Goal: Task Accomplishment & Management: Complete application form

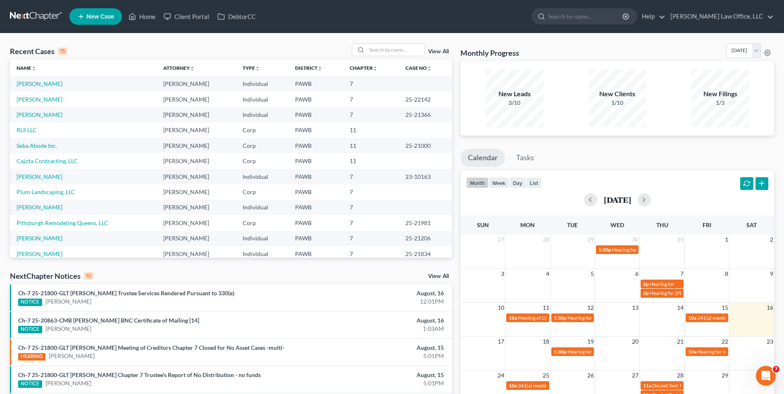
click at [39, 12] on link at bounding box center [36, 16] width 53 height 15
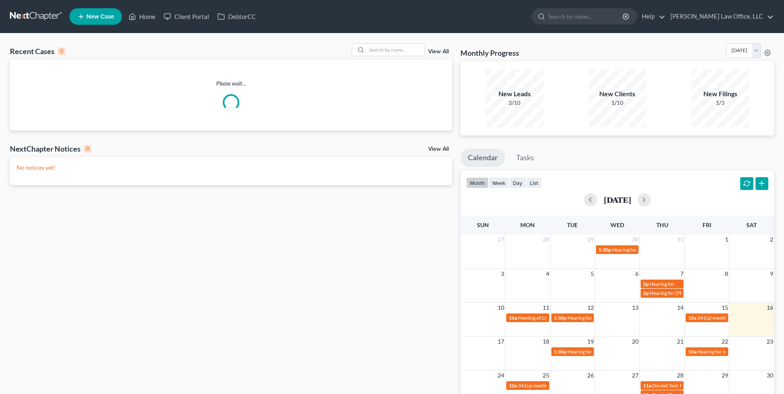
click at [101, 19] on span "New Case" at bounding box center [100, 17] width 28 height 6
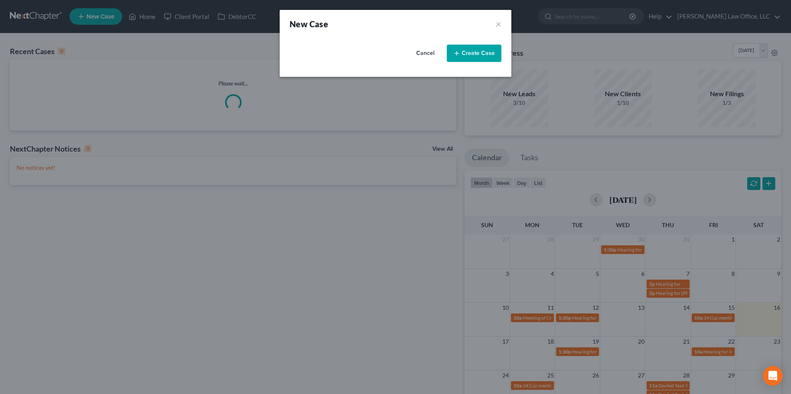
select select "69"
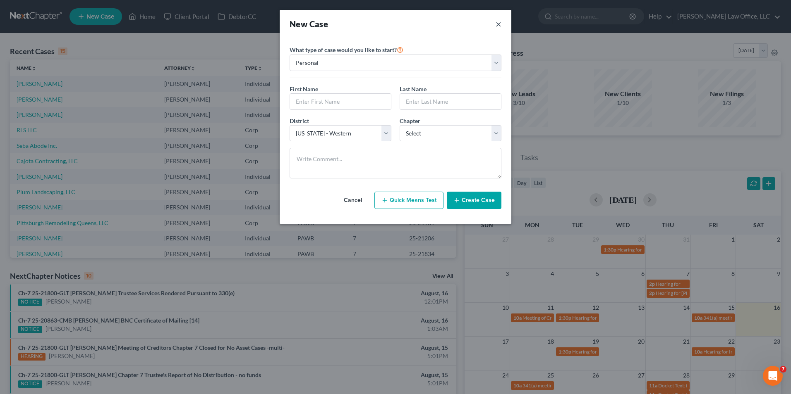
click at [499, 25] on button "×" at bounding box center [498, 24] width 6 height 12
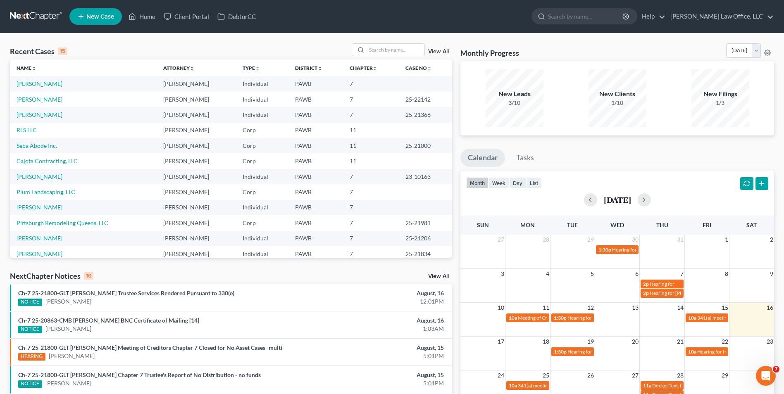
click at [87, 18] on span "New Case" at bounding box center [100, 17] width 28 height 6
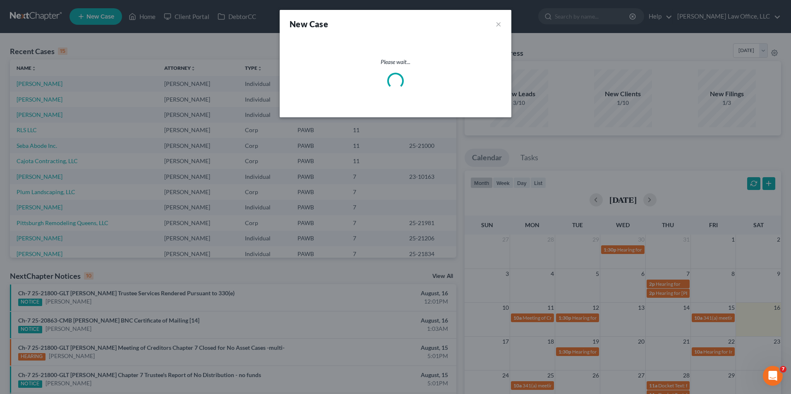
select select "69"
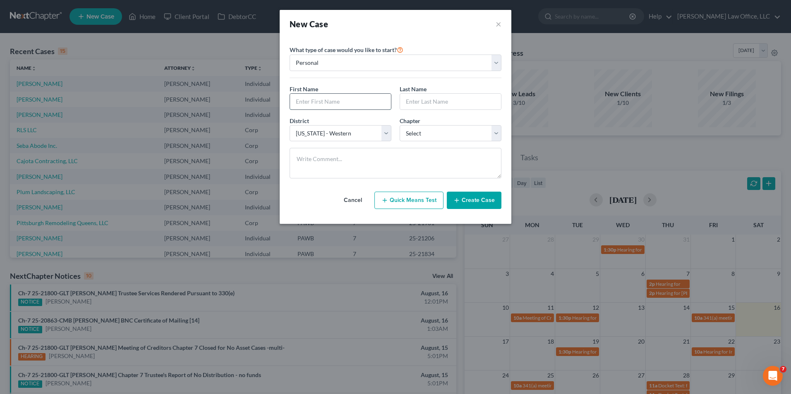
click at [327, 103] on input "text" at bounding box center [340, 102] width 101 height 16
type input "Stacey"
type input "Lubitz"
select select "0"
click at [481, 200] on button "Create Case" at bounding box center [474, 200] width 55 height 17
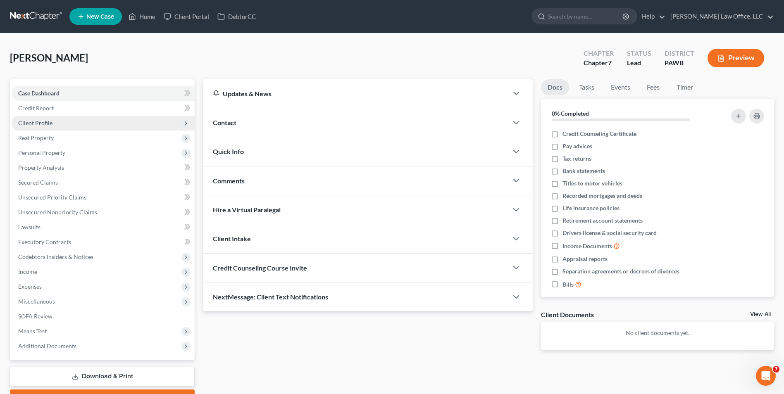
click at [72, 119] on span "Client Profile" at bounding box center [103, 123] width 183 height 15
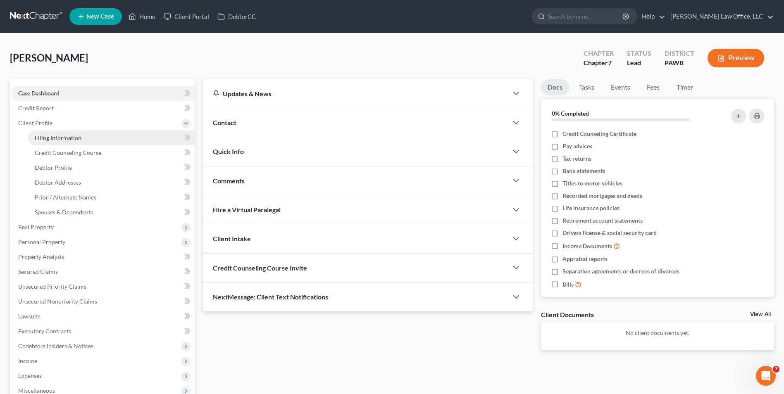
click at [133, 138] on link "Filing Information" at bounding box center [111, 138] width 167 height 15
select select "1"
select select "0"
select select "69"
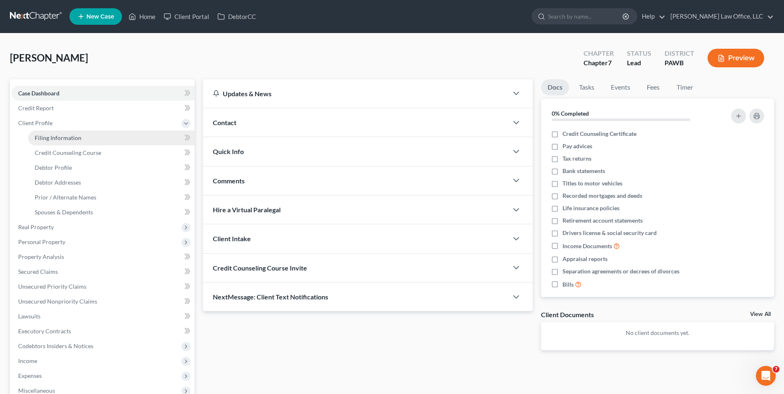
select select "39"
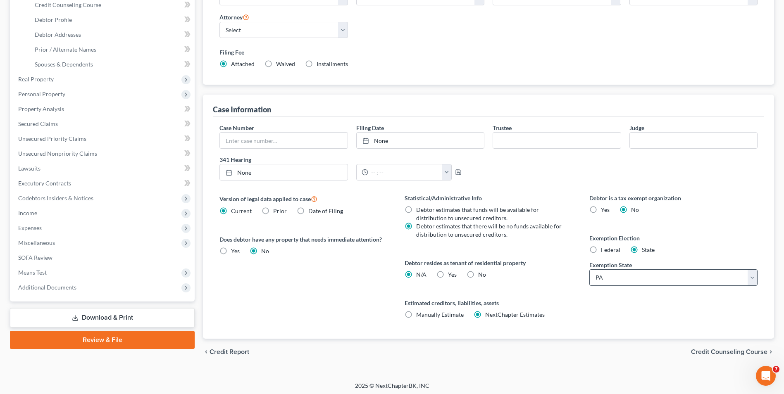
scroll to position [150, 0]
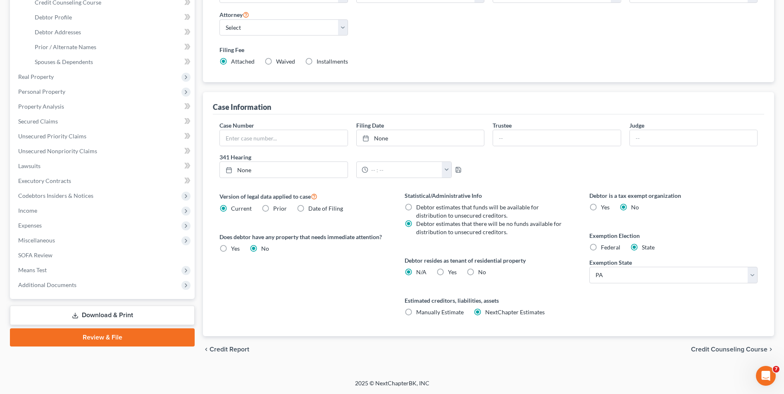
click at [601, 250] on label "Federal" at bounding box center [610, 248] width 19 height 8
click at [604, 249] on input "Federal" at bounding box center [606, 246] width 5 height 5
radio input "true"
radio input "false"
click at [760, 350] on span "Credit Counseling Course" at bounding box center [729, 349] width 76 height 7
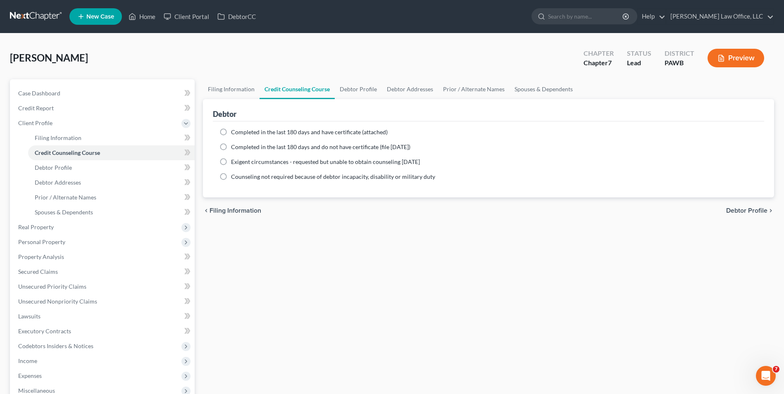
click at [231, 130] on label "Completed in the last 180 days and have certificate (attached)" at bounding box center [309, 132] width 157 height 8
click at [234, 130] on input "Completed in the last 180 days and have certificate (attached)" at bounding box center [236, 130] width 5 height 5
radio input "true"
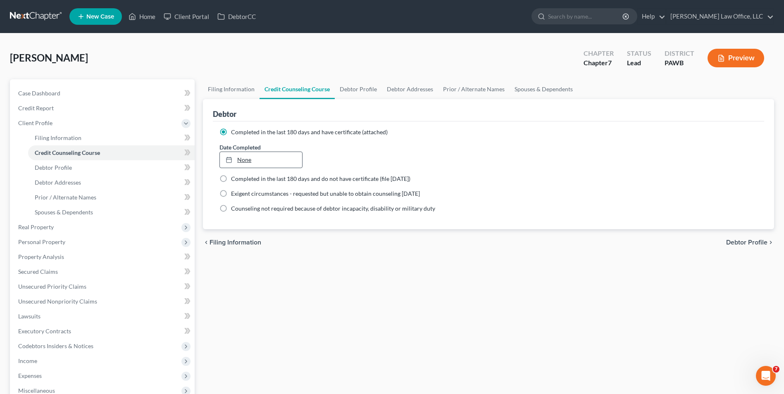
click at [232, 158] on icon at bounding box center [229, 160] width 7 height 7
type input "8/16/2025"
click at [738, 241] on span "Debtor Profile" at bounding box center [746, 242] width 41 height 7
select select "0"
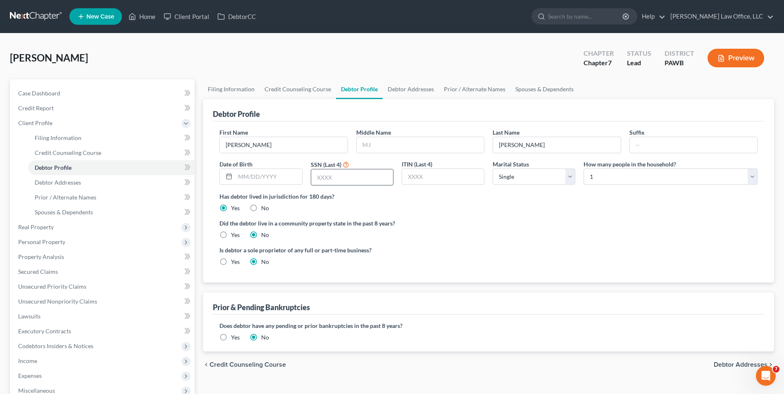
click at [334, 174] on input "text" at bounding box center [352, 178] width 82 height 16
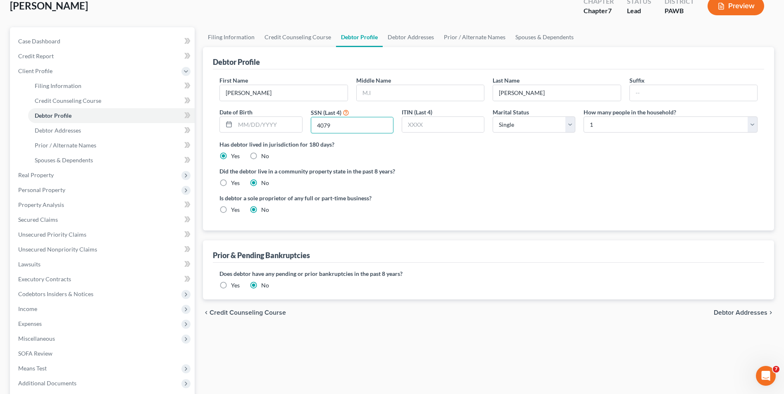
scroll to position [52, 0]
type input "4079"
click at [735, 309] on div "chevron_left Credit Counseling Course Debtor Addresses chevron_right" at bounding box center [488, 313] width 571 height 26
click at [735, 313] on span "Debtor Addresses" at bounding box center [741, 313] width 54 height 7
select select "0"
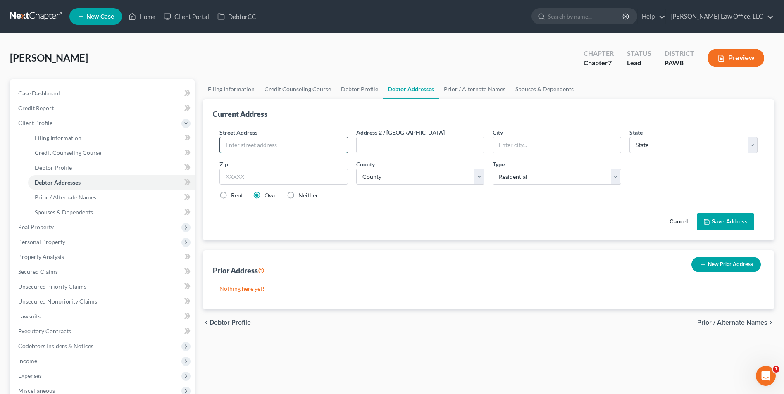
click at [286, 143] on input "text" at bounding box center [283, 145] width 127 height 16
type input "315 Chestnut Ridge Road"
click at [299, 178] on input "text" at bounding box center [284, 177] width 128 height 17
type input "15717"
type input "Blairesville"
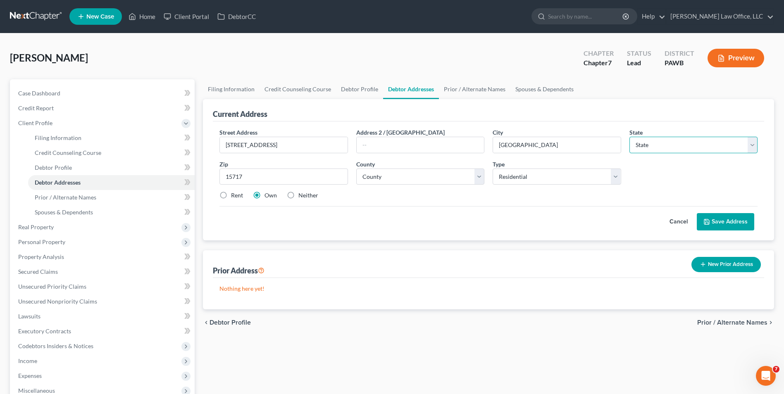
select select "39"
type input "Blairsville"
type input "15717"
click at [431, 172] on select "County Adams County Allegheny County Armstrong County Beaver County Bedford Cou…" at bounding box center [420, 177] width 128 height 17
click at [476, 51] on div "Lubitz, Stacey Upgraded Chapter Chapter 7 Status Lead District PAWB Preview" at bounding box center [392, 61] width 764 height 36
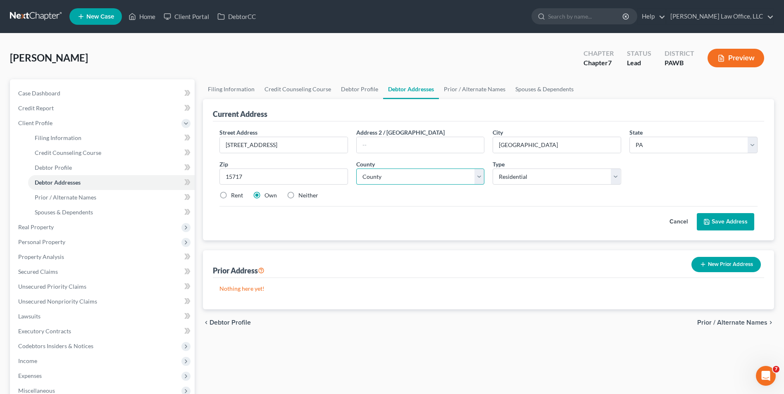
drag, startPoint x: 479, startPoint y: 177, endPoint x: 470, endPoint y: 183, distance: 10.9
click at [479, 177] on select "County Adams County Allegheny County Armstrong County Beaver County Bedford Cou…" at bounding box center [420, 177] width 128 height 17
select select "31"
click at [356, 169] on select "County Adams County Allegheny County Armstrong County Beaver County Bedford Cou…" at bounding box center [420, 177] width 128 height 17
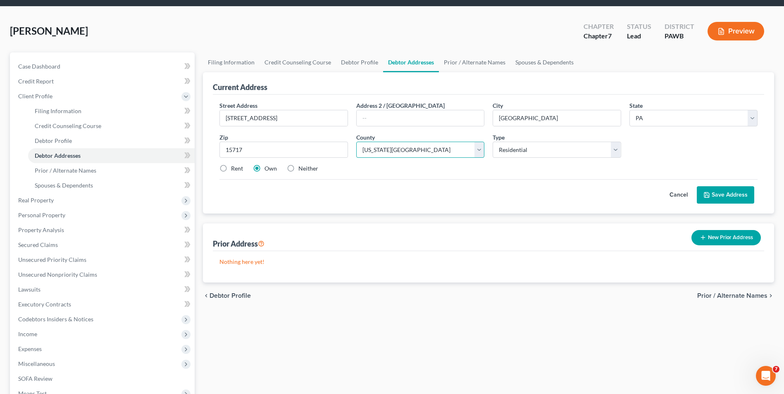
scroll to position [83, 0]
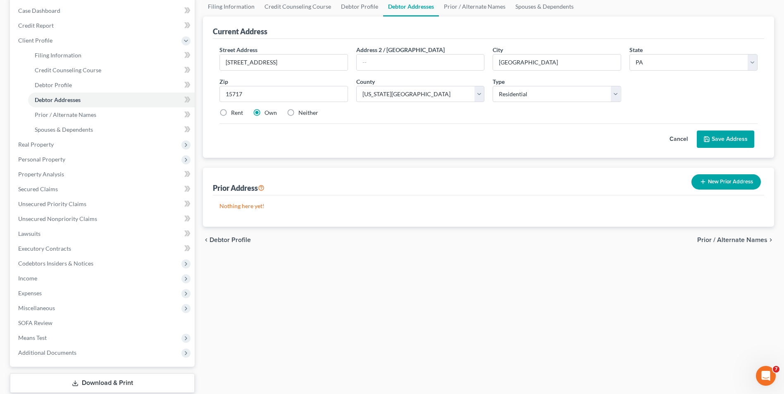
click at [722, 240] on span "Prior / Alternate Names" at bounding box center [732, 240] width 70 height 7
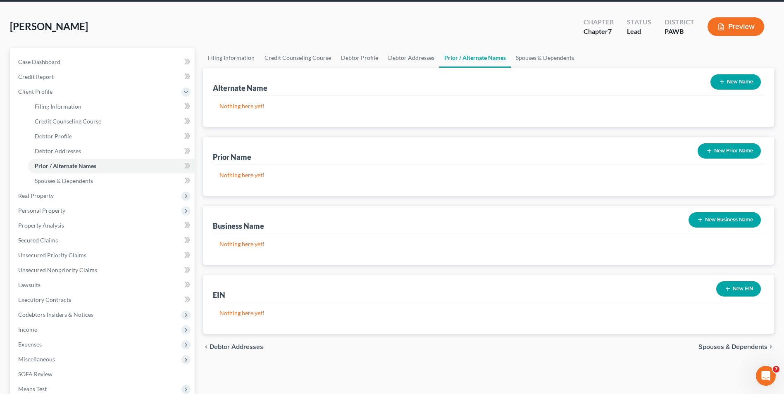
scroll to position [83, 0]
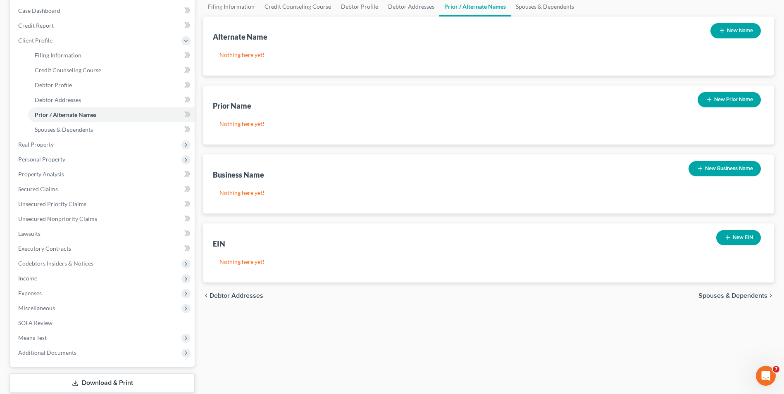
click at [736, 293] on span "Spouses & Dependents" at bounding box center [733, 296] width 69 height 7
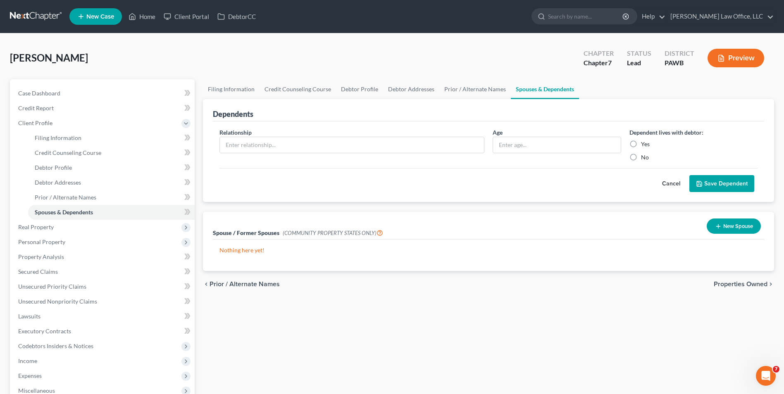
click at [757, 285] on span "Properties Owned" at bounding box center [741, 284] width 54 height 7
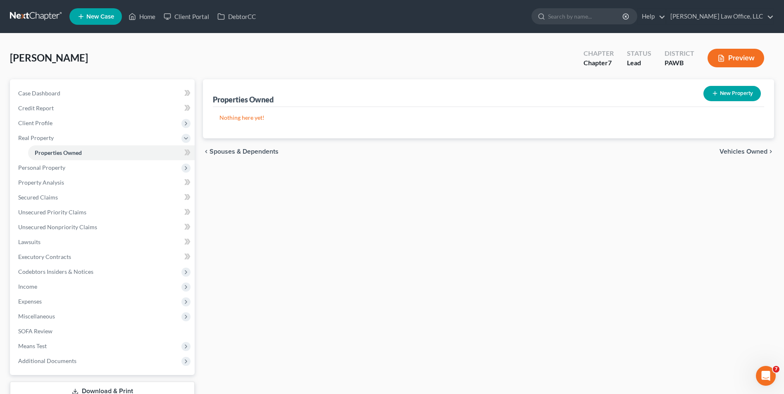
click at [724, 153] on span "Vehicles Owned" at bounding box center [744, 151] width 48 height 7
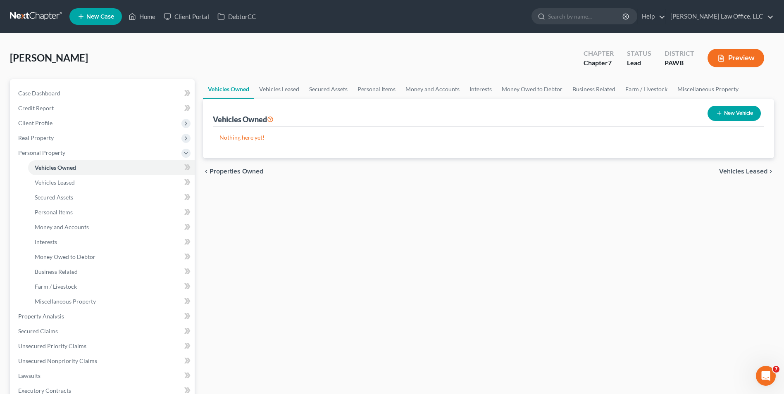
click at [729, 112] on button "New Vehicle" at bounding box center [734, 113] width 53 height 15
select select "0"
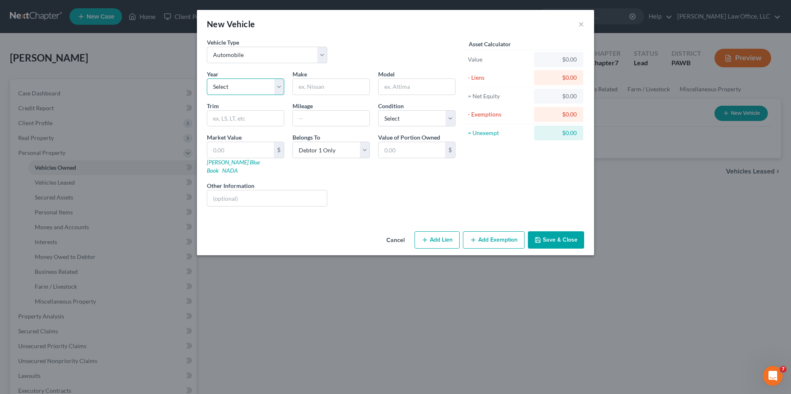
click at [254, 87] on select "Select 2026 2025 2024 2023 2022 2021 2020 2019 2018 2017 2016 2015 2014 2013 20…" at bounding box center [245, 87] width 77 height 17
select select "11"
click at [207, 79] on select "Select 2026 2025 2024 2023 2022 2021 2020 2019 2018 2017 2016 2015 2014 2013 20…" at bounding box center [245, 87] width 77 height 17
click at [327, 89] on input "text" at bounding box center [331, 87] width 76 height 16
type input "Volkswagen"
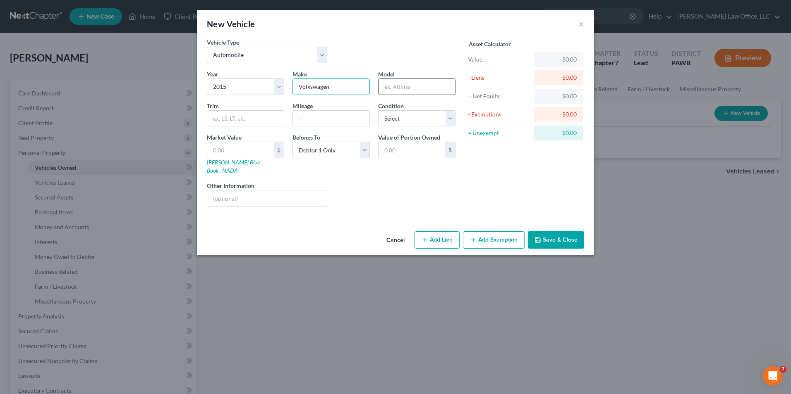
click at [423, 81] on input "text" at bounding box center [416, 87] width 76 height 16
type input "Jetta"
drag, startPoint x: 443, startPoint y: 120, endPoint x: 435, endPoint y: 121, distance: 8.4
click at [443, 120] on select "Select Excellent Very Good Good Fair Poor" at bounding box center [416, 118] width 77 height 17
click at [378, 110] on select "Select Excellent Very Good Good Fair Poor" at bounding box center [416, 118] width 77 height 17
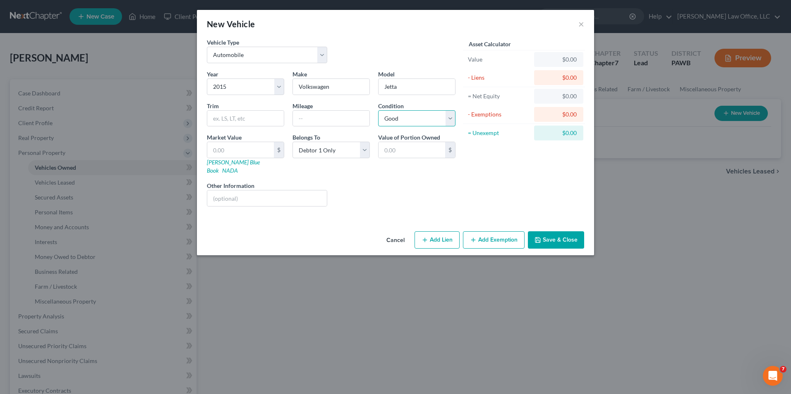
drag, startPoint x: 407, startPoint y: 121, endPoint x: 401, endPoint y: 127, distance: 8.8
click at [407, 121] on select "Select Excellent Very Good Good Fair Poor" at bounding box center [416, 118] width 77 height 17
select select "3"
click at [378, 110] on select "Select Excellent Very Good Good Fair Poor" at bounding box center [416, 118] width 77 height 17
click at [252, 151] on input "text" at bounding box center [240, 150] width 67 height 16
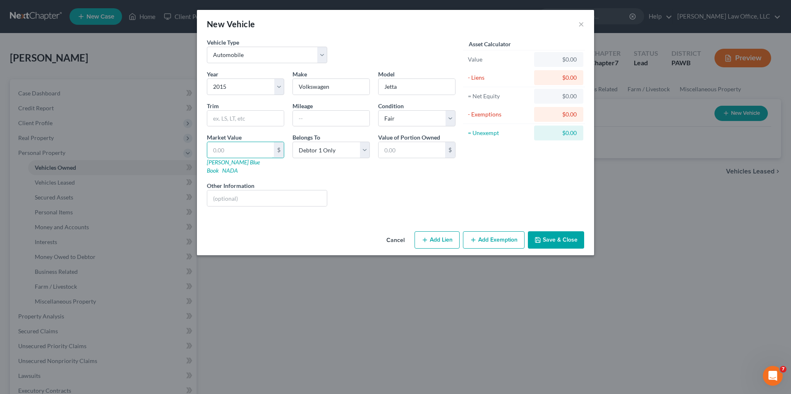
type input "7"
type input "7.00"
type input "75"
type input "75.00"
type input "750"
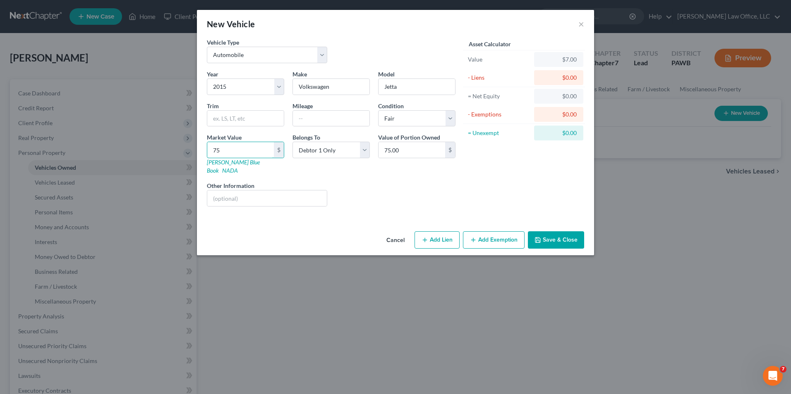
type input "750.00"
type input "7500"
type input "7,500.00"
type input "7,500"
click at [491, 236] on button "Add Exemption" at bounding box center [494, 240] width 62 height 17
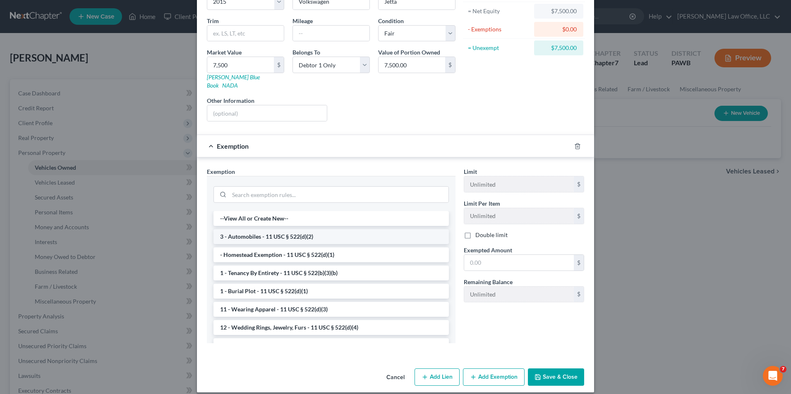
click at [320, 232] on li "3 - Automobiles - 11 USC § 522(d)(2)" at bounding box center [330, 236] width 235 height 15
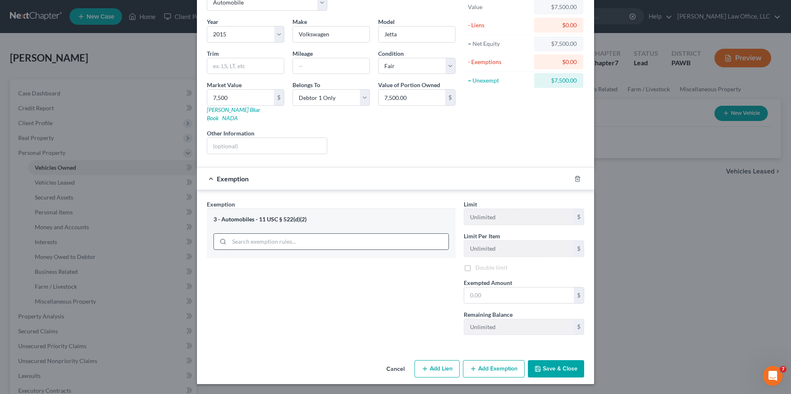
scroll to position [44, 0]
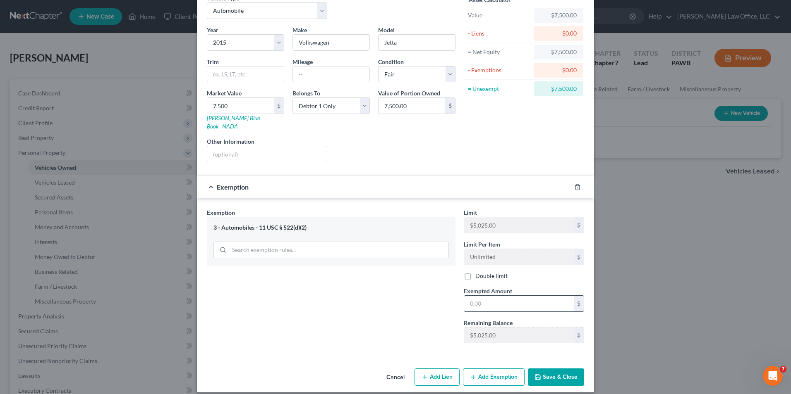
click at [498, 298] on input "text" at bounding box center [519, 304] width 110 height 16
type input "5,025"
click at [504, 373] on button "Add Exemption" at bounding box center [494, 377] width 62 height 17
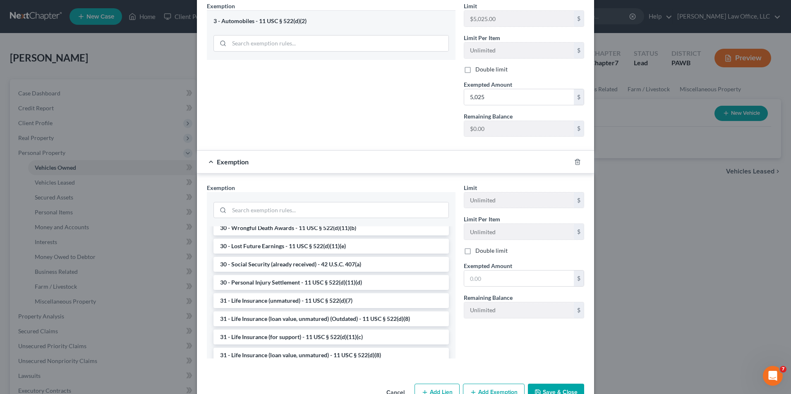
scroll to position [579, 0]
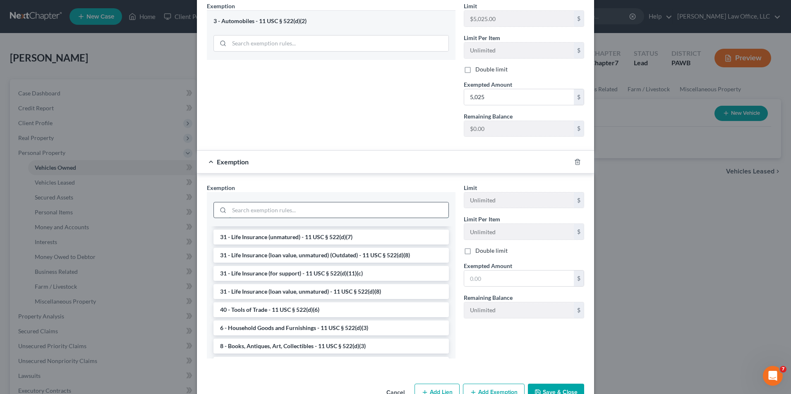
click at [259, 203] on input "search" at bounding box center [338, 211] width 219 height 16
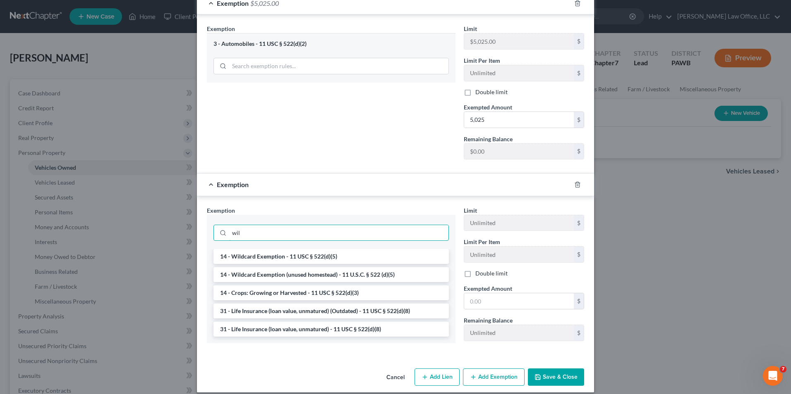
scroll to position [226, 0]
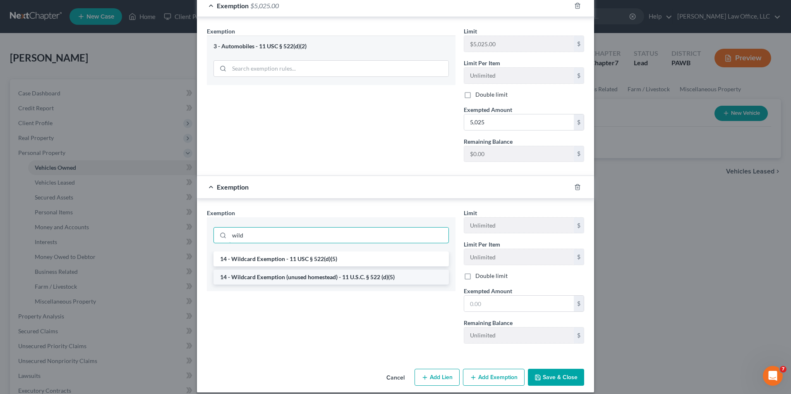
type input "wild"
click at [401, 272] on li "14 - Wildcard Exemption (unused homestead) - 11 U.S.C. § 522 (d)(5)" at bounding box center [330, 277] width 235 height 15
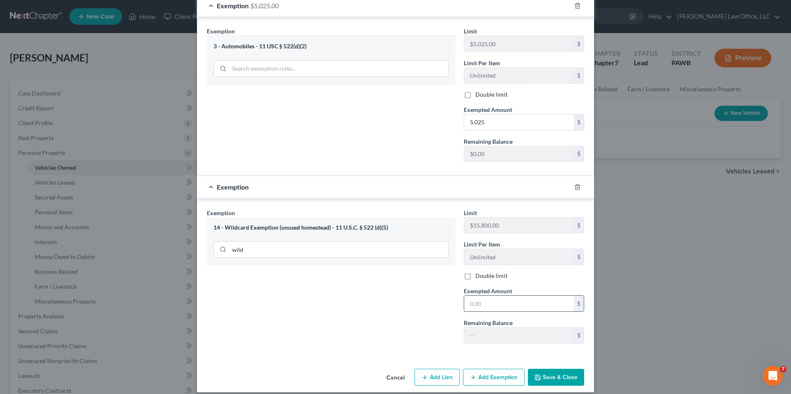
click at [517, 296] on input "text" at bounding box center [519, 304] width 110 height 16
type input "2,500"
click at [361, 305] on div "Exemption Set must be selected for CA. Exemption * 14 - Wildcard Exemption (unu…" at bounding box center [331, 280] width 257 height 142
click at [553, 369] on button "Save & Close" at bounding box center [556, 377] width 56 height 17
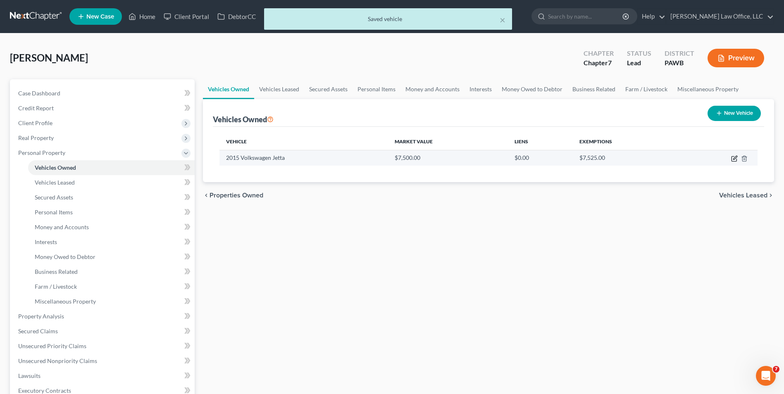
click at [736, 161] on icon "button" at bounding box center [734, 158] width 7 height 7
select select "0"
select select "11"
select select "3"
select select "0"
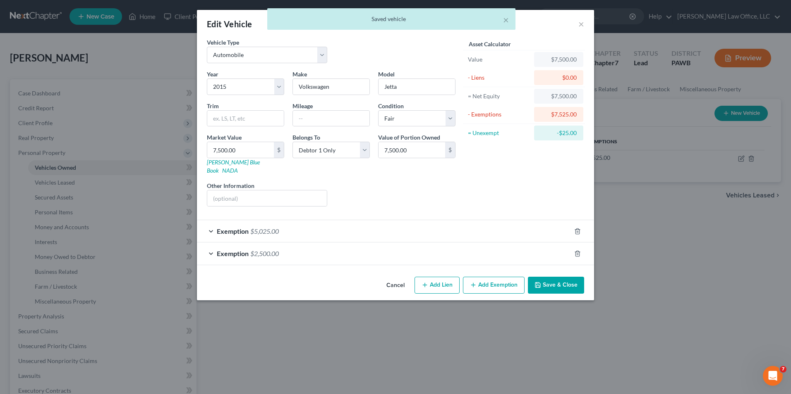
click at [480, 244] on div "Exemption $2,500.00" at bounding box center [384, 254] width 374 height 22
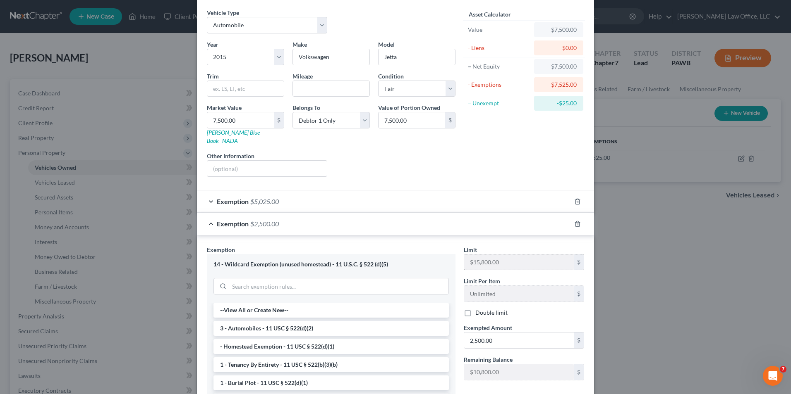
scroll to position [122, 0]
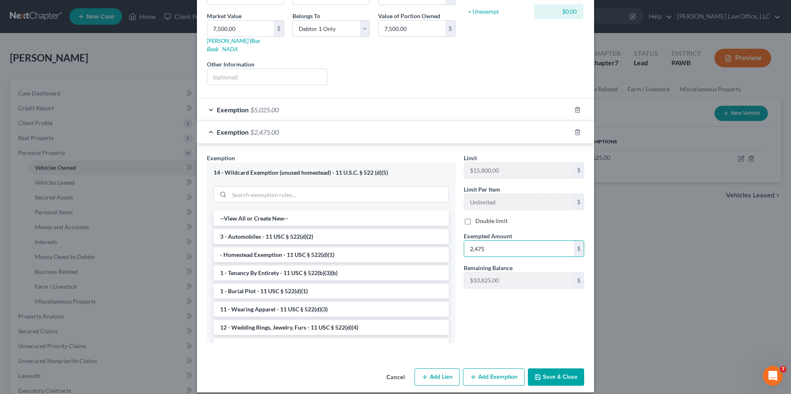
type input "2,475"
click at [568, 370] on button "Save & Close" at bounding box center [556, 377] width 56 height 17
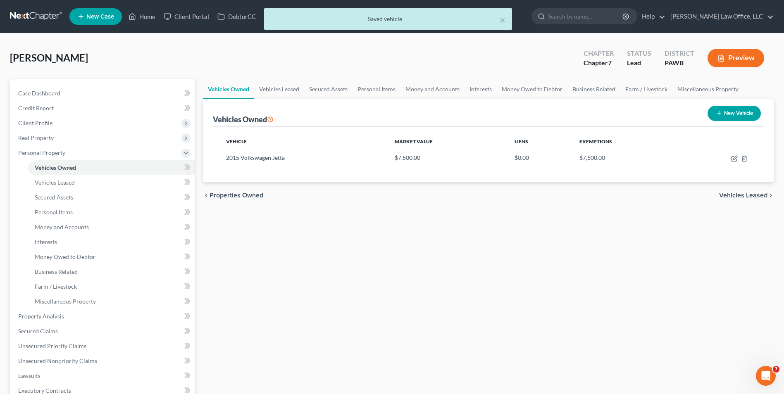
click at [736, 196] on span "Vehicles Leased" at bounding box center [743, 195] width 48 height 7
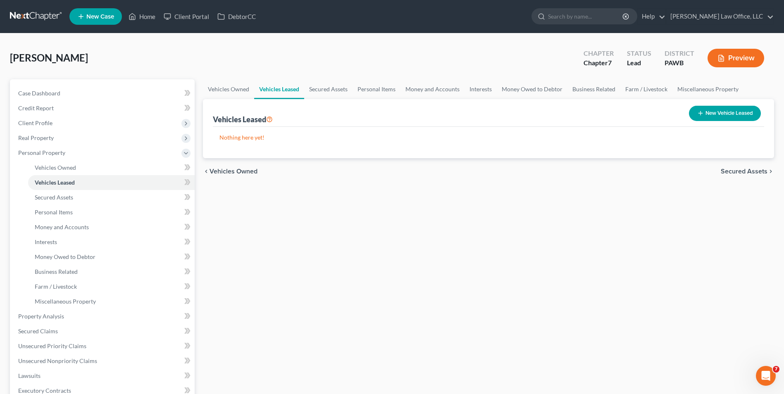
click at [743, 174] on span "Secured Assets" at bounding box center [744, 171] width 47 height 7
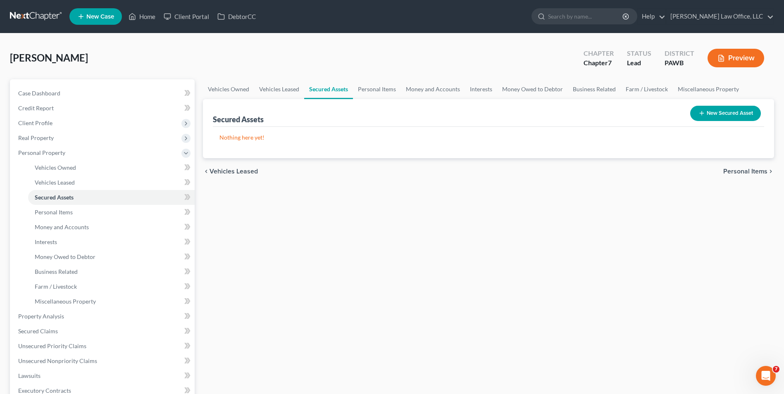
click at [734, 170] on span "Personal Items" at bounding box center [746, 171] width 44 height 7
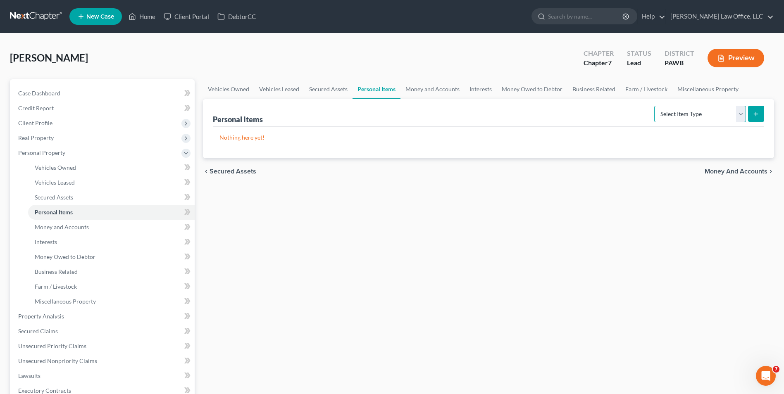
click at [717, 110] on select "Select Item Type Clothing Collectibles Of Value Electronics Firearms Household …" at bounding box center [700, 114] width 92 height 17
select select "clothing"
click at [655, 106] on select "Select Item Type Clothing Collectibles Of Value Electronics Firearms Household …" at bounding box center [700, 114] width 92 height 17
click at [770, 113] on div "Personal Items Select Item Type Clothing Collectibles Of Value Electronics Fire…" at bounding box center [488, 128] width 571 height 59
click at [760, 115] on button "submit" at bounding box center [756, 114] width 16 height 16
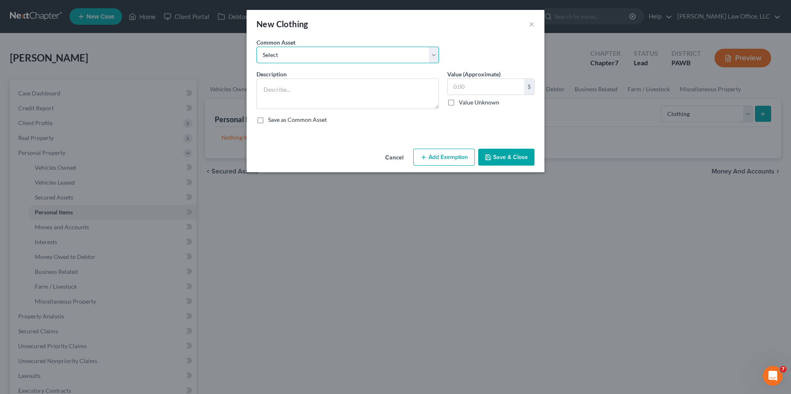
click at [351, 50] on select "Select general clothing general clothing general clothing general clothing" at bounding box center [347, 55] width 182 height 17
select select "0"
click at [256, 47] on select "Select general clothing general clothing general clothing general clothing" at bounding box center [347, 55] width 182 height 17
type textarea "general clothing"
type input "100.00"
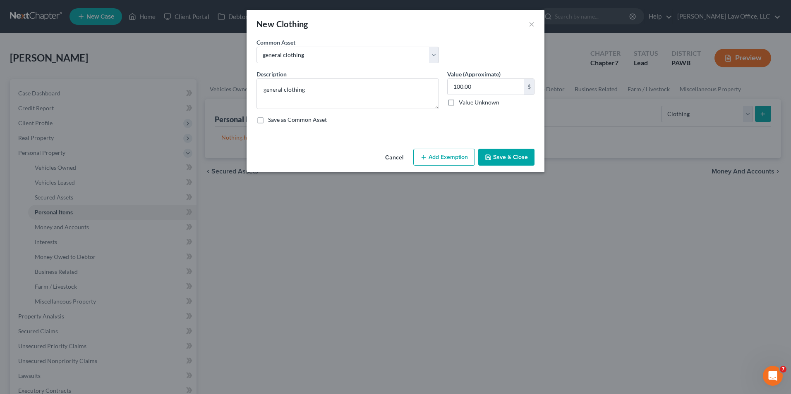
click at [453, 161] on button "Add Exemption" at bounding box center [444, 157] width 62 height 17
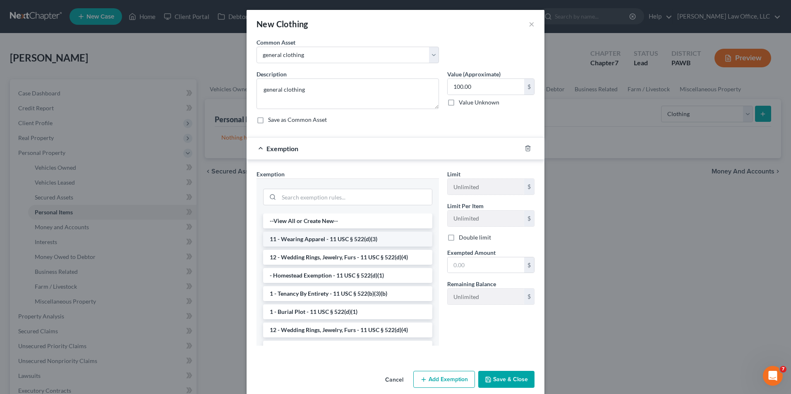
click at [290, 239] on li "11 - Wearing Apparel - 11 USC § 522(d)(3)" at bounding box center [347, 239] width 169 height 15
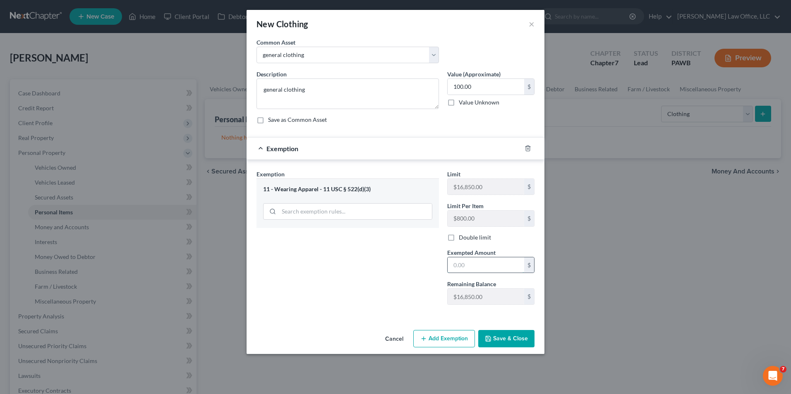
click at [469, 270] on input "text" at bounding box center [485, 266] width 76 height 16
type input "100"
click at [509, 341] on button "Save & Close" at bounding box center [506, 338] width 56 height 17
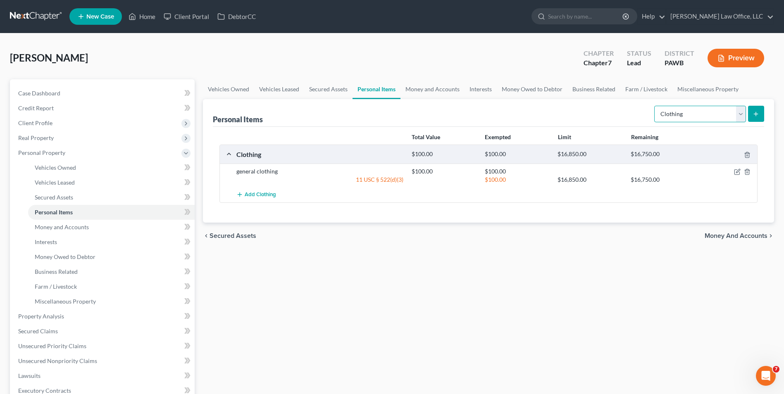
click at [697, 112] on select "Select Item Type Clothing Collectibles Of Value Electronics Firearms Household …" at bounding box center [700, 114] width 92 height 17
select select "electronics"
click at [655, 106] on select "Select Item Type Clothing Collectibles Of Value Electronics Firearms Household …" at bounding box center [700, 114] width 92 height 17
click at [752, 114] on button "submit" at bounding box center [756, 114] width 16 height 16
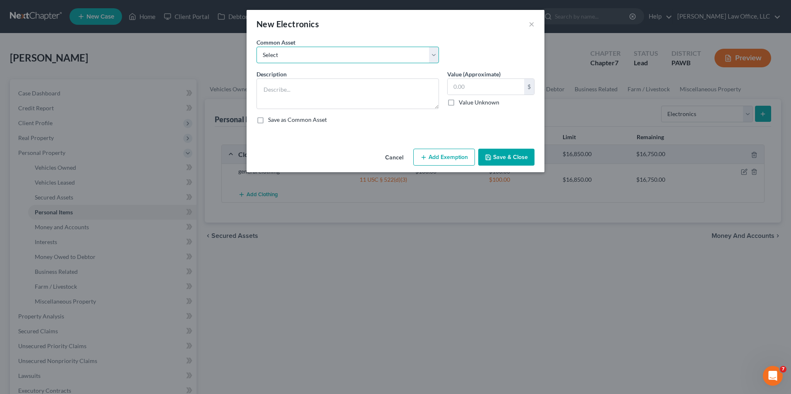
click at [424, 58] on select "Select TVs, computer, cell phone and similar consumer electronics computers, ce…" at bounding box center [347, 55] width 182 height 17
select select "3"
click at [256, 47] on select "Select TVs, computer, cell phone and similar consumer electronics computers, ce…" at bounding box center [347, 55] width 182 height 17
type textarea "TVs, computer, cell phone and similar consumer electronics"
type input "500.00"
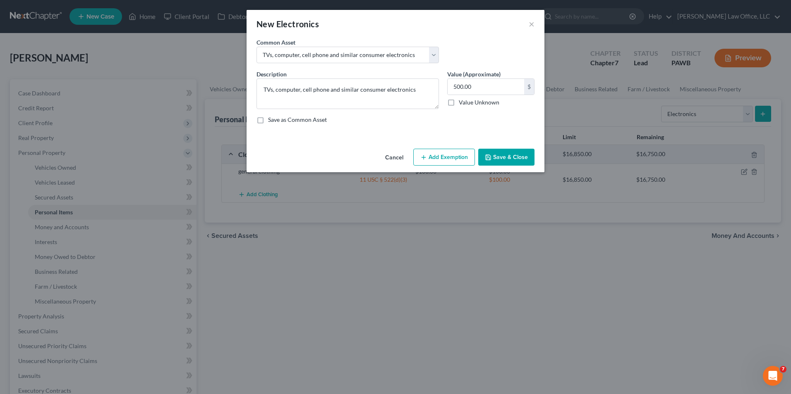
click at [437, 160] on button "Add Exemption" at bounding box center [444, 157] width 62 height 17
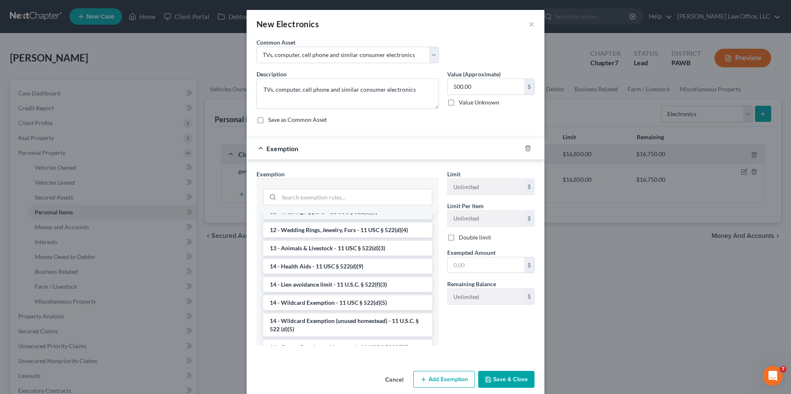
scroll to position [83, 0]
click at [327, 196] on input "search" at bounding box center [355, 197] width 153 height 16
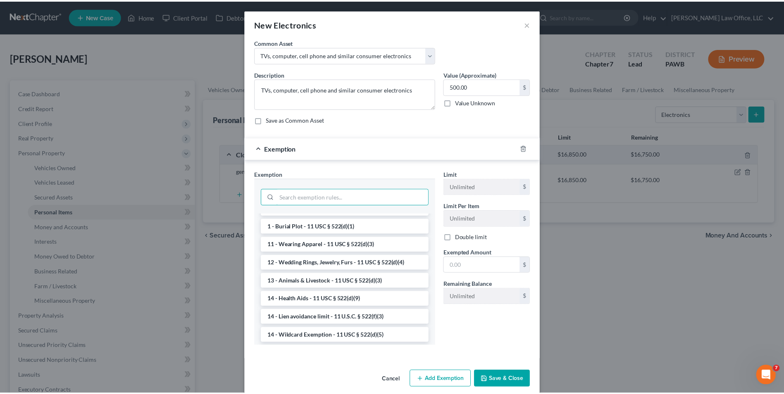
scroll to position [0, 0]
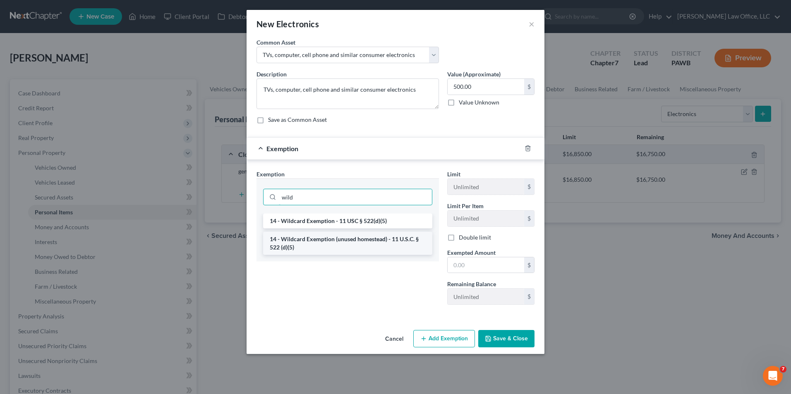
type input "wild"
click at [376, 245] on li "14 - Wildcard Exemption (unused homestead) - 11 U.S.C. § 522 (d)(5)" at bounding box center [347, 243] width 169 height 23
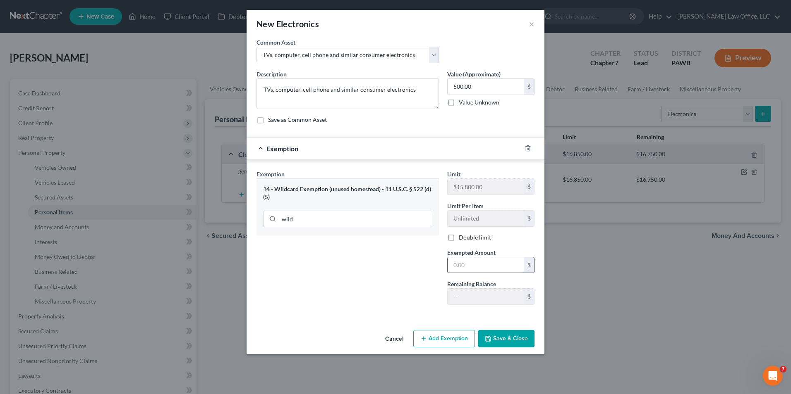
click at [497, 269] on input "text" at bounding box center [485, 266] width 76 height 16
type input "500"
click at [493, 341] on button "Save & Close" at bounding box center [506, 338] width 56 height 17
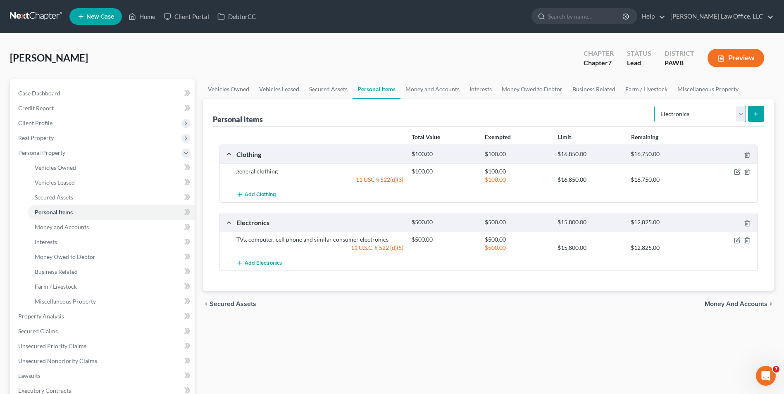
click at [676, 118] on select "Select Item Type Clothing Collectibles Of Value Electronics Firearms Household …" at bounding box center [700, 114] width 92 height 17
select select "household_goods"
click at [655, 106] on select "Select Item Type Clothing Collectibles Of Value Electronics Firearms Household …" at bounding box center [700, 114] width 92 height 17
click at [757, 117] on button "submit" at bounding box center [756, 114] width 16 height 16
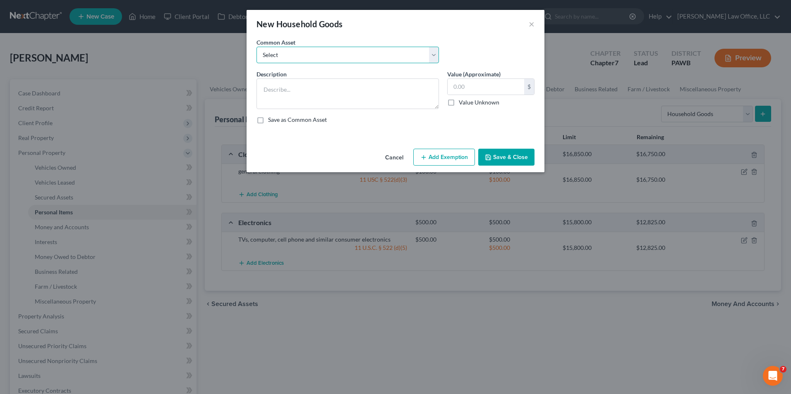
click at [369, 58] on select "Select Homer furnishing such as couch, tables, chairs and similar items Various…" at bounding box center [347, 55] width 182 height 17
select select "2"
click at [256, 47] on select "Select Homer furnishing such as couch, tables, chairs and similar items Various…" at bounding box center [347, 55] width 182 height 17
type textarea "Home furnishing such as couch, tables, chairs and similar items"
type input "1,000.00"
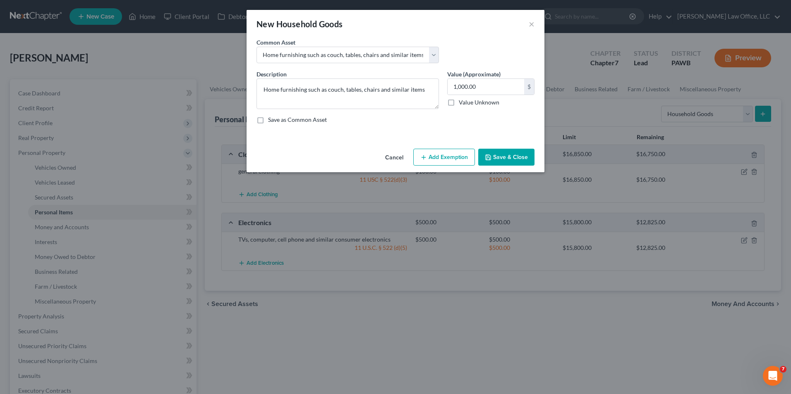
click at [449, 158] on button "Add Exemption" at bounding box center [444, 157] width 62 height 17
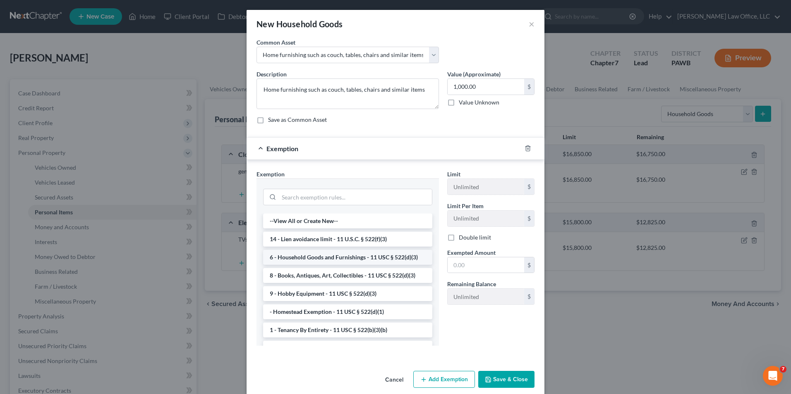
click at [351, 255] on li "6 - Household Goods and Furnishings - 11 USC § 522(d)(3)" at bounding box center [347, 257] width 169 height 15
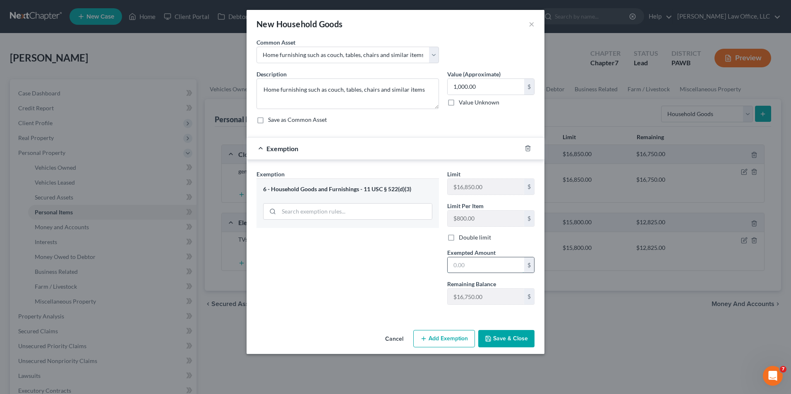
click at [506, 269] on input "text" at bounding box center [485, 266] width 76 height 16
type input "1,000"
click at [508, 341] on button "Save & Close" at bounding box center [506, 338] width 56 height 17
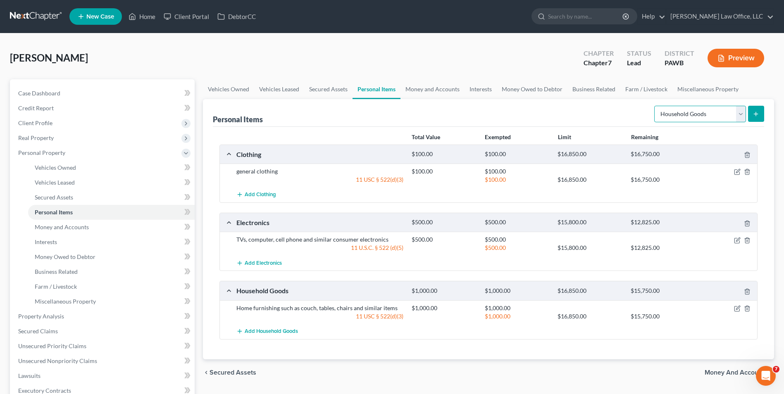
click at [688, 112] on select "Select Item Type Clothing Collectibles Of Value Electronics Firearms Household …" at bounding box center [700, 114] width 92 height 17
select select "jewelry"
click at [655, 106] on select "Select Item Type Clothing Collectibles Of Value Electronics Firearms Household …" at bounding box center [700, 114] width 92 height 17
click at [752, 114] on button "submit" at bounding box center [756, 114] width 16 height 16
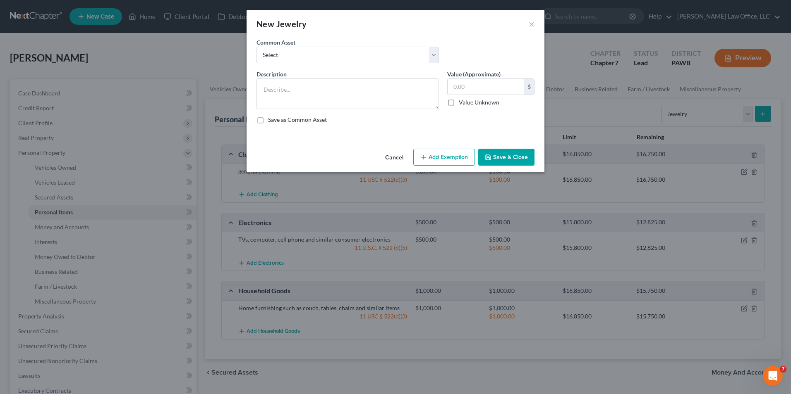
click at [292, 77] on div "Description *" at bounding box center [347, 89] width 191 height 39
click at [303, 93] on textarea at bounding box center [347, 94] width 182 height 31
type textarea "Gold Cross from father"
type input "600"
drag, startPoint x: 455, startPoint y: 155, endPoint x: 416, endPoint y: 166, distance: 40.3
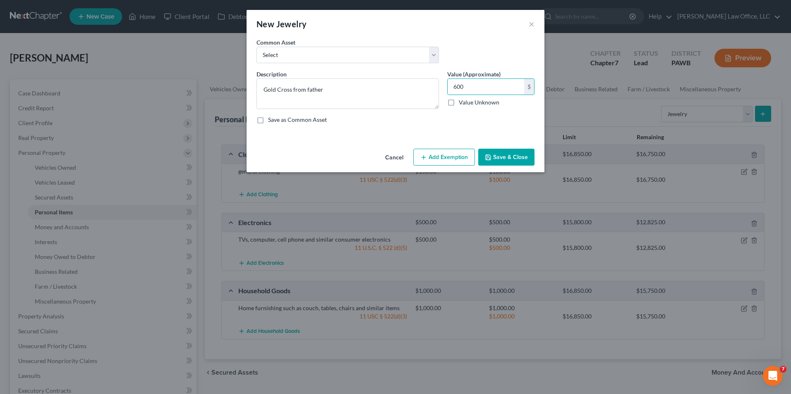
click at [454, 156] on button "Add Exemption" at bounding box center [444, 157] width 62 height 17
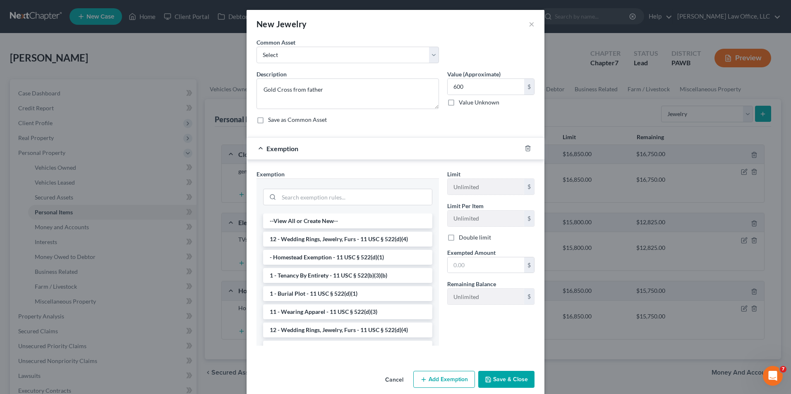
click at [344, 245] on li "12 - Wedding Rings, Jewelry, Furs - 11 USC § 522(d)(4)" at bounding box center [347, 239] width 169 height 15
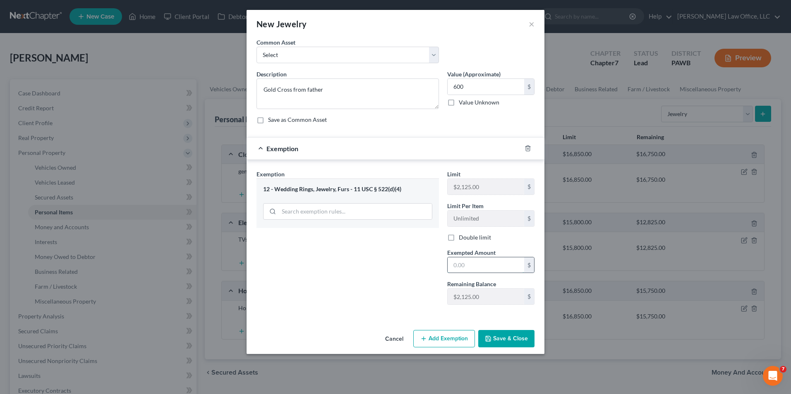
click at [472, 266] on input "text" at bounding box center [485, 266] width 76 height 16
type input "600"
click at [510, 343] on button "Save & Close" at bounding box center [506, 338] width 56 height 17
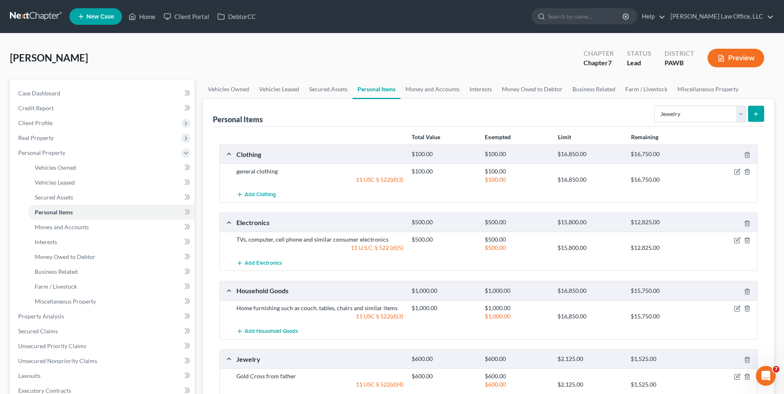
click at [757, 118] on button "submit" at bounding box center [756, 114] width 16 height 16
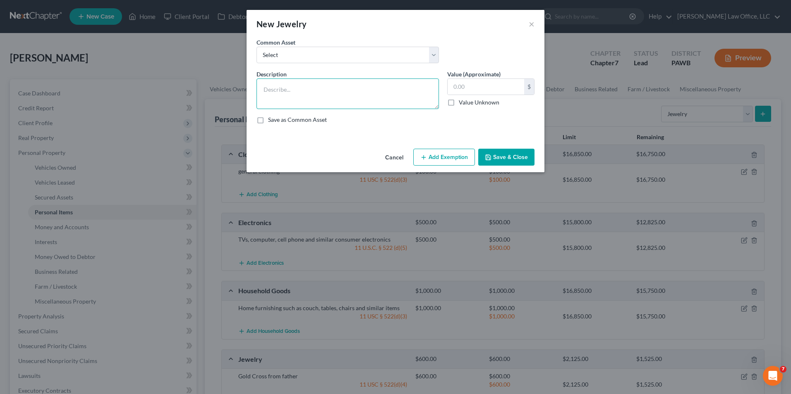
click at [379, 90] on textarea at bounding box center [347, 94] width 182 height 31
type textarea "Diamond Ring from grandmother"
type input "1,500"
click at [461, 158] on button "Add Exemption" at bounding box center [444, 157] width 62 height 17
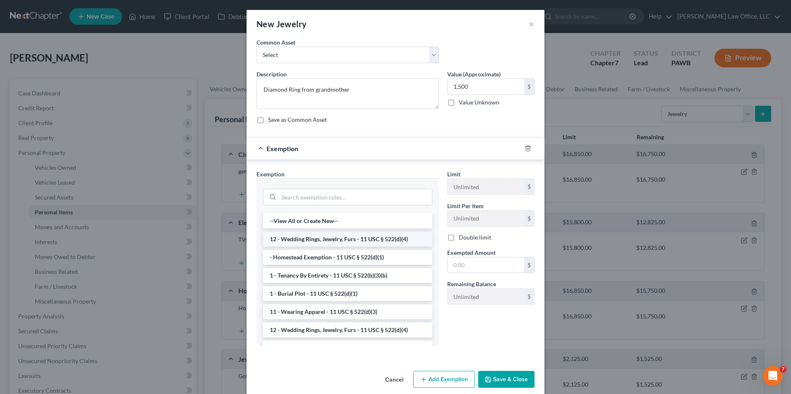
click at [352, 234] on li "12 - Wedding Rings, Jewelry, Furs - 11 USC § 522(d)(4)" at bounding box center [347, 239] width 169 height 15
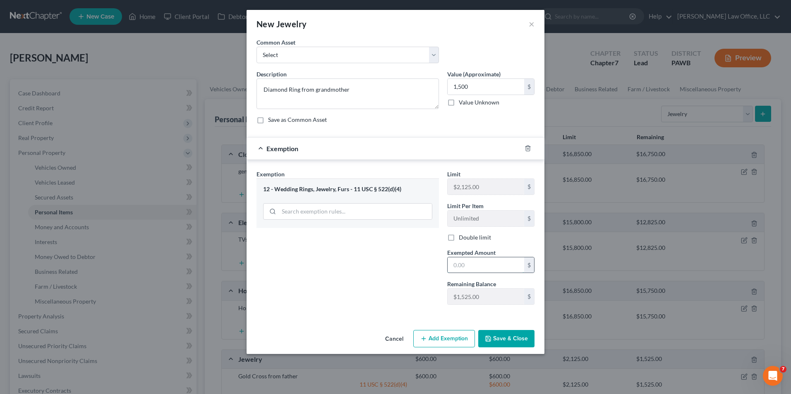
click at [459, 264] on input "text" at bounding box center [485, 266] width 76 height 16
type input "1,500"
click at [490, 341] on icon "button" at bounding box center [488, 339] width 7 height 7
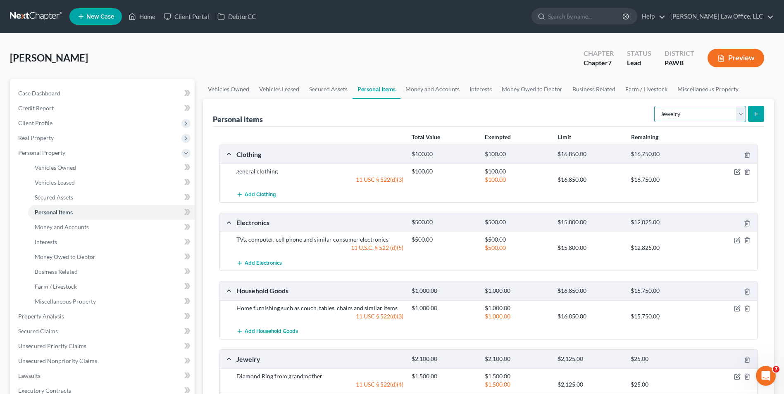
click at [724, 117] on select "Select Item Type Clothing Collectibles Of Value Electronics Firearms Household …" at bounding box center [700, 114] width 92 height 17
click at [442, 88] on link "Money and Accounts" at bounding box center [433, 89] width 64 height 20
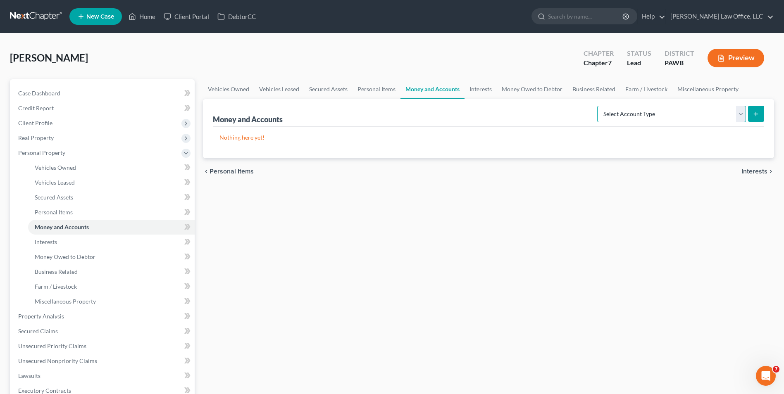
click at [664, 114] on select "Select Account Type Brokerage Cash on Hand Certificates of Deposit Checking Acc…" at bounding box center [671, 114] width 149 height 17
select select "checking"
click at [599, 106] on select "Select Account Type Brokerage Cash on Hand Certificates of Deposit Checking Acc…" at bounding box center [671, 114] width 149 height 17
click at [749, 115] on button "submit" at bounding box center [756, 114] width 16 height 16
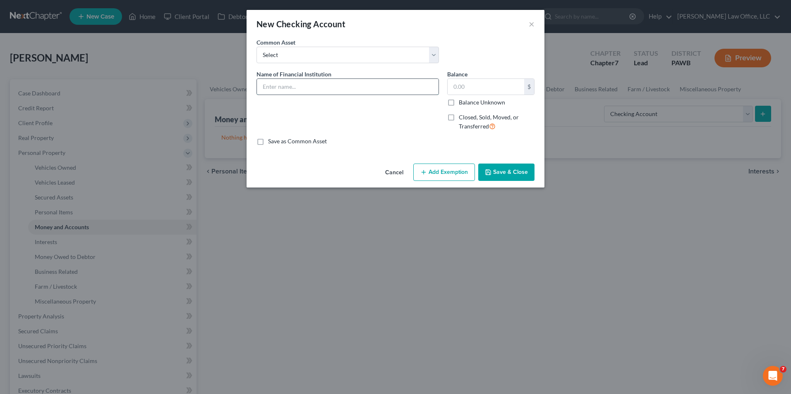
click at [287, 93] on input "text" at bounding box center [348, 87] width 182 height 16
type input "Checking account with S&T Bank"
type input "6"
type input "500"
click at [411, 170] on div "Cancel Add Exemption Save & Close" at bounding box center [395, 173] width 298 height 27
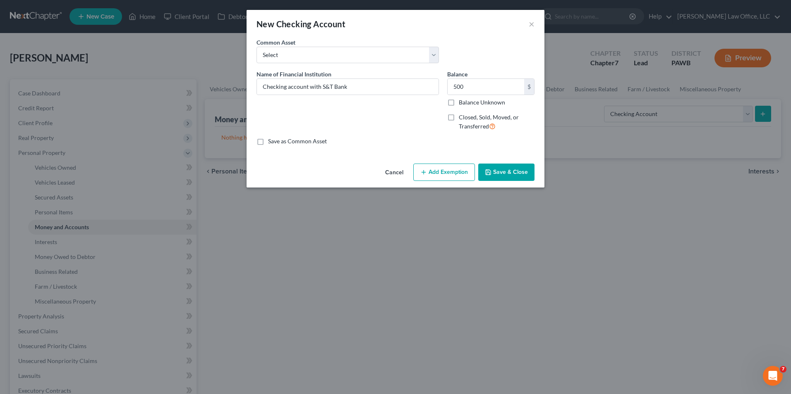
click at [419, 170] on button "Add Exemption" at bounding box center [444, 172] width 62 height 17
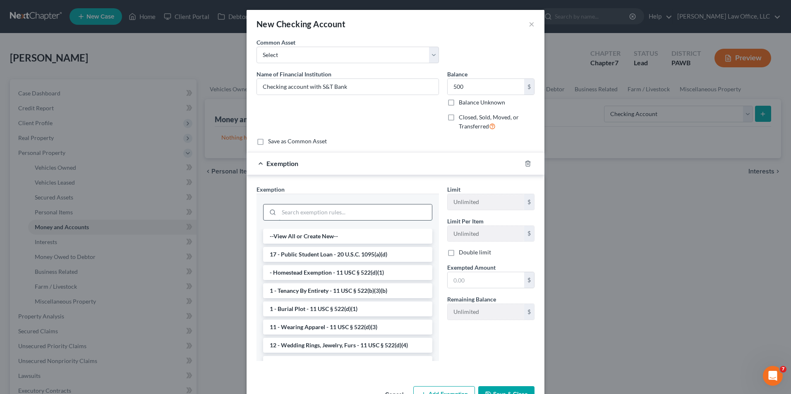
click at [378, 215] on input "search" at bounding box center [355, 213] width 153 height 16
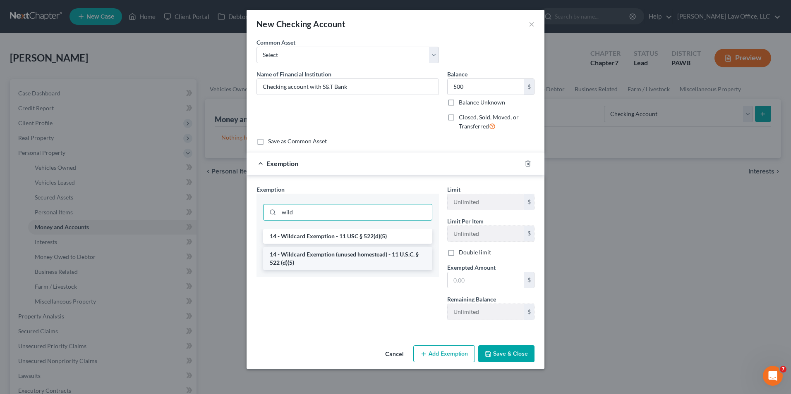
type input "wild"
click at [358, 263] on li "14 - Wildcard Exemption (unused homestead) - 11 U.S.C. § 522 (d)(5)" at bounding box center [347, 258] width 169 height 23
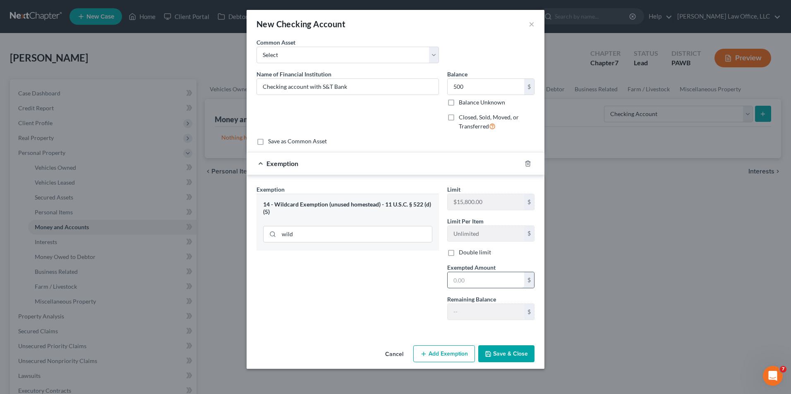
click at [462, 282] on input "text" at bounding box center [485, 280] width 76 height 16
type input "500"
click at [517, 358] on button "Save & Close" at bounding box center [506, 354] width 56 height 17
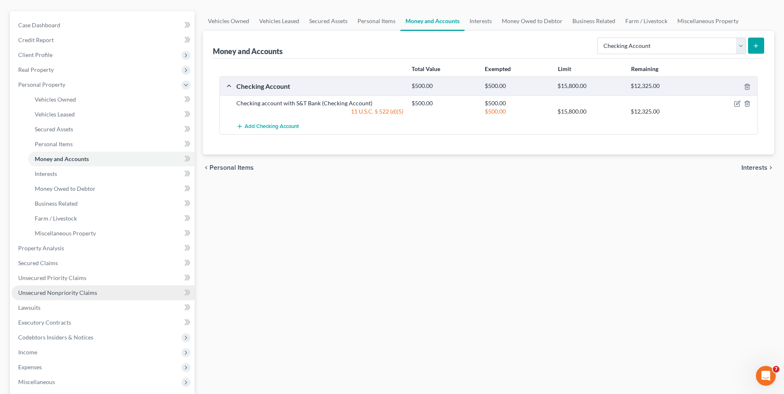
scroll to position [83, 0]
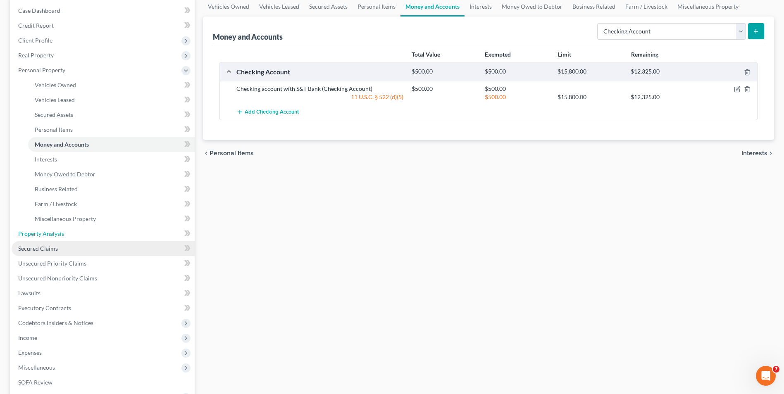
drag, startPoint x: 74, startPoint y: 238, endPoint x: 77, endPoint y: 241, distance: 4.4
click at [74, 239] on link "Property Analysis" at bounding box center [103, 234] width 183 height 15
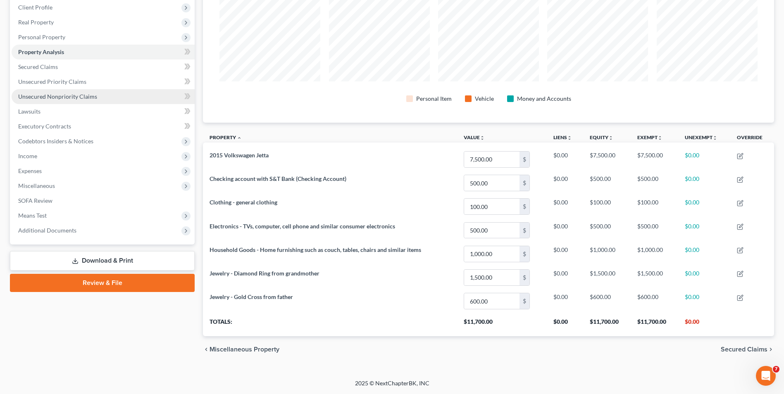
click at [47, 98] on span "Unsecured Nonpriority Claims" at bounding box center [57, 96] width 79 height 7
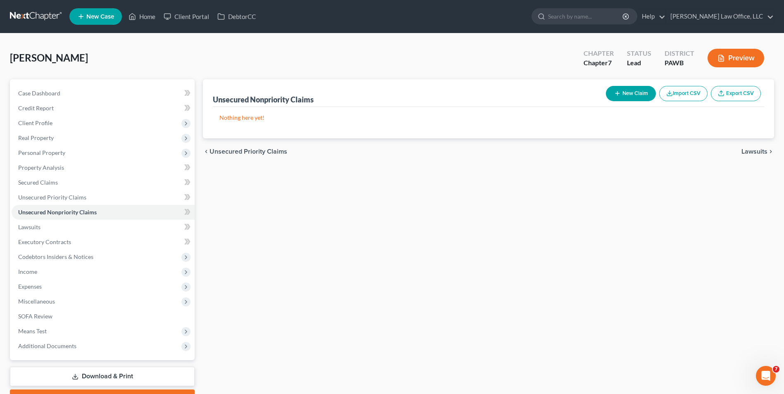
click at [618, 95] on icon "button" at bounding box center [617, 93] width 7 height 7
select select "0"
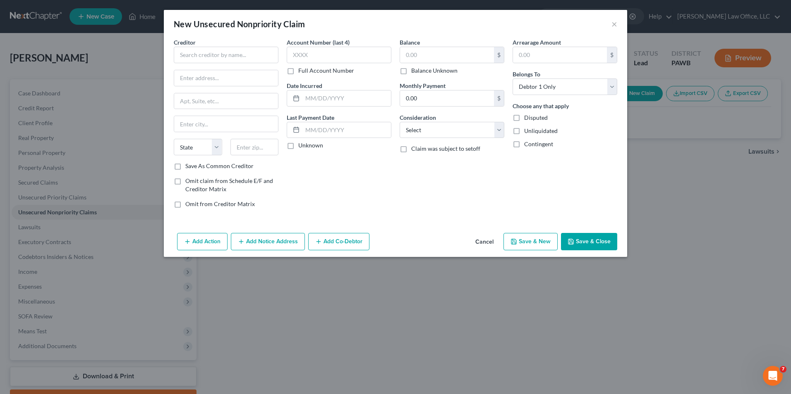
drag, startPoint x: 203, startPoint y: 66, endPoint x: 208, endPoint y: 53, distance: 13.5
click at [204, 66] on div "Creditor * State AL AK AR AZ CA CO CT DE DC FL GA GU HI ID IL IN IA KS KY LA ME…" at bounding box center [226, 100] width 105 height 124
click at [208, 53] on input "text" at bounding box center [226, 55] width 105 height 17
type input "Macys/Citibank"
type input "PO Box 6789"
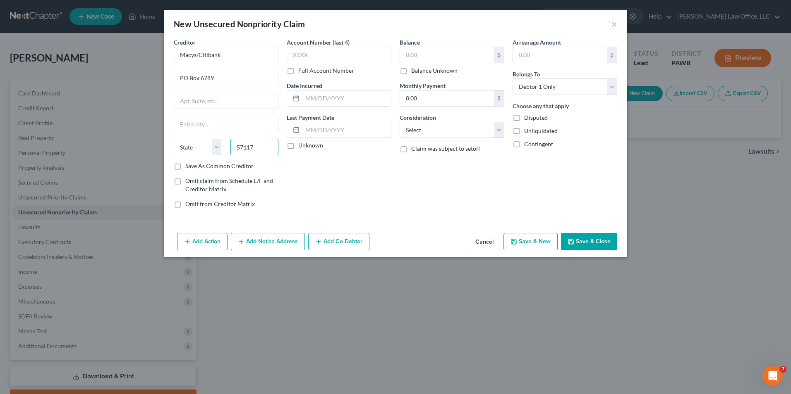
type input "57117"
type input "Sioux Falls"
select select "43"
click at [439, 65] on div "$ Balance Unknown" at bounding box center [451, 61] width 105 height 28
click at [437, 69] on label "Balance Unknown" at bounding box center [434, 71] width 46 height 8
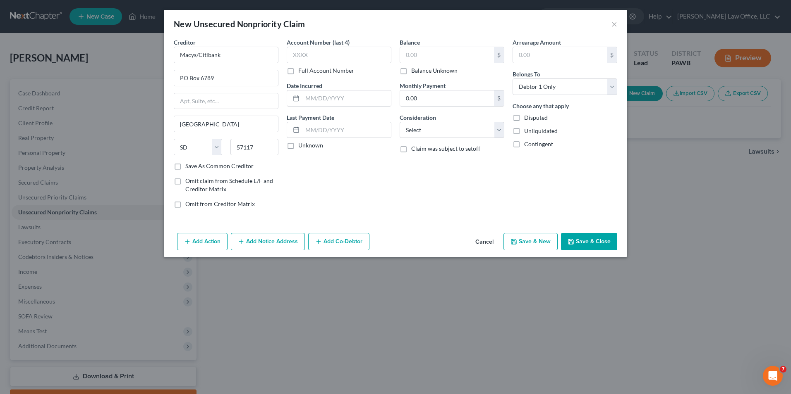
click at [420, 69] on input "Balance Unknown" at bounding box center [416, 69] width 5 height 5
checkbox input "true"
type input "0.00"
click at [440, 134] on select "Select Cable / Satellite Services Collection Agency Credit Card Debt Debt Couns…" at bounding box center [451, 130] width 105 height 17
select select "2"
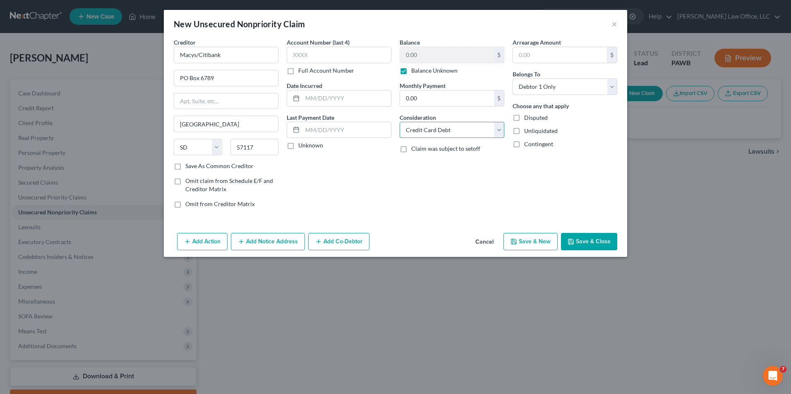
click at [399, 122] on select "Select Cable / Satellite Services Collection Agency Credit Card Debt Debt Couns…" at bounding box center [451, 130] width 105 height 17
click at [197, 166] on label "Save As Common Creditor" at bounding box center [219, 166] width 68 height 8
click at [194, 166] on input "Save As Common Creditor" at bounding box center [191, 164] width 5 height 5
checkbox input "true"
click at [542, 243] on button "Save & New" at bounding box center [530, 241] width 54 height 17
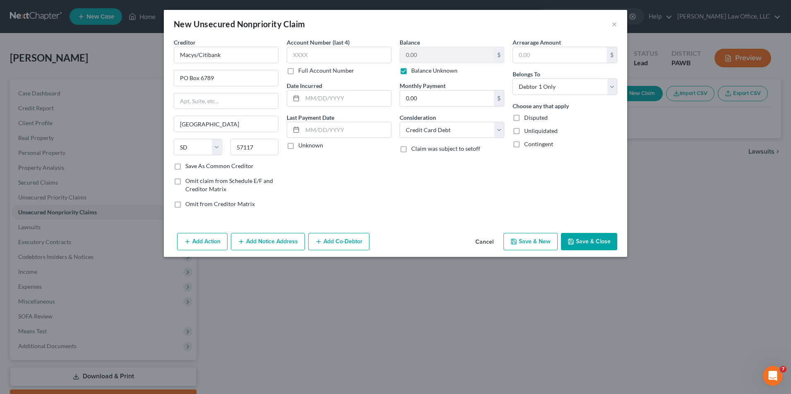
select select "0"
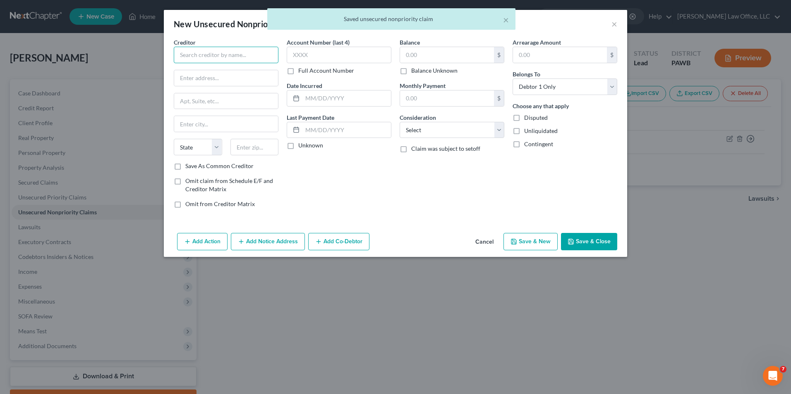
click at [211, 56] on input "text" at bounding box center [226, 55] width 105 height 17
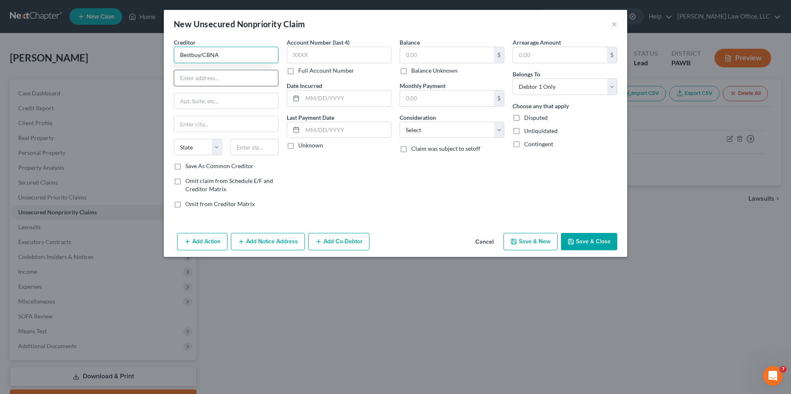
type input "Bestbuy/CBNA"
click at [213, 79] on input "text" at bounding box center [226, 78] width 104 height 16
type input "5800 South Corporate Place"
click at [242, 146] on input "text" at bounding box center [254, 147] width 48 height 17
type input "57108"
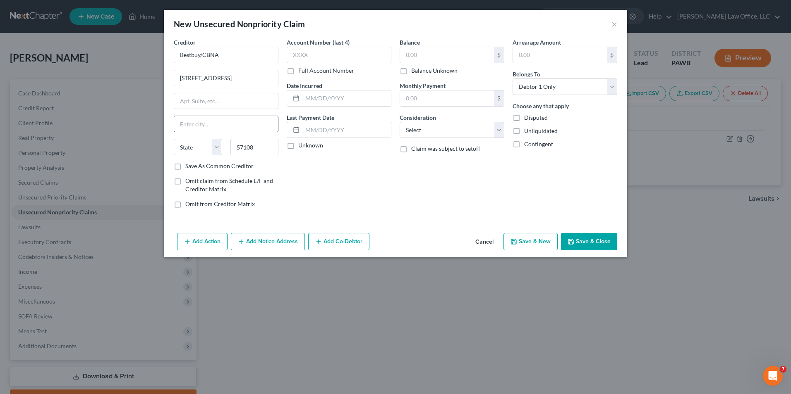
type input "Sioux Falls"
select select "43"
click at [207, 166] on label "Save As Common Creditor" at bounding box center [219, 166] width 68 height 8
click at [194, 166] on input "Save As Common Creditor" at bounding box center [191, 164] width 5 height 5
checkbox input "true"
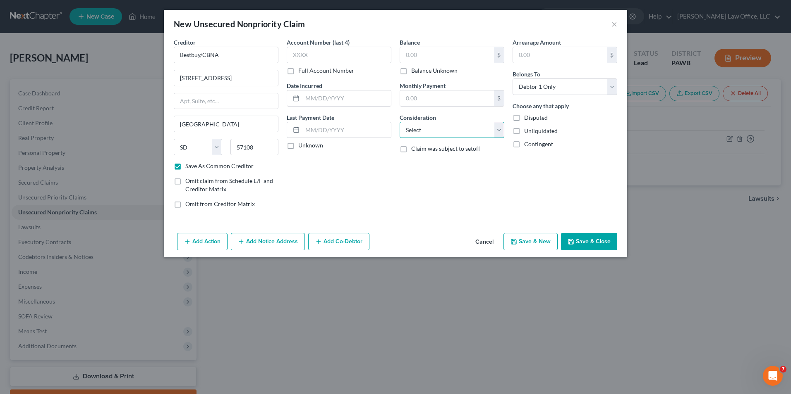
click at [450, 127] on select "Select Cable / Satellite Services Collection Agency Credit Card Debt Debt Couns…" at bounding box center [451, 130] width 105 height 17
select select "2"
click at [399, 122] on select "Select Cable / Satellite Services Collection Agency Credit Card Debt Debt Couns…" at bounding box center [451, 130] width 105 height 17
click at [410, 58] on input "text" at bounding box center [447, 55] width 94 height 16
type input "11,319"
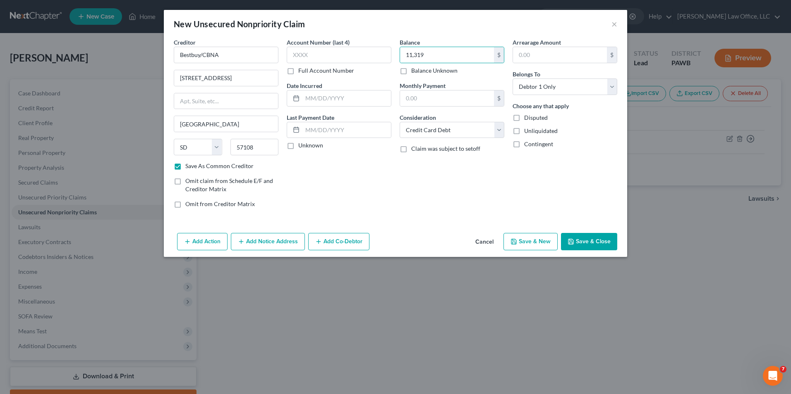
click at [535, 246] on button "Save & New" at bounding box center [530, 241] width 54 height 17
checkbox input "false"
select select "0"
type input "11,319.00"
type input "0.00"
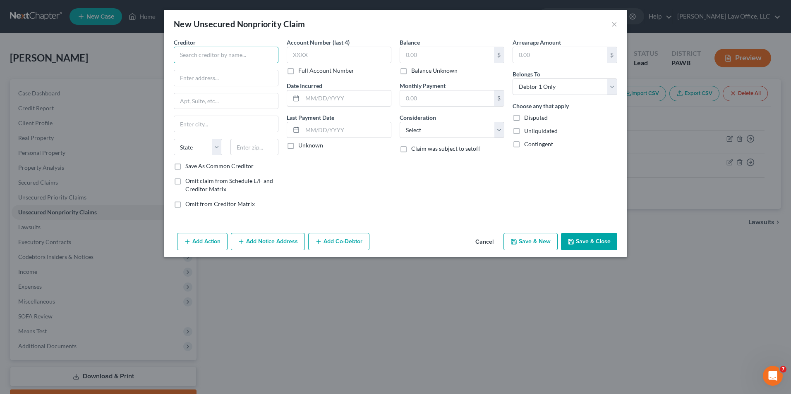
click at [232, 57] on input "text" at bounding box center [226, 55] width 105 height 17
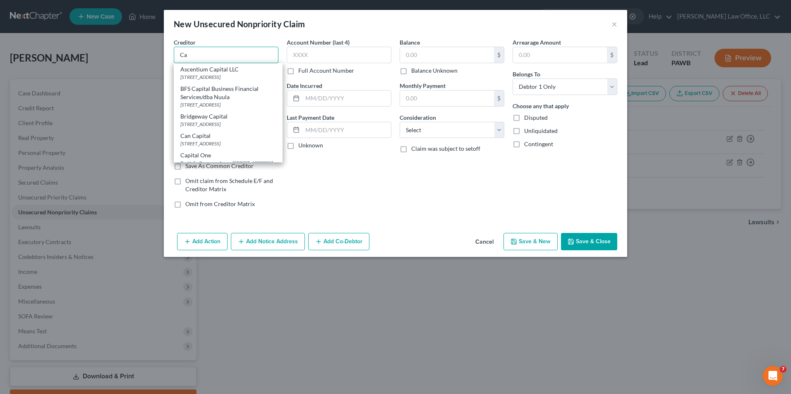
type input "C"
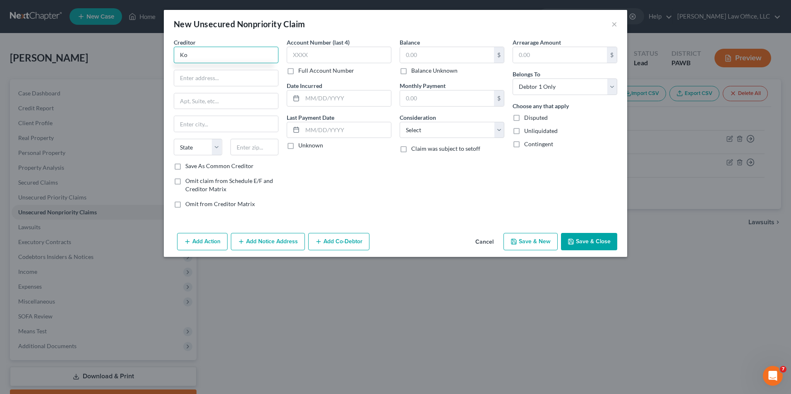
type input "K"
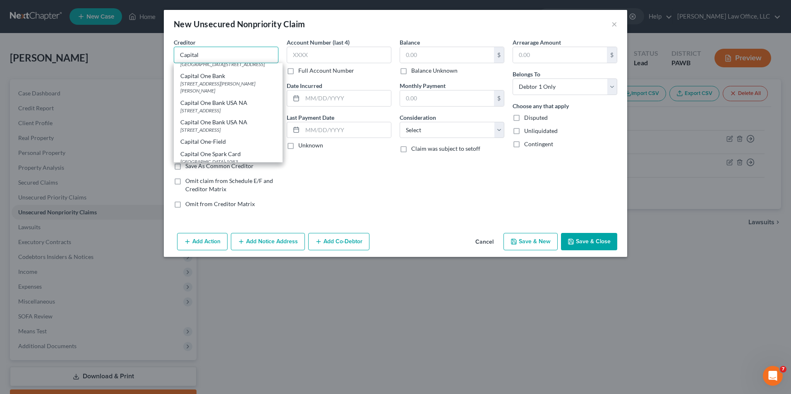
scroll to position [248, 0]
click at [232, 94] on div "PO Box 31293, Salt Lake City, UT 84130" at bounding box center [228, 90] width 96 height 7
type input "Capital One Bank USA NA"
type input "PO Box 31293"
type input "Salt Lake City"
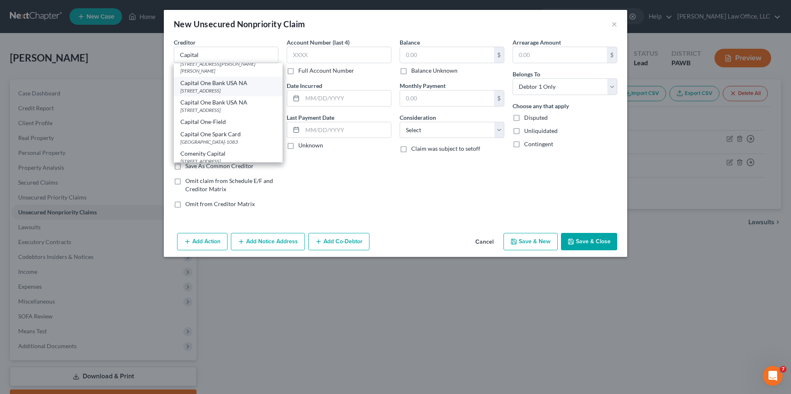
select select "46"
type input "84130"
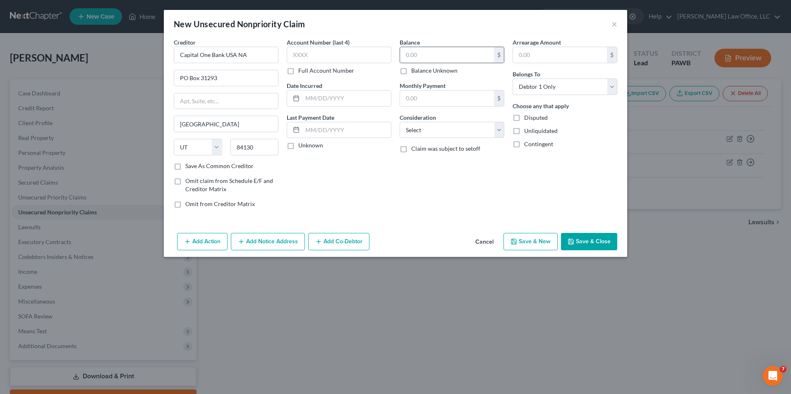
click at [416, 58] on input "text" at bounding box center [447, 55] width 94 height 16
click at [413, 67] on label "Balance Unknown" at bounding box center [434, 71] width 46 height 8
click at [414, 67] on input "Balance Unknown" at bounding box center [416, 69] width 5 height 5
checkbox input "true"
type input "0.00"
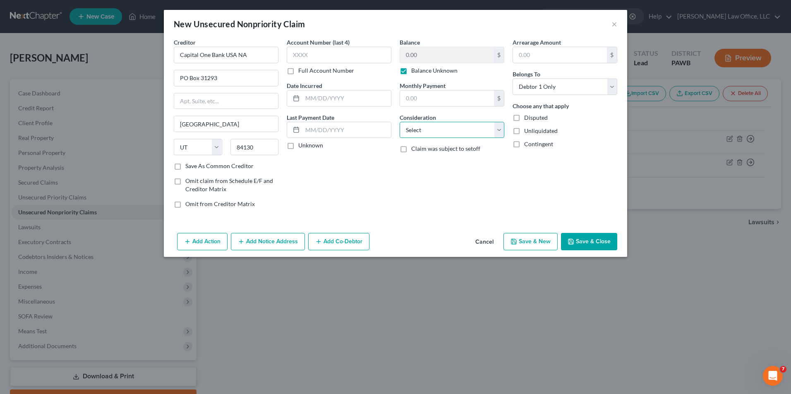
click at [409, 138] on select "Select Cable / Satellite Services Collection Agency Credit Card Debt Debt Couns…" at bounding box center [451, 130] width 105 height 17
select select "2"
click at [399, 122] on select "Select Cable / Satellite Services Collection Agency Credit Card Debt Debt Couns…" at bounding box center [451, 130] width 105 height 17
drag, startPoint x: 521, startPoint y: 252, endPoint x: 522, endPoint y: 244, distance: 8.0
click at [521, 252] on div "Add Action Add Notice Address Add Co-Debtor Cancel Save & New Save & Close" at bounding box center [395, 243] width 463 height 27
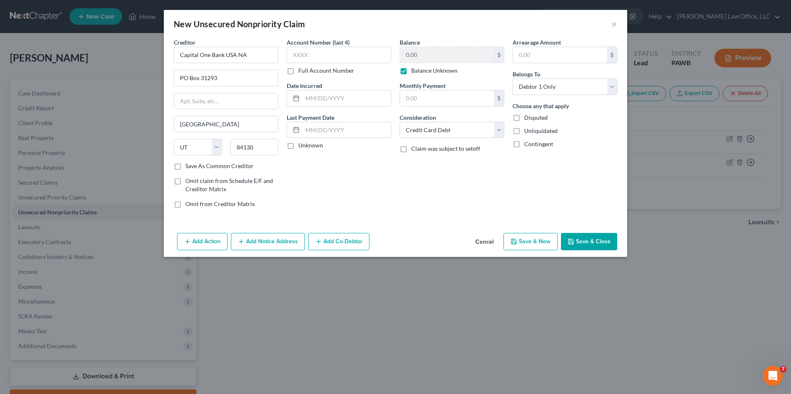
click at [523, 240] on button "Save & New" at bounding box center [530, 241] width 54 height 17
select select "0"
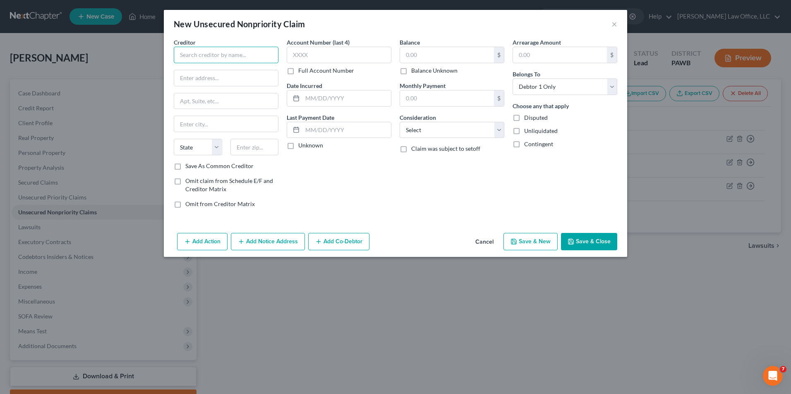
click at [240, 57] on input "text" at bounding box center [226, 55] width 105 height 17
click at [209, 67] on div "Comenity Capital" at bounding box center [223, 69] width 86 height 8
type input "Comenity Capital"
type input "PO Box 182120"
type input "Columbus"
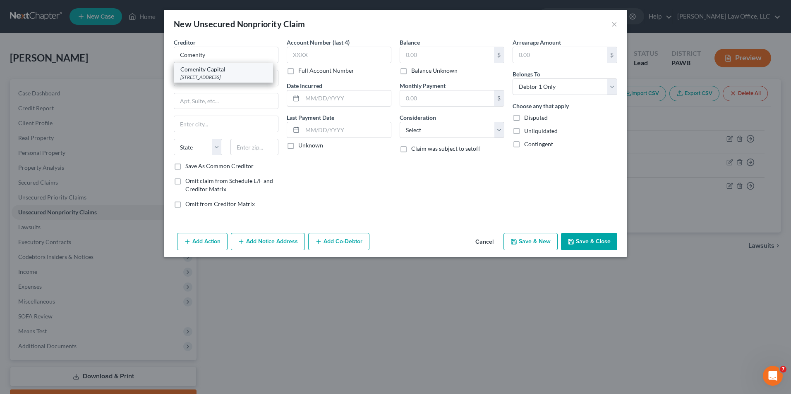
select select "36"
type input "43218"
drag, startPoint x: 239, startPoint y: 80, endPoint x: 210, endPoint y: 80, distance: 28.9
click at [210, 80] on input "PO Box 182120" at bounding box center [226, 78] width 104 height 16
type input "PO Box 182789"
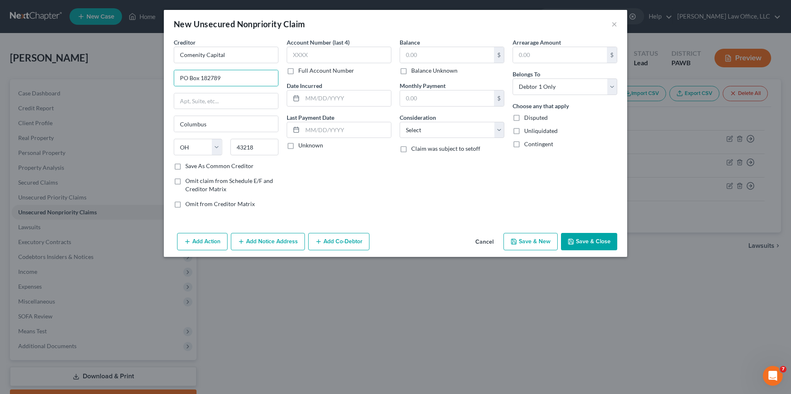
click at [188, 167] on label "Save As Common Creditor" at bounding box center [219, 166] width 68 height 8
click at [189, 167] on input "Save As Common Creditor" at bounding box center [191, 164] width 5 height 5
checkbox input "true"
click at [437, 72] on label "Balance Unknown" at bounding box center [434, 71] width 46 height 8
click at [420, 72] on input "Balance Unknown" at bounding box center [416, 69] width 5 height 5
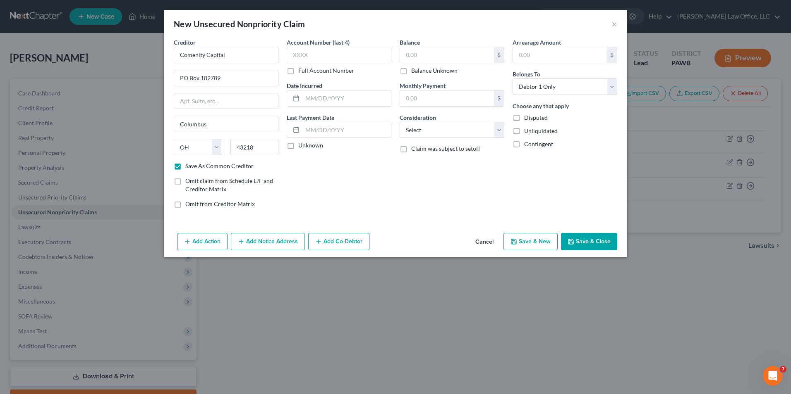
checkbox input "true"
type input "0.00"
click at [446, 132] on select "Select Cable / Satellite Services Collection Agency Credit Card Debt Debt Couns…" at bounding box center [451, 130] width 105 height 17
select select "2"
click at [399, 122] on select "Select Cable / Satellite Services Collection Agency Credit Card Debt Debt Couns…" at bounding box center [451, 130] width 105 height 17
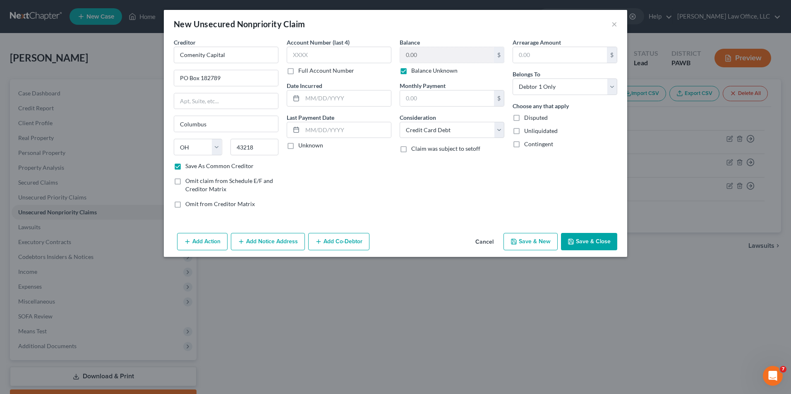
click at [536, 241] on button "Save & New" at bounding box center [530, 241] width 54 height 17
checkbox input "false"
select select "0"
type input "0.00"
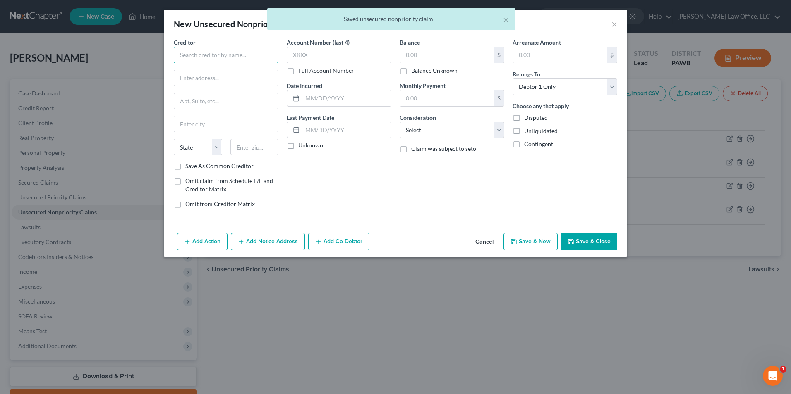
click at [237, 57] on input "text" at bounding box center [226, 55] width 105 height 17
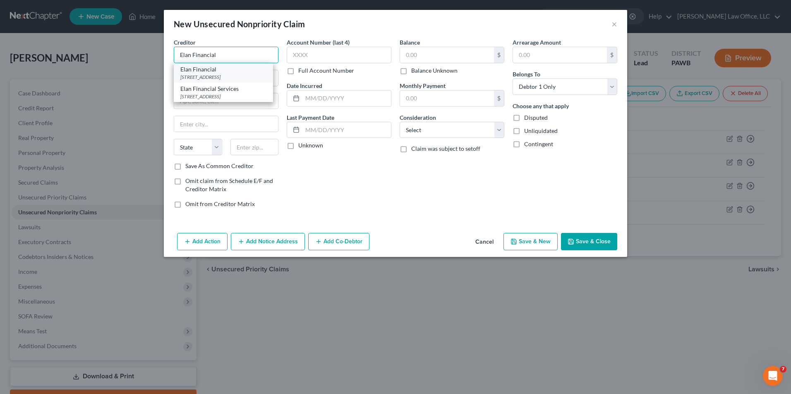
type input "Elan Financial"
click at [239, 75] on div "PO Box 108, Saint Louis, MO 63166" at bounding box center [223, 77] width 86 height 7
type input "PO Box 108"
type input "Saint Louis"
select select "26"
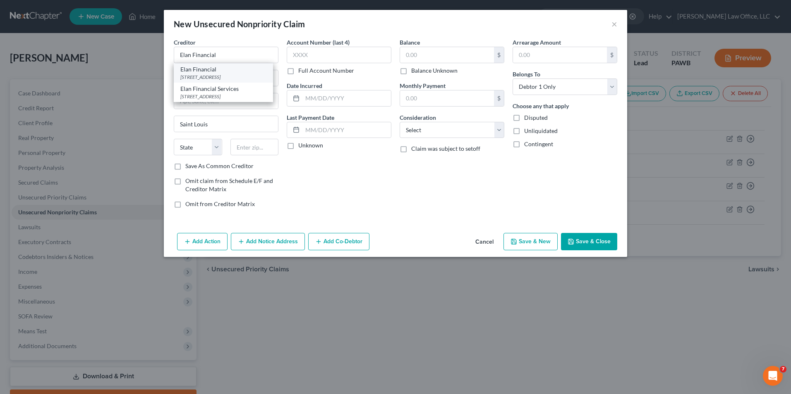
type input "63166"
click at [443, 72] on label "Balance Unknown" at bounding box center [434, 71] width 46 height 8
click at [420, 72] on input "Balance Unknown" at bounding box center [416, 69] width 5 height 5
checkbox input "true"
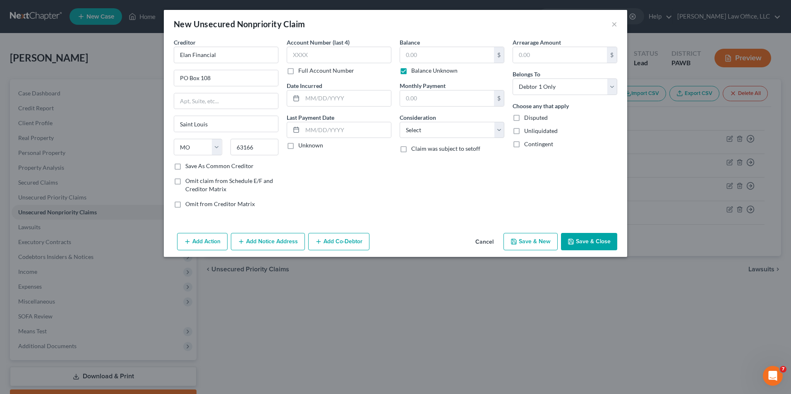
type input "0.00"
drag, startPoint x: 438, startPoint y: 127, endPoint x: 435, endPoint y: 131, distance: 4.4
click at [438, 127] on select "Select Cable / Satellite Services Collection Agency Credit Card Debt Debt Couns…" at bounding box center [451, 130] width 105 height 17
select select "2"
click at [399, 122] on select "Select Cable / Satellite Services Collection Agency Credit Card Debt Debt Couns…" at bounding box center [451, 130] width 105 height 17
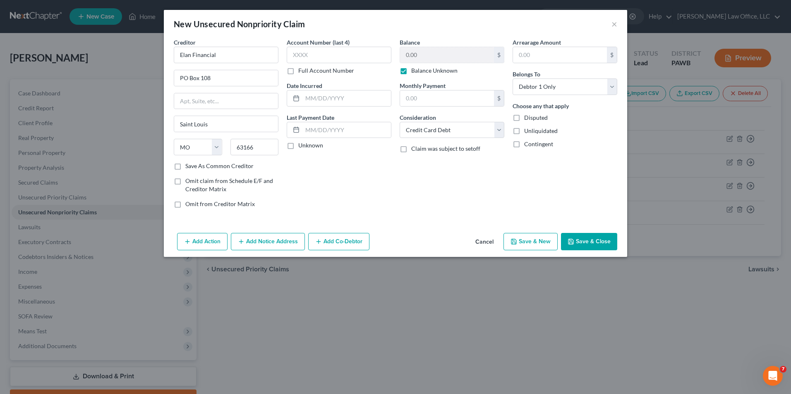
click at [527, 238] on button "Save & New" at bounding box center [530, 241] width 54 height 17
select select "0"
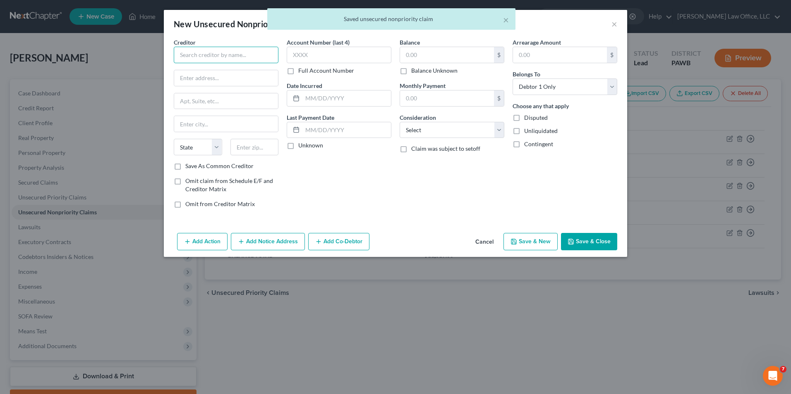
click at [233, 52] on input "text" at bounding box center [226, 55] width 105 height 17
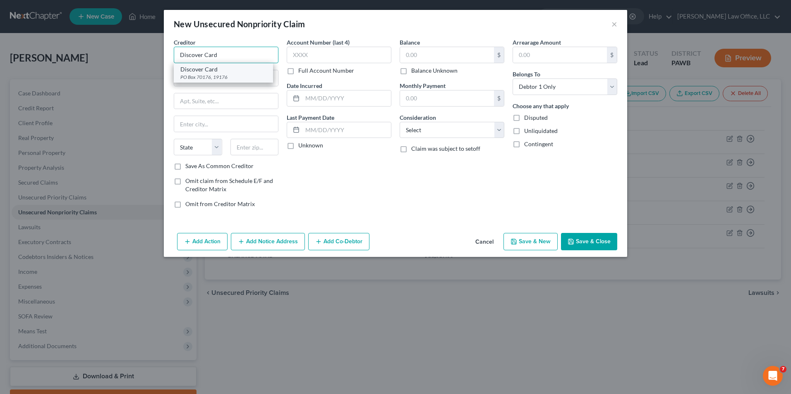
type input "Discover Card"
click at [222, 70] on div "Discover Card" at bounding box center [223, 69] width 86 height 8
type input "PO Box 70176"
type input "19176"
drag, startPoint x: 228, startPoint y: 79, endPoint x: 205, endPoint y: 80, distance: 23.6
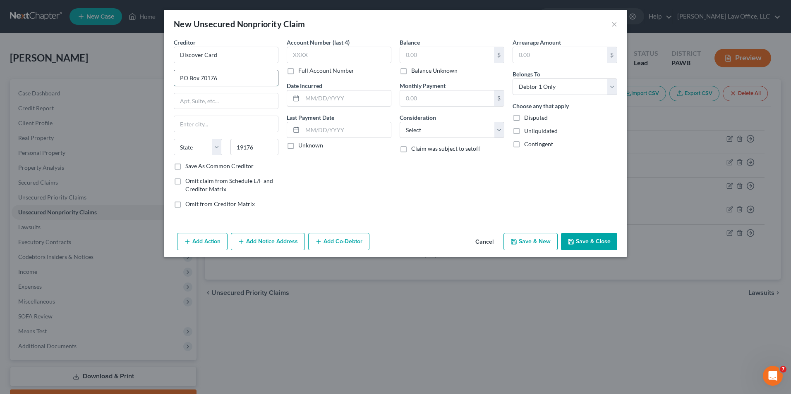
click at [205, 80] on input "PO Box 70176" at bounding box center [226, 78] width 104 height 16
type input "PO Box 30939"
click at [231, 170] on label "Save As Common Creditor" at bounding box center [219, 166] width 68 height 8
click at [194, 167] on input "Save As Common Creditor" at bounding box center [191, 164] width 5 height 5
checkbox input "true"
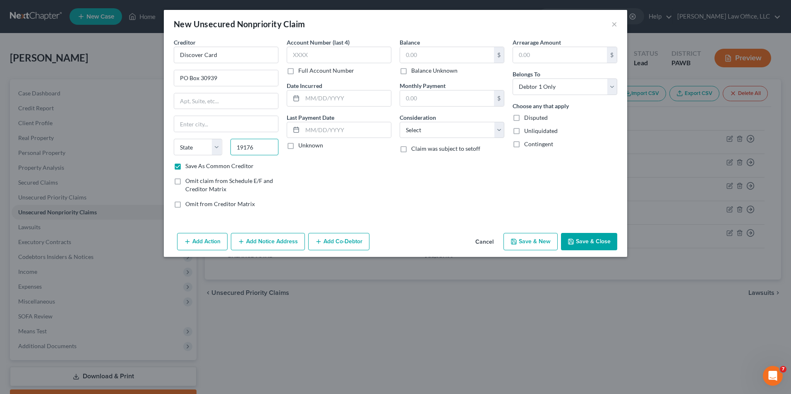
drag, startPoint x: 260, startPoint y: 148, endPoint x: 226, endPoint y: 146, distance: 34.8
click at [226, 146] on div "19176" at bounding box center [254, 147] width 57 height 17
type input "84130"
type input "Salt Lake City"
select select "46"
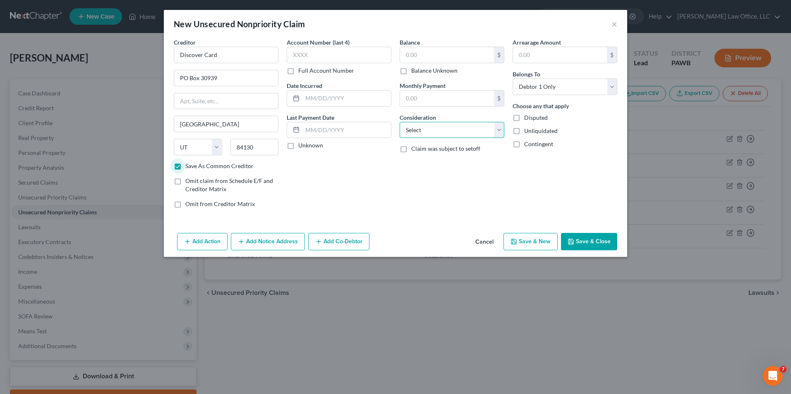
click at [445, 132] on select "Select Cable / Satellite Services Collection Agency Credit Card Debt Debt Couns…" at bounding box center [451, 130] width 105 height 17
select select "2"
click at [399, 122] on select "Select Cable / Satellite Services Collection Agency Credit Card Debt Debt Couns…" at bounding box center [451, 130] width 105 height 17
click at [439, 53] on input "text" at bounding box center [447, 55] width 94 height 16
type input "10,555"
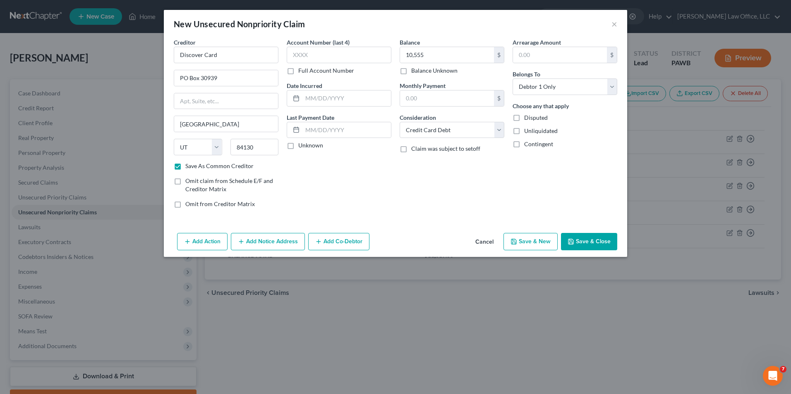
click at [534, 239] on button "Save & New" at bounding box center [530, 241] width 54 height 17
checkbox input "false"
select select "0"
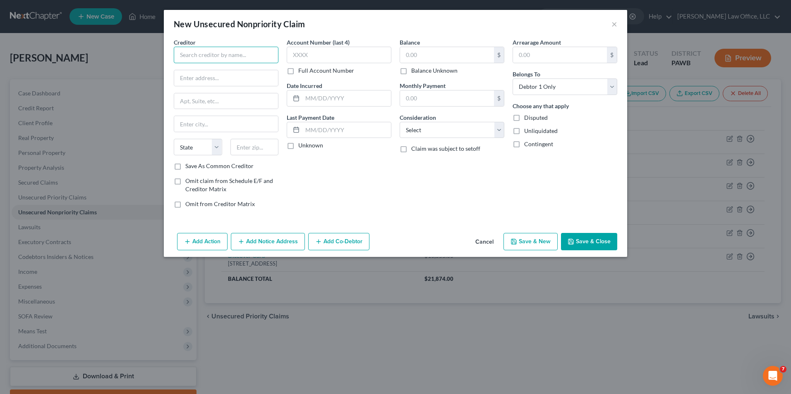
click at [219, 59] on input "text" at bounding box center [226, 55] width 105 height 17
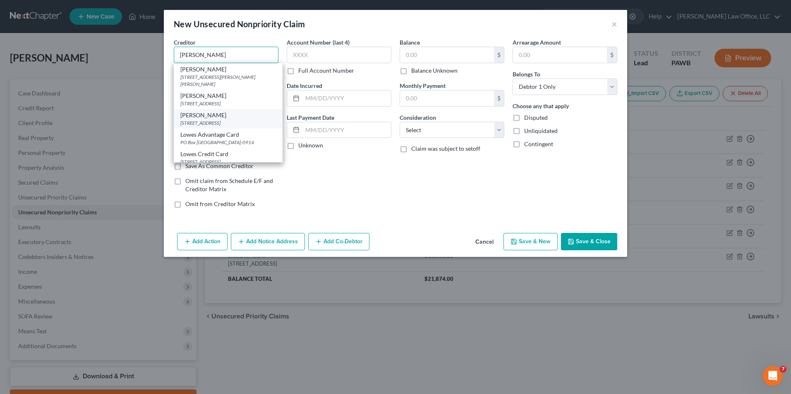
scroll to position [32, 0]
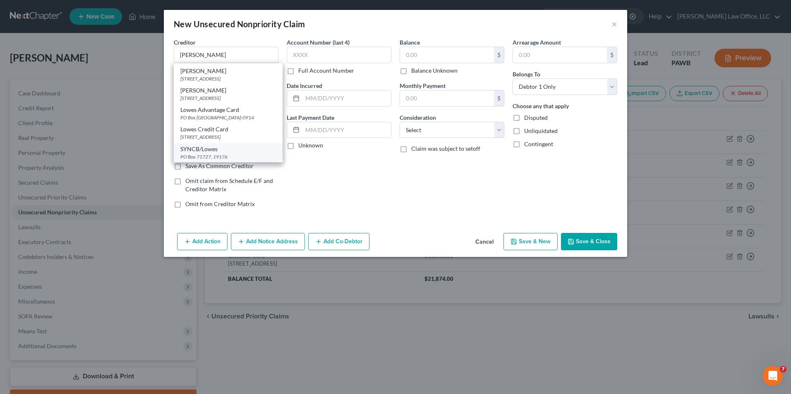
click at [227, 149] on div "SYNCB/Lowes" at bounding box center [228, 149] width 96 height 8
type input "SYNCB/Lowes"
type input "PO Box 71727"
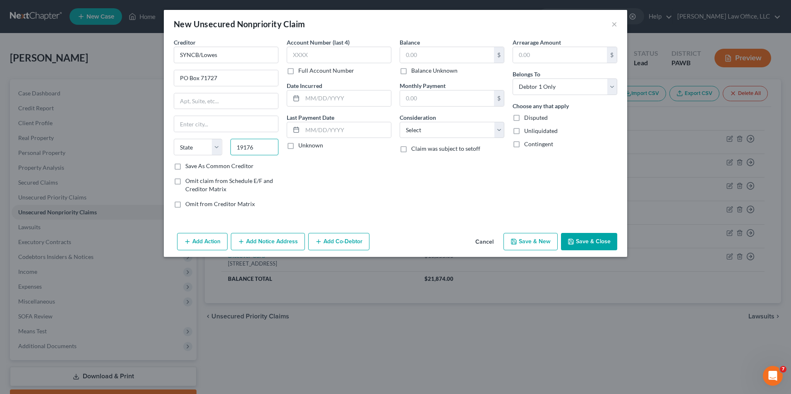
click at [266, 153] on input "19176" at bounding box center [254, 147] width 48 height 17
drag, startPoint x: 262, startPoint y: 150, endPoint x: 234, endPoint y: 145, distance: 28.6
click at [234, 145] on input "19176" at bounding box center [254, 147] width 48 height 17
type input "19176"
click at [202, 166] on label "Save As Common Creditor" at bounding box center [219, 166] width 68 height 8
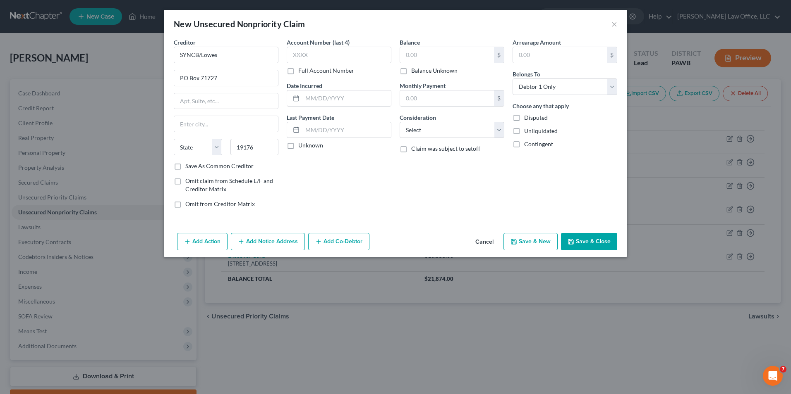
click at [194, 166] on input "Save As Common Creditor" at bounding box center [191, 164] width 5 height 5
checkbox input "true"
click at [194, 123] on input "text" at bounding box center [226, 124] width 104 height 16
type input "Philadelphia"
select select "39"
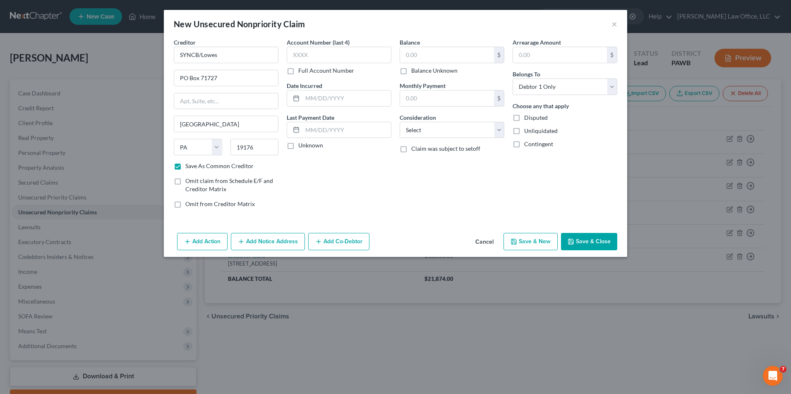
click at [426, 73] on label "Balance Unknown" at bounding box center [434, 71] width 46 height 8
click at [420, 72] on input "Balance Unknown" at bounding box center [416, 69] width 5 height 5
checkbox input "true"
type input "0.00"
drag, startPoint x: 435, startPoint y: 134, endPoint x: 434, endPoint y: 139, distance: 5.6
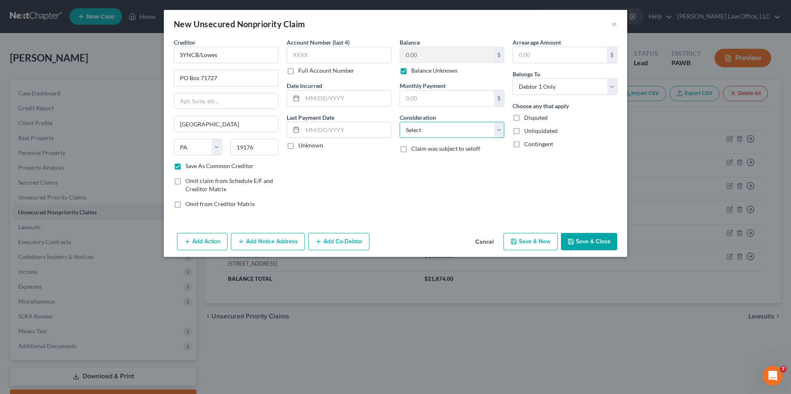
click at [435, 134] on select "Select Cable / Satellite Services Collection Agency Credit Card Debt Debt Couns…" at bounding box center [451, 130] width 105 height 17
select select "2"
click at [399, 122] on select "Select Cable / Satellite Services Collection Agency Credit Card Debt Debt Couns…" at bounding box center [451, 130] width 105 height 17
click at [541, 246] on button "Save & New" at bounding box center [530, 241] width 54 height 17
checkbox input "false"
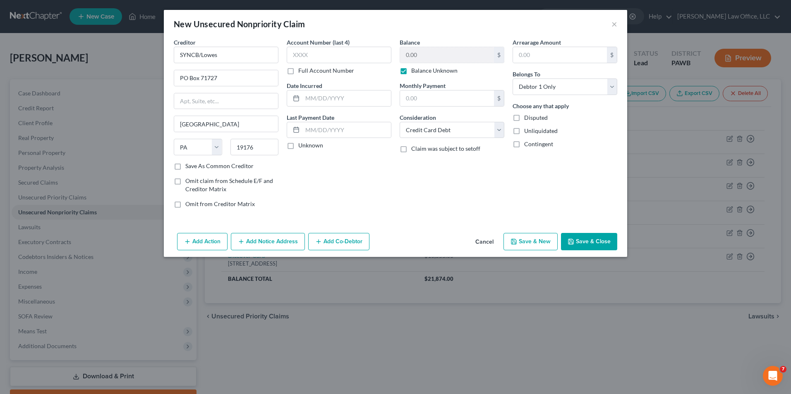
select select "0"
type input "0.00"
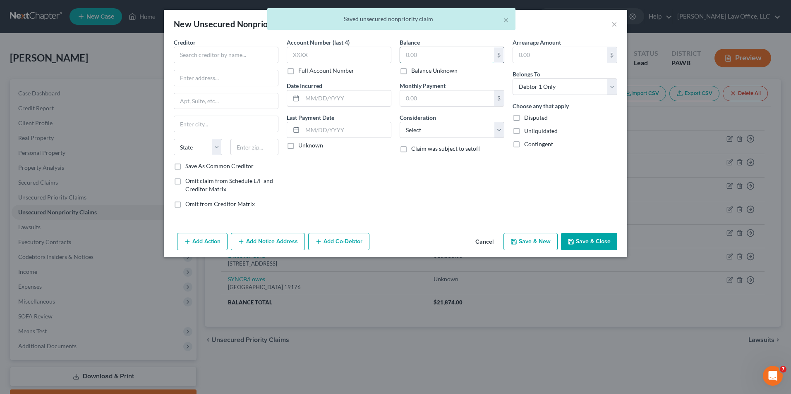
click at [451, 57] on input "text" at bounding box center [447, 55] width 94 height 16
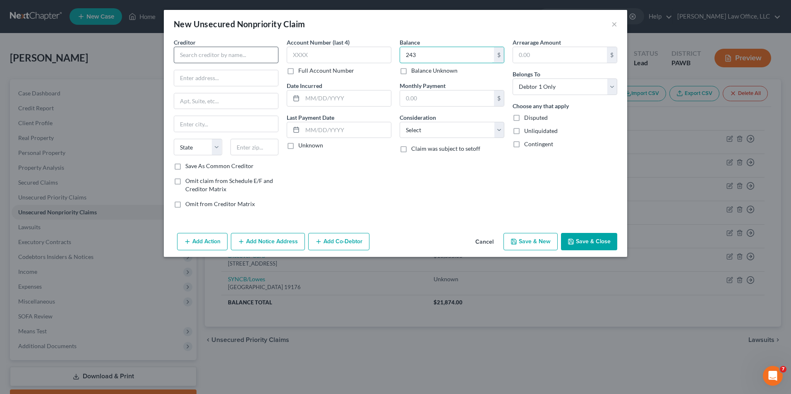
type input "243"
click at [210, 57] on input "text" at bounding box center [226, 55] width 105 height 17
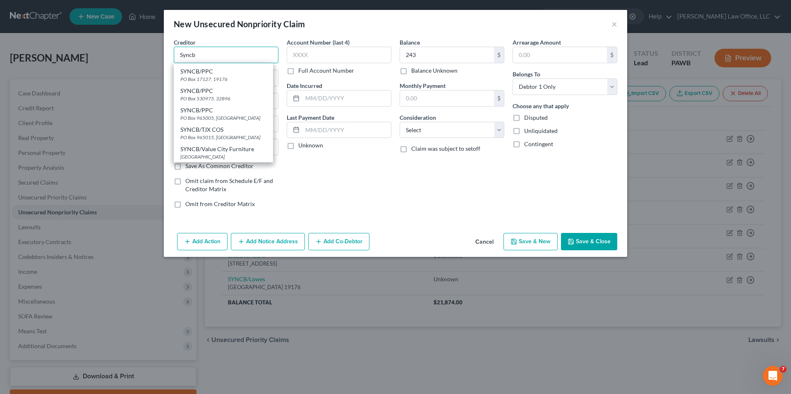
scroll to position [154, 0]
click at [234, 129] on div "SYNCB/TJX COS" at bounding box center [223, 129] width 86 height 8
type input "SYNCB/TJX COS"
type input "PO Box 965015"
type input "Orlando"
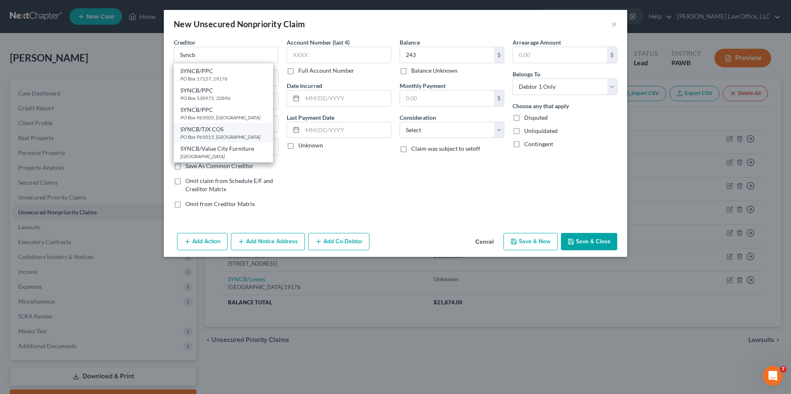
select select "9"
type input "32896"
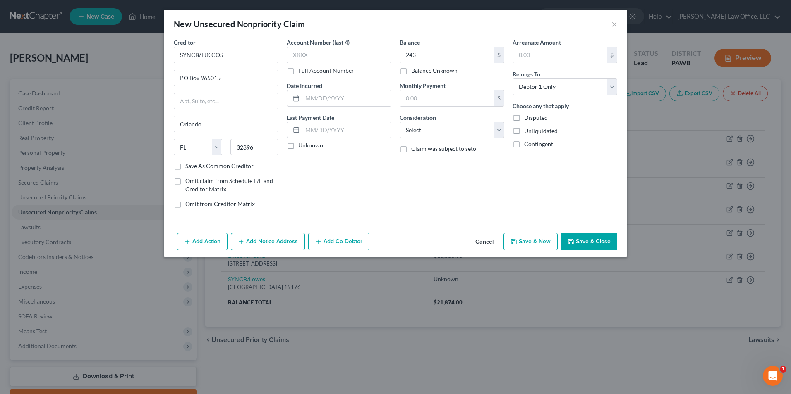
scroll to position [0, 0]
drag, startPoint x: 228, startPoint y: 76, endPoint x: 200, endPoint y: 76, distance: 28.1
click at [200, 76] on input "PO Box 965015" at bounding box center [226, 78] width 104 height 16
type input "PO Box 71737"
drag, startPoint x: 259, startPoint y: 152, endPoint x: 208, endPoint y: 147, distance: 51.5
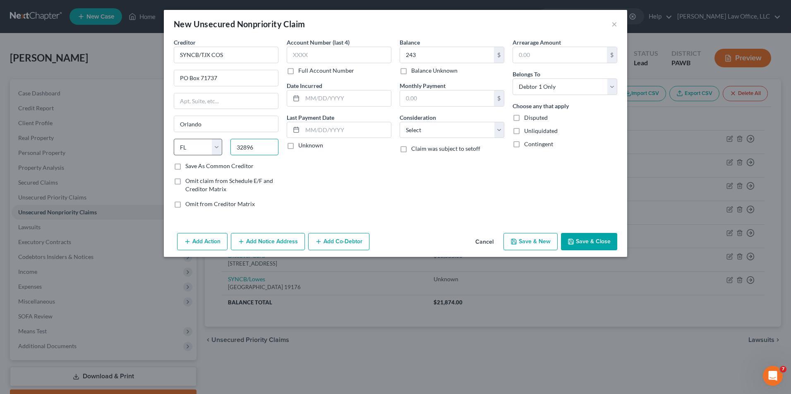
click at [208, 147] on div "State AL AK AR AZ CA CO CT DE DC FL GA GU HI ID IL IN IA KS KY LA ME MD MA MI M…" at bounding box center [226, 150] width 113 height 23
type input "19176"
drag, startPoint x: 232, startPoint y: 127, endPoint x: 160, endPoint y: 115, distance: 73.4
click at [159, 116] on div "New Unsecured Nonpriority Claim × Creditor * SYNCB/TJX COS PO Box 71737 Orlando…" at bounding box center [395, 197] width 791 height 394
type input "Philadelphia"
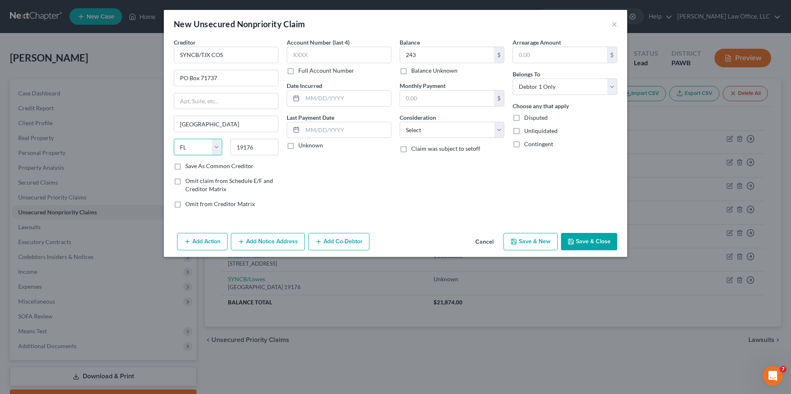
click at [201, 150] on select "State AL AK AR AZ CA CO CT DE DC FL GA GU HI ID IL IN IA KS KY LA ME MD MA MI M…" at bounding box center [198, 147] width 48 height 17
select select "39"
click at [174, 139] on select "State AL AK AR AZ CA CO CT DE DC FL GA GU HI ID IL IN IA KS KY LA ME MD MA MI M…" at bounding box center [198, 147] width 48 height 17
click at [201, 168] on label "Save As Common Creditor" at bounding box center [219, 166] width 68 height 8
click at [194, 167] on input "Save As Common Creditor" at bounding box center [191, 164] width 5 height 5
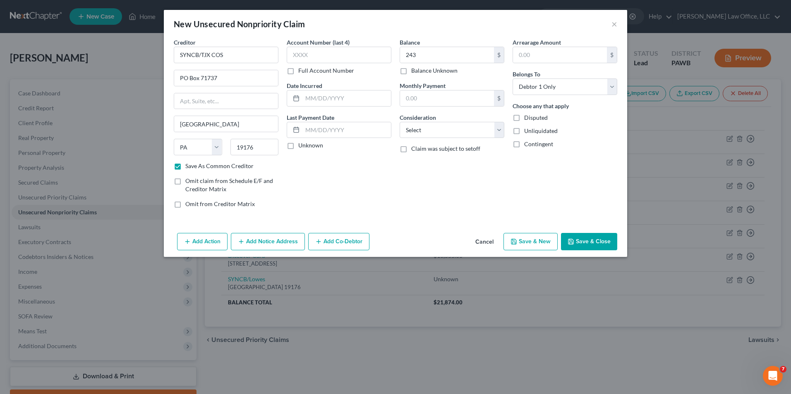
click at [525, 242] on button "Save & New" at bounding box center [530, 241] width 54 height 17
checkbox input "false"
select select "0"
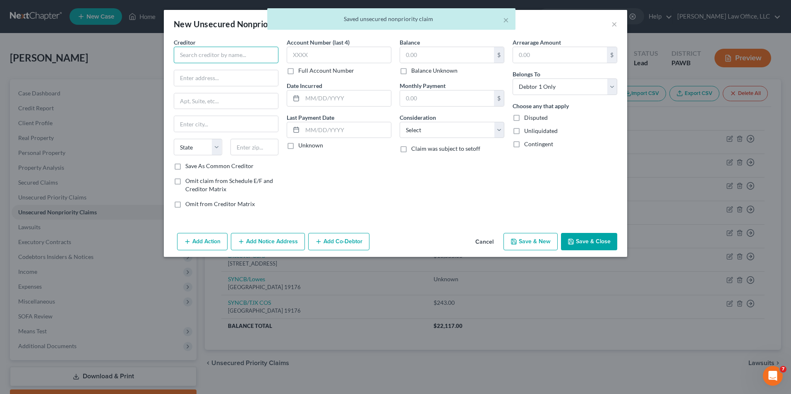
click at [210, 57] on input "text" at bounding box center [226, 55] width 105 height 17
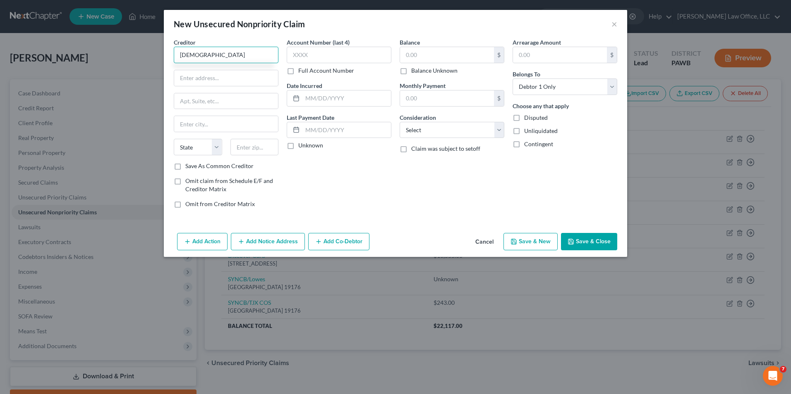
type input "Boscovs"
click at [203, 167] on label "Save As Common Creditor" at bounding box center [219, 166] width 68 height 8
click at [194, 167] on input "Save As Common Creditor" at bounding box center [191, 164] width 5 height 5
checkbox input "true"
click at [463, 131] on select "Select Cable / Satellite Services Collection Agency Credit Card Debt Debt Couns…" at bounding box center [451, 130] width 105 height 17
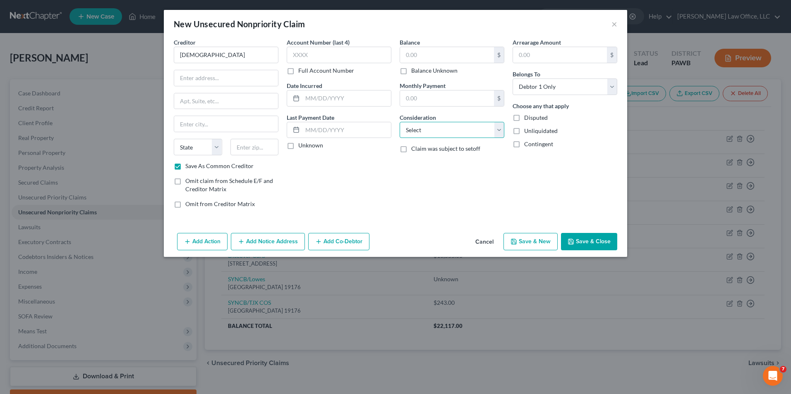
select select "2"
click at [399, 122] on select "Select Cable / Satellite Services Collection Agency Credit Card Debt Debt Couns…" at bounding box center [451, 130] width 105 height 17
click at [246, 74] on input "text" at bounding box center [226, 78] width 104 height 16
type input "PO Box 182120"
click at [261, 149] on input "text" at bounding box center [254, 147] width 48 height 17
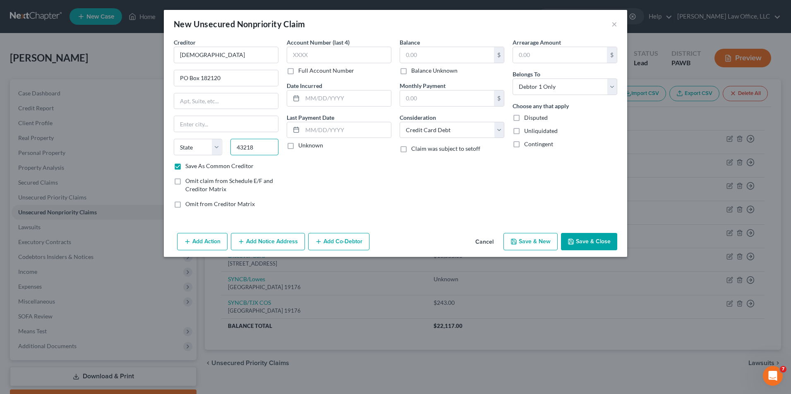
type input "43218"
type input "Columbus"
select select "36"
click at [420, 50] on input "text" at bounding box center [447, 55] width 94 height 16
type input "637"
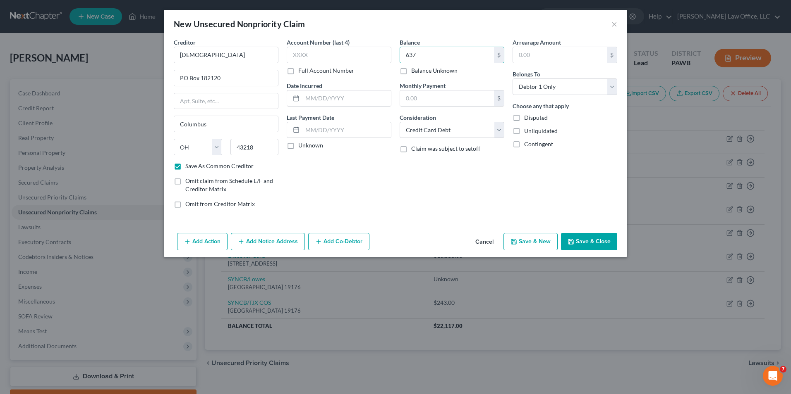
click at [549, 246] on button "Save & New" at bounding box center [530, 241] width 54 height 17
select select "0"
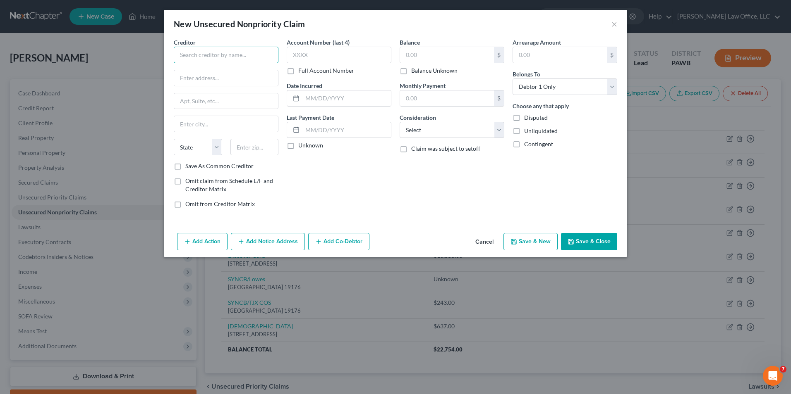
click at [238, 52] on input "text" at bounding box center [226, 55] width 105 height 17
type input "American Eagle"
type input "PO Box 71727"
click at [254, 152] on input "text" at bounding box center [254, 147] width 48 height 17
type input "19176"
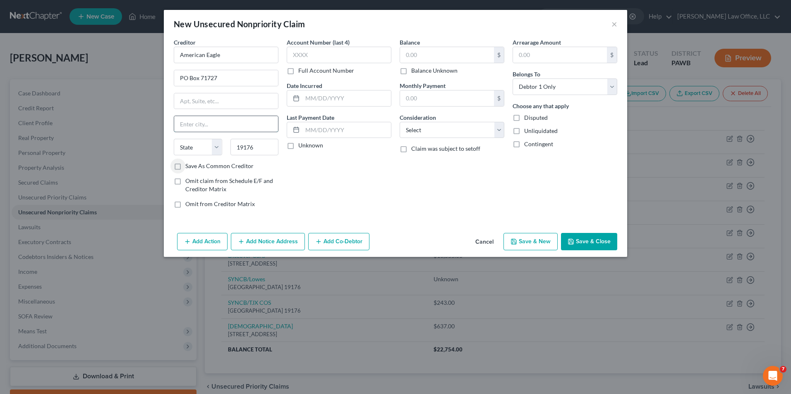
click at [198, 126] on input "text" at bounding box center [226, 124] width 104 height 16
type input "Philadelphia"
select select "39"
click at [202, 168] on label "Save As Common Creditor" at bounding box center [219, 166] width 68 height 8
click at [194, 167] on input "Save As Common Creditor" at bounding box center [191, 164] width 5 height 5
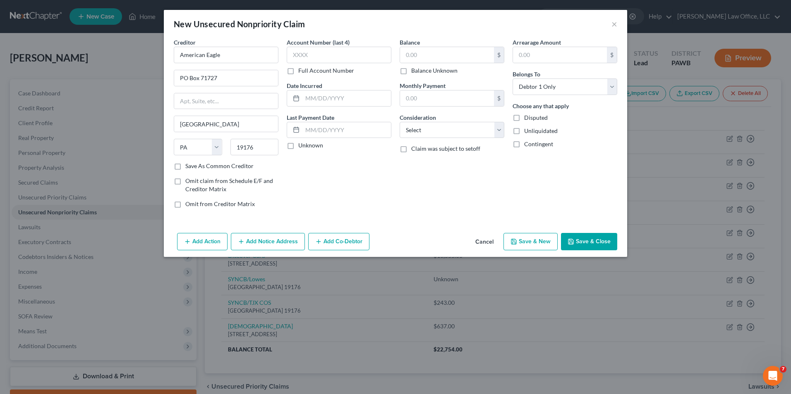
checkbox input "true"
click at [447, 55] on input "text" at bounding box center [447, 55] width 94 height 16
click at [435, 73] on label "Balance Unknown" at bounding box center [434, 71] width 46 height 8
click at [420, 72] on input "Balance Unknown" at bounding box center [416, 69] width 5 height 5
checkbox input "true"
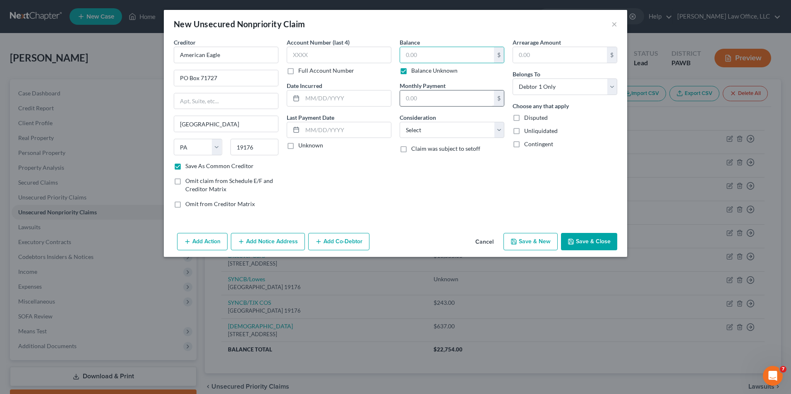
type input "0.00"
click at [453, 131] on select "Select Cable / Satellite Services Collection Agency Credit Card Debt Debt Couns…" at bounding box center [451, 130] width 105 height 17
select select "2"
click at [399, 122] on select "Select Cable / Satellite Services Collection Agency Credit Card Debt Debt Couns…" at bounding box center [451, 130] width 105 height 17
click at [554, 246] on button "Save & New" at bounding box center [530, 241] width 54 height 17
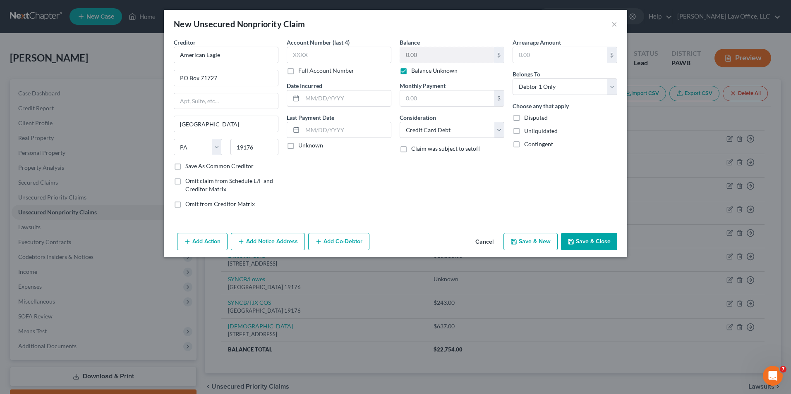
checkbox input "false"
select select "0"
type input "0.00"
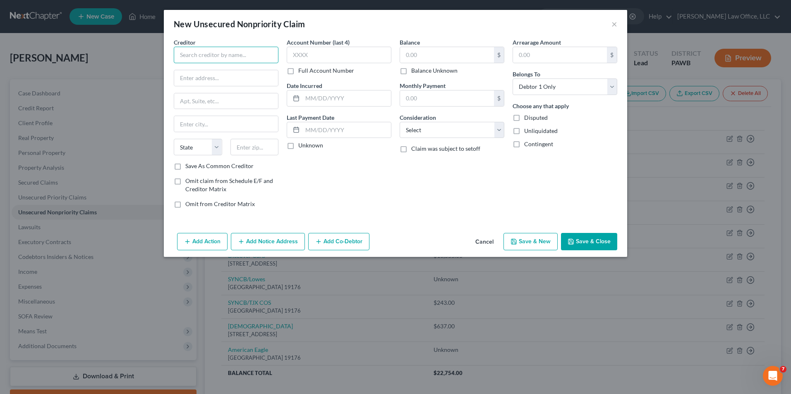
click at [194, 53] on input "text" at bounding box center [226, 55] width 105 height 17
type input "Syncb/JC Penney"
type input "PO Box 71729"
click at [203, 123] on input "text" at bounding box center [226, 124] width 104 height 16
type input "Philadelphia"
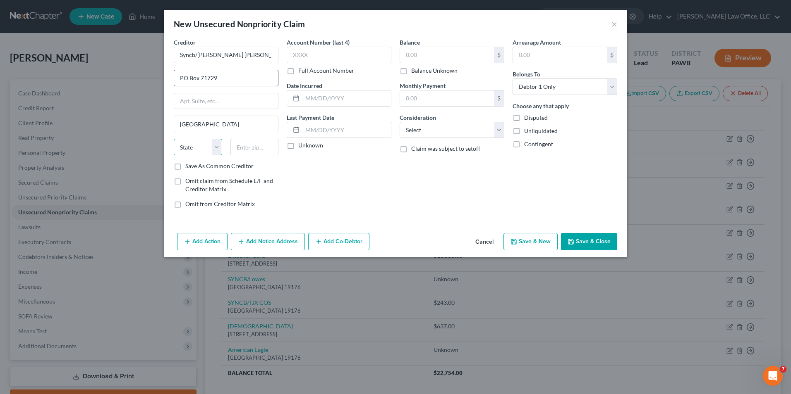
select select "39"
type input "19176"
click at [220, 167] on label "Save As Common Creditor" at bounding box center [219, 166] width 68 height 8
click at [194, 167] on input "Save As Common Creditor" at bounding box center [191, 164] width 5 height 5
checkbox input "true"
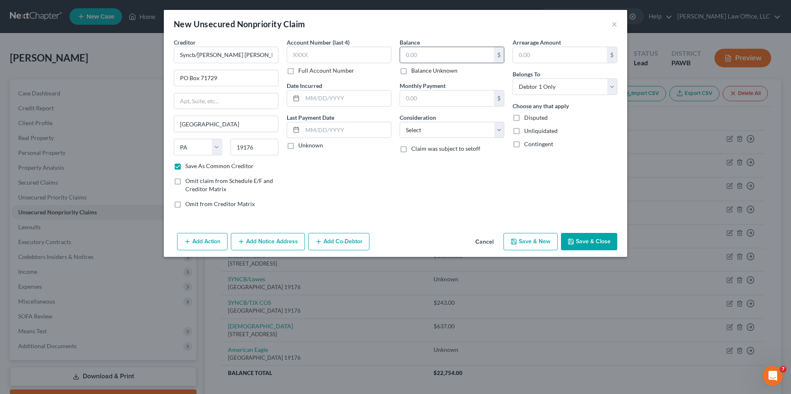
click at [452, 58] on input "text" at bounding box center [447, 55] width 94 height 16
type input "4,738"
click at [533, 236] on button "Save & New" at bounding box center [530, 241] width 54 height 17
checkbox input "false"
select select "0"
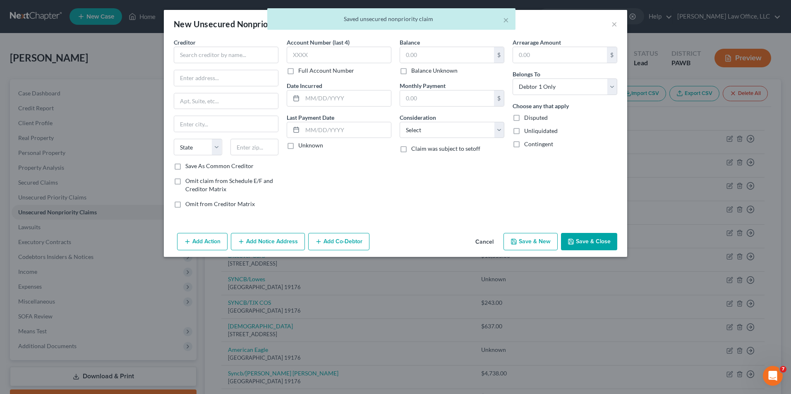
type input "4,738.00"
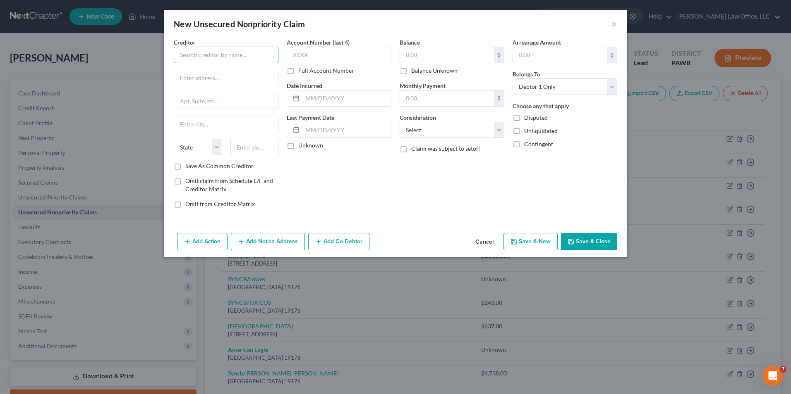
click at [264, 50] on input "text" at bounding box center [226, 55] width 105 height 17
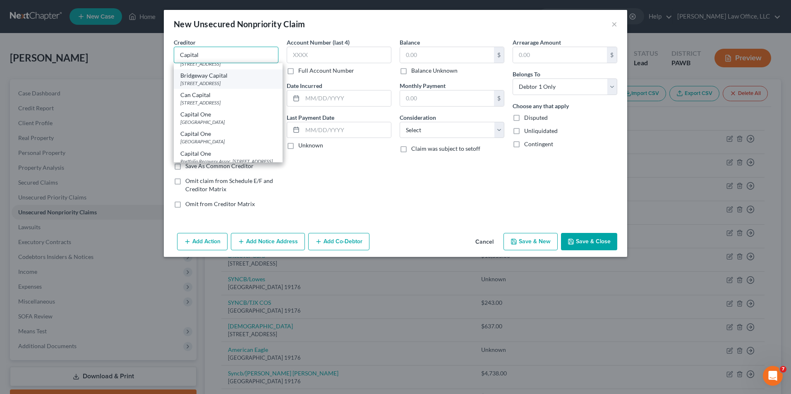
scroll to position [124, 0]
click at [251, 101] on div "PO Box 312293, Salt Lake City, UT 84131" at bounding box center [228, 97] width 96 height 7
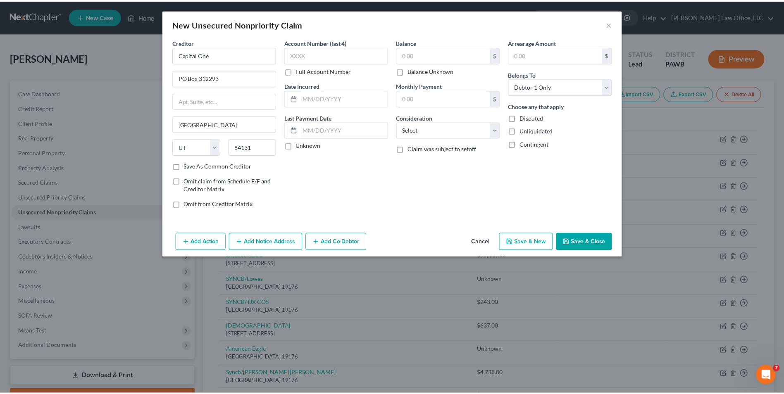
scroll to position [0, 0]
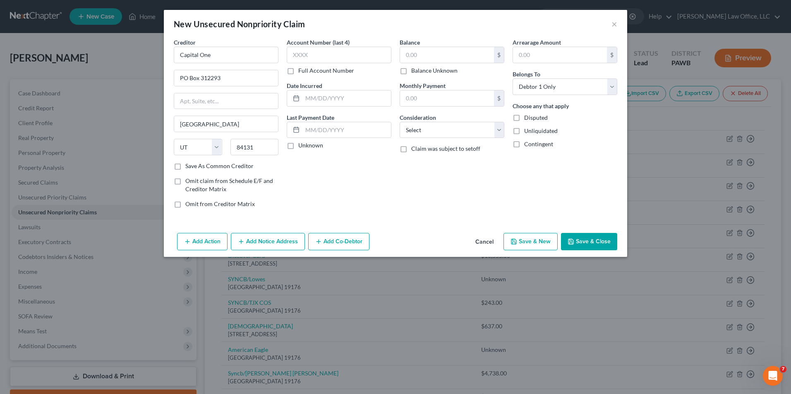
click at [220, 167] on label "Save As Common Creditor" at bounding box center [219, 166] width 68 height 8
click at [194, 167] on input "Save As Common Creditor" at bounding box center [191, 164] width 5 height 5
drag, startPoint x: 416, startPoint y: 71, endPoint x: 317, endPoint y: 134, distance: 116.9
click at [415, 71] on label "Balance Unknown" at bounding box center [434, 71] width 46 height 8
click at [415, 71] on input "Balance Unknown" at bounding box center [416, 69] width 5 height 5
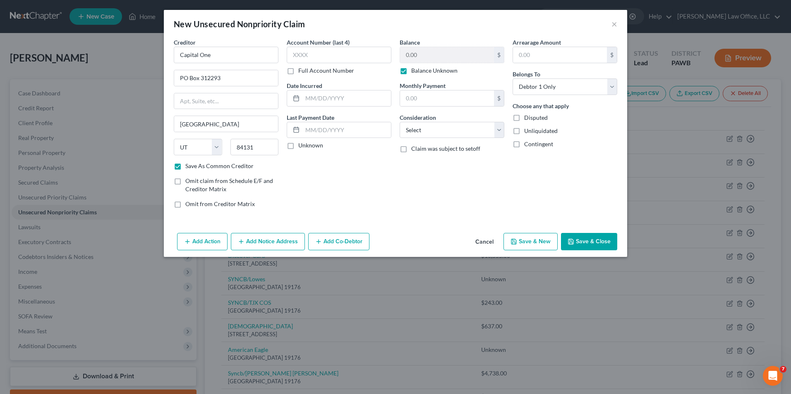
click at [546, 237] on button "Save & New" at bounding box center [530, 241] width 54 height 17
click at [539, 54] on input "text" at bounding box center [560, 55] width 94 height 16
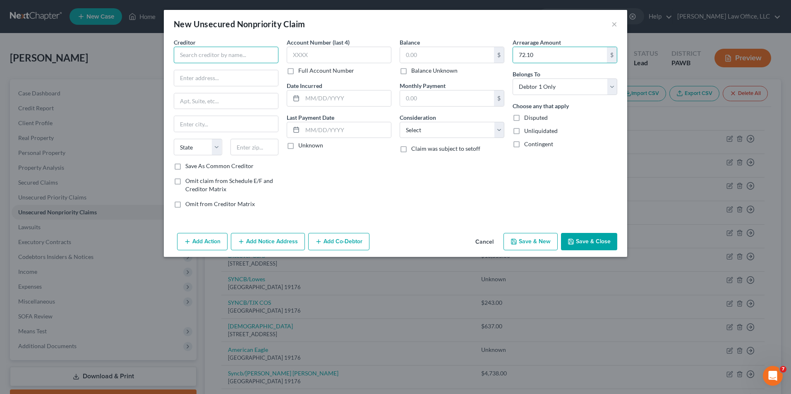
click at [209, 50] on input "text" at bounding box center [226, 55] width 105 height 17
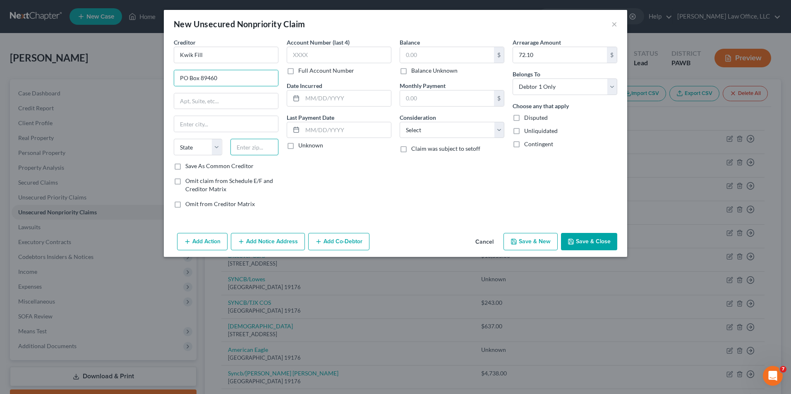
click at [270, 145] on input "text" at bounding box center [254, 147] width 48 height 17
click at [209, 164] on label "Save As Common Creditor" at bounding box center [219, 166] width 68 height 8
click at [194, 164] on input "Save As Common Creditor" at bounding box center [191, 164] width 5 height 5
click at [454, 131] on select "Select Cable / Satellite Services Collection Agency Credit Card Debt Debt Couns…" at bounding box center [451, 130] width 105 height 17
click at [399, 122] on select "Select Cable / Satellite Services Collection Agency Credit Card Debt Debt Couns…" at bounding box center [451, 130] width 105 height 17
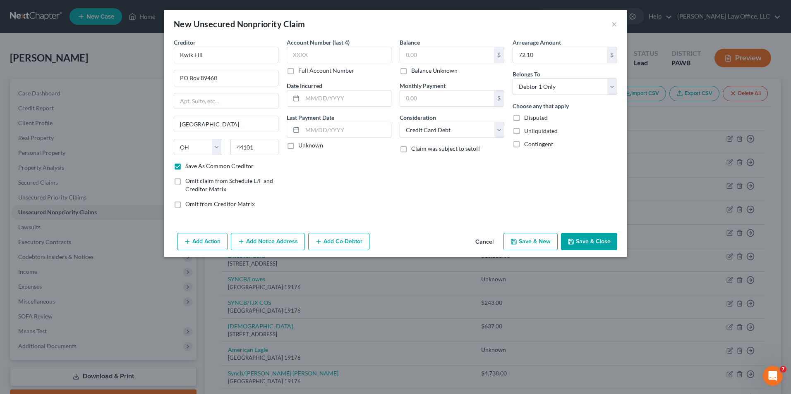
click at [531, 243] on button "Save & New" at bounding box center [530, 241] width 54 height 17
drag, startPoint x: 615, startPoint y: 26, endPoint x: 596, endPoint y: 30, distance: 19.0
click at [615, 26] on button "×" at bounding box center [614, 24] width 6 height 10
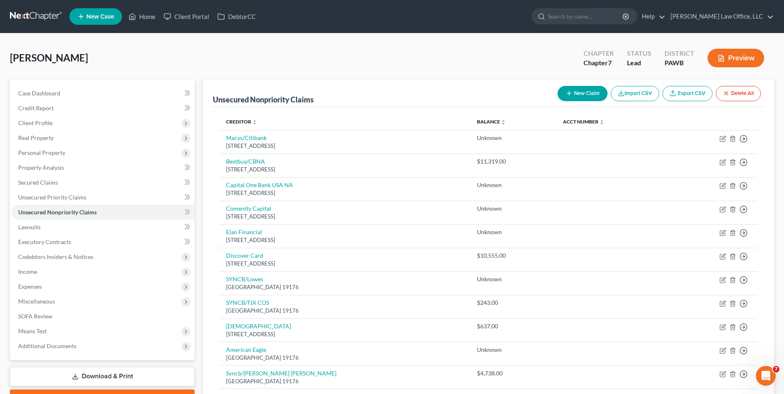
scroll to position [83, 0]
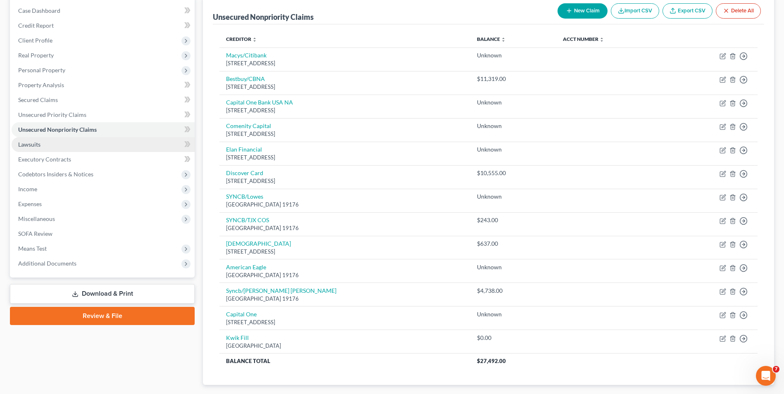
click at [45, 144] on link "Lawsuits" at bounding box center [103, 144] width 183 height 15
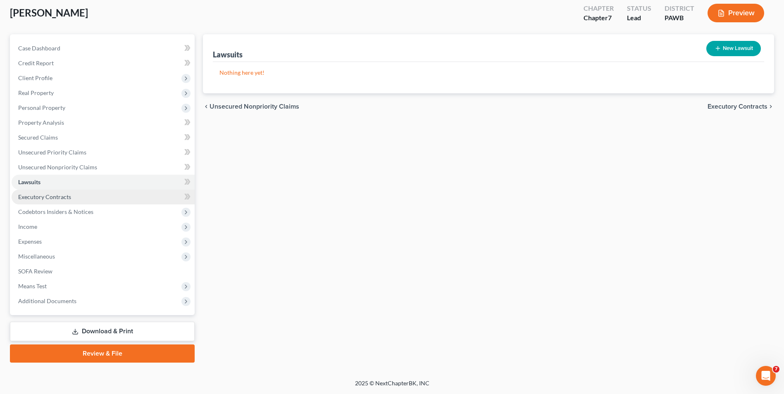
drag, startPoint x: 79, startPoint y: 191, endPoint x: 79, endPoint y: 196, distance: 4.2
click at [79, 192] on link "Executory Contracts" at bounding box center [103, 197] width 183 height 15
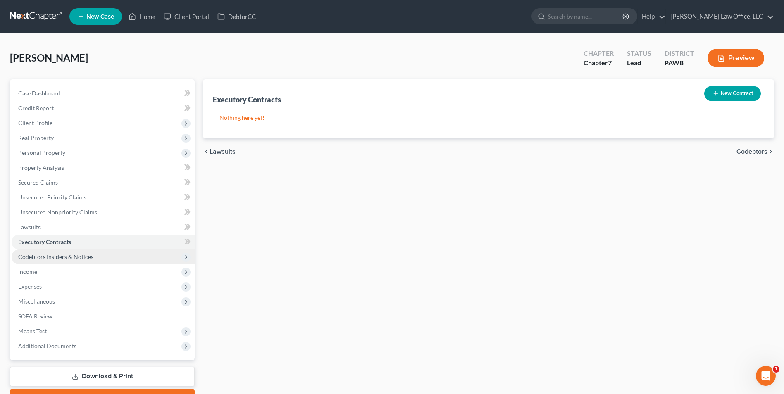
click at [73, 256] on span "Codebtors Insiders & Notices" at bounding box center [55, 256] width 75 height 7
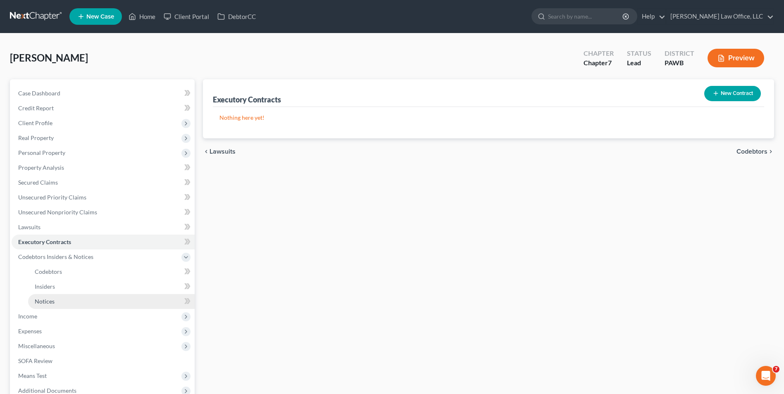
drag, startPoint x: 53, startPoint y: 318, endPoint x: 78, endPoint y: 308, distance: 26.9
click at [53, 318] on span "Income" at bounding box center [103, 316] width 183 height 15
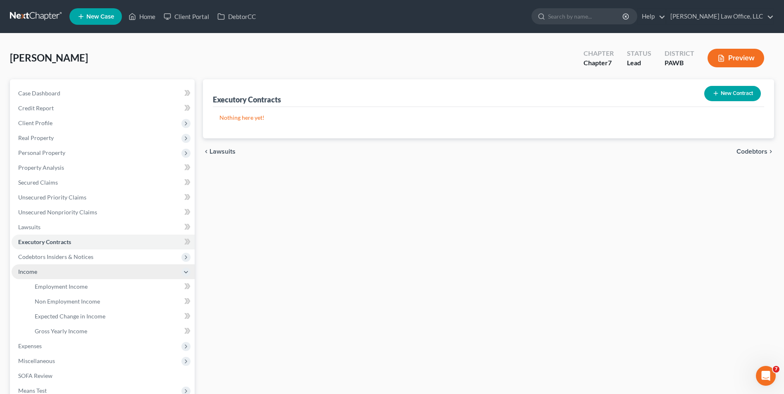
click at [50, 271] on span "Income" at bounding box center [103, 272] width 183 height 15
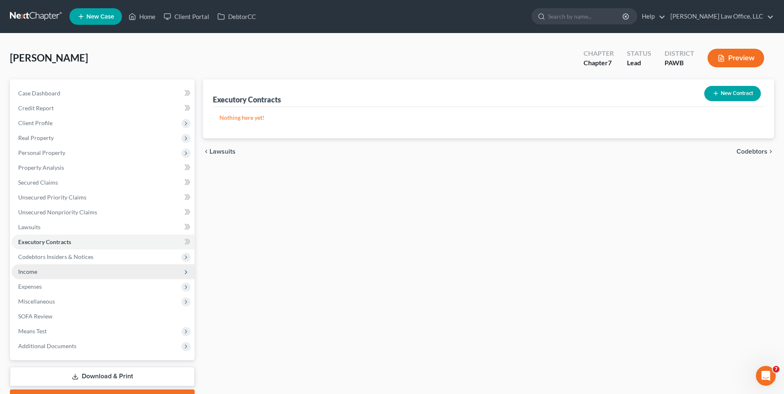
click at [36, 276] on span "Income" at bounding box center [103, 272] width 183 height 15
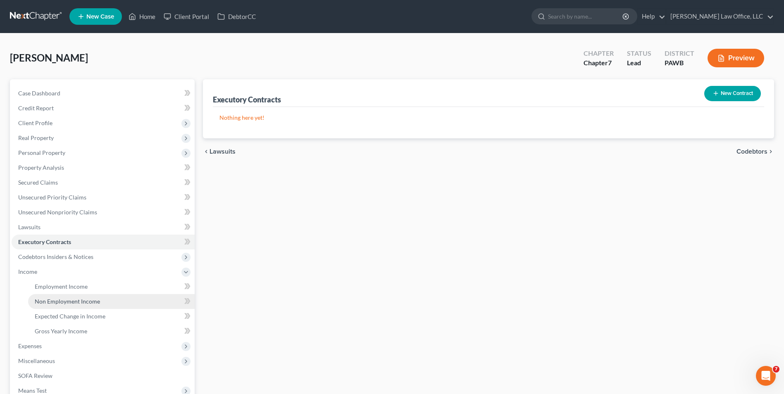
click at [100, 302] on link "Non Employment Income" at bounding box center [111, 301] width 167 height 15
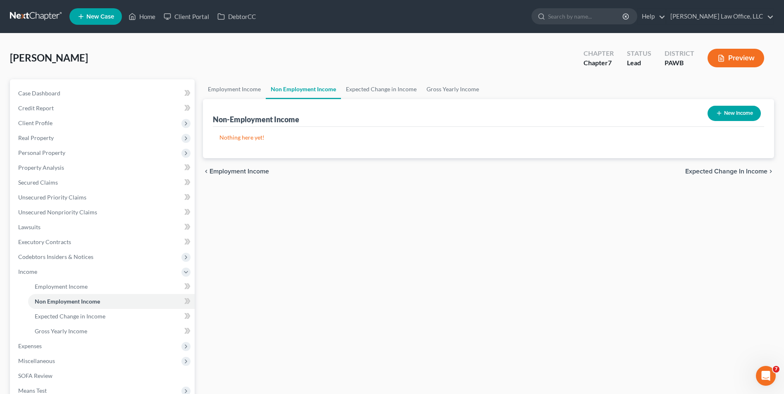
click at [735, 121] on button "New Income" at bounding box center [734, 113] width 53 height 15
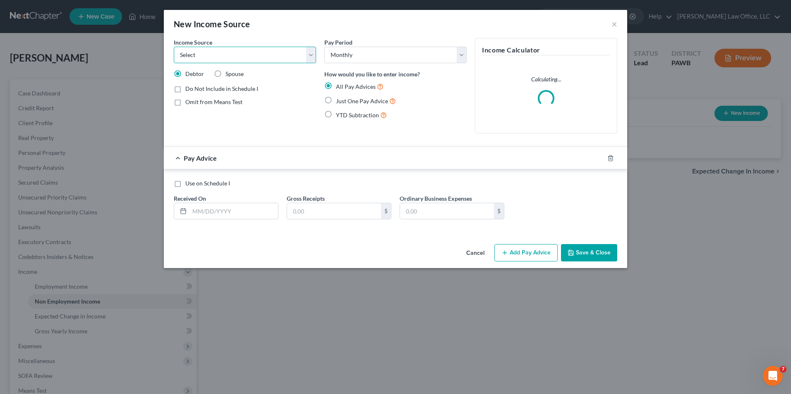
click at [232, 55] on select "Select Unemployment Disability (from employer) Pension Retirement Social Securi…" at bounding box center [245, 55] width 142 height 17
click at [174, 47] on select "Select Unemployment Disability (from employer) Pension Retirement Social Securi…" at bounding box center [245, 55] width 142 height 17
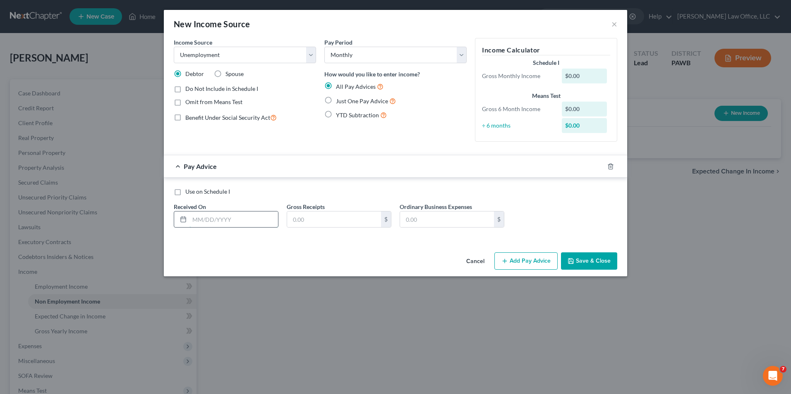
click at [225, 214] on input "text" at bounding box center [233, 220] width 88 height 16
click at [570, 204] on div "Use on Schedule I Received On * 08/01/2025 Gross Receipts 264 $ Ordinary Busine…" at bounding box center [395, 211] width 451 height 47
click at [578, 264] on button "Save & Close" at bounding box center [589, 261] width 56 height 17
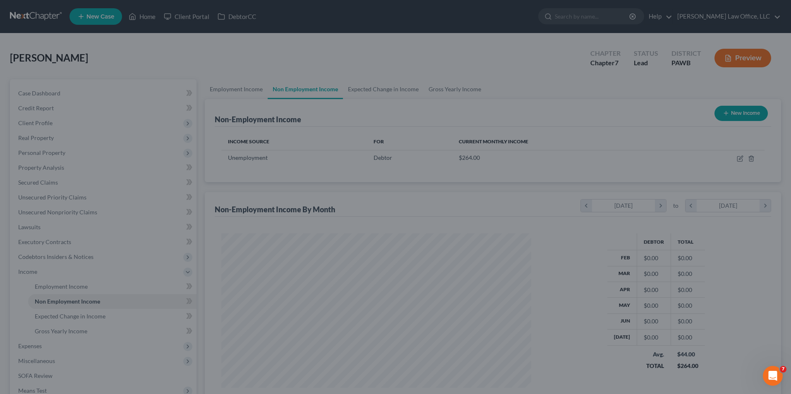
scroll to position [153, 323]
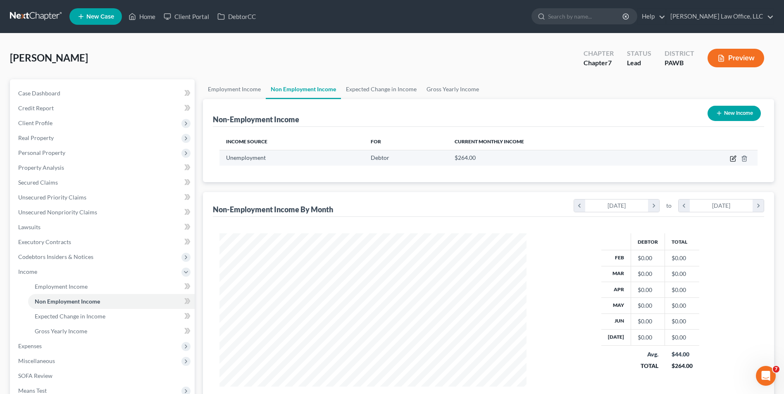
click at [731, 156] on icon "button" at bounding box center [733, 158] width 7 height 7
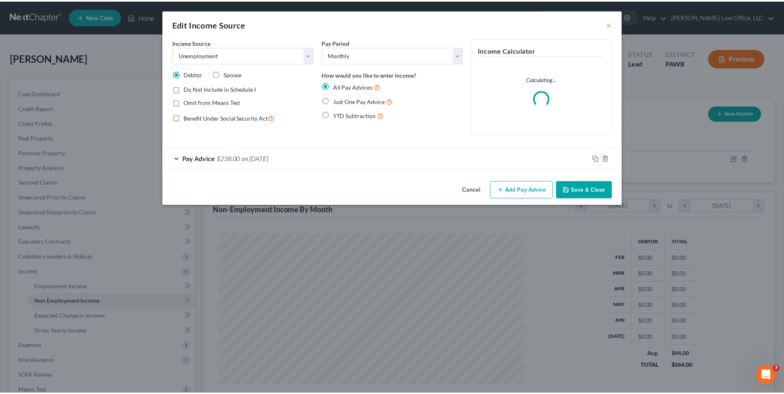
scroll to position [155, 327]
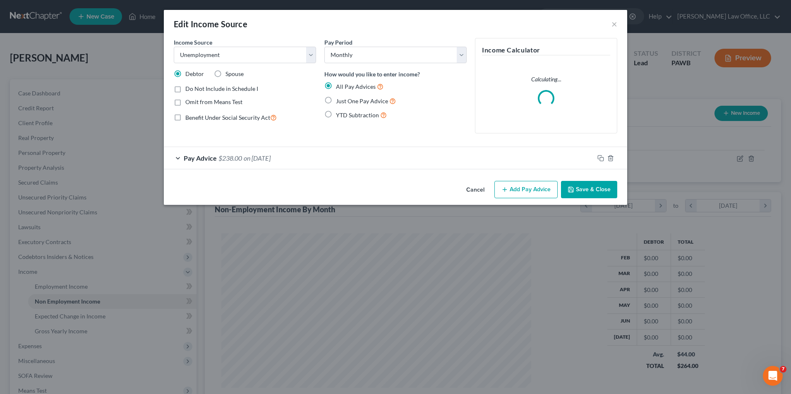
click at [345, 104] on span "Just One Pay Advice" at bounding box center [362, 101] width 52 height 7
click at [344, 102] on input "Just One Pay Advice" at bounding box center [341, 98] width 5 height 5
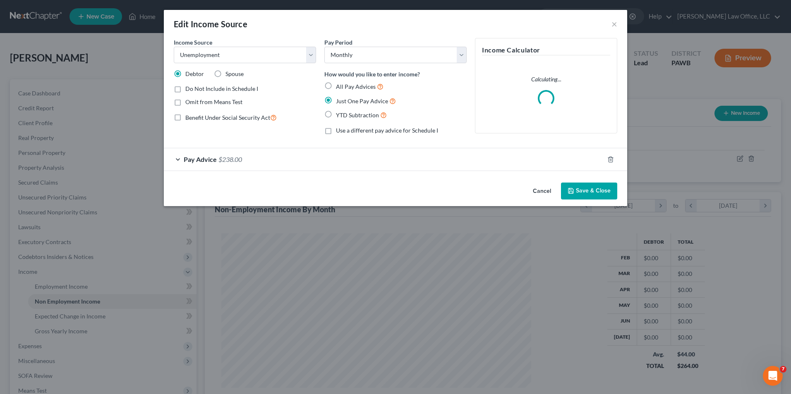
click at [597, 194] on button "Save & Close" at bounding box center [589, 191] width 56 height 17
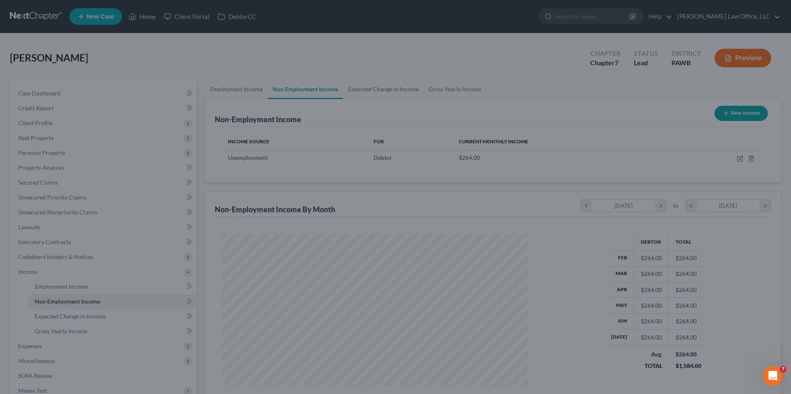
scroll to position [413297, 413127]
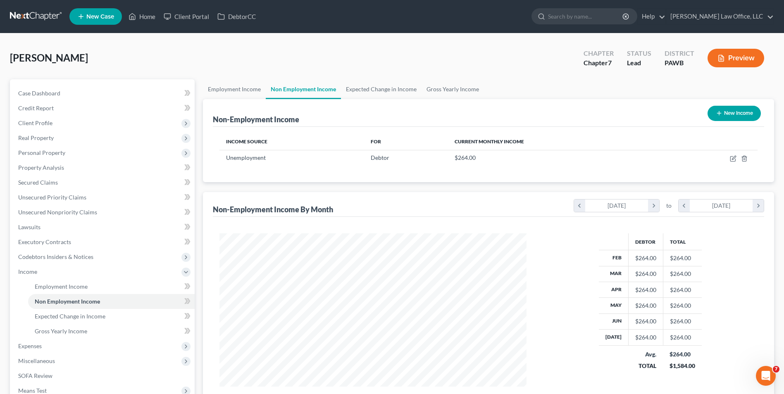
click at [736, 115] on button "New Income" at bounding box center [734, 113] width 53 height 15
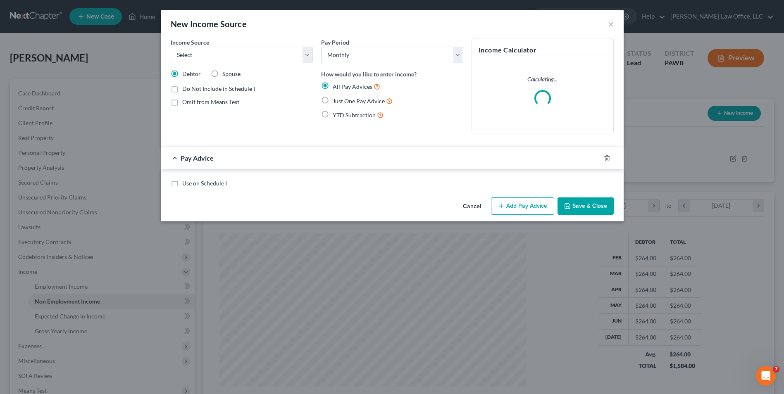
scroll to position [155, 327]
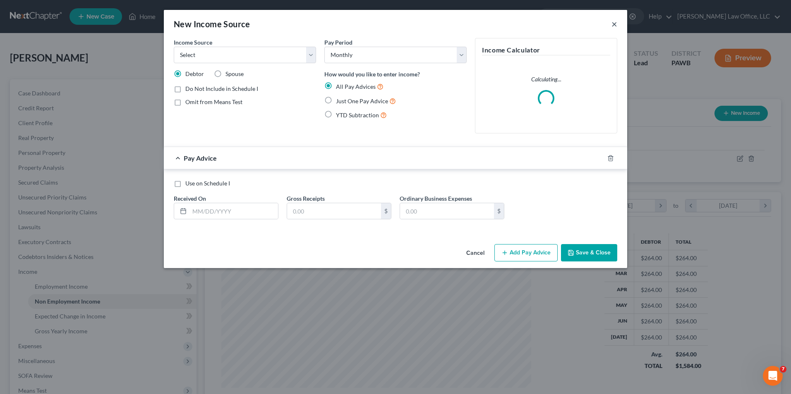
click at [614, 23] on button "×" at bounding box center [614, 24] width 6 height 10
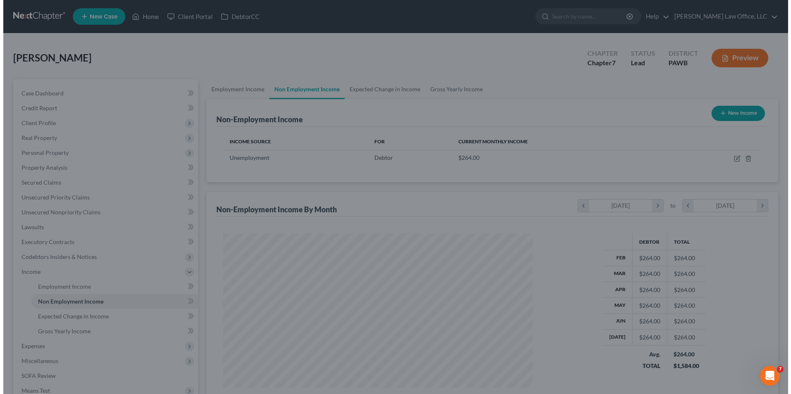
scroll to position [413297, 413127]
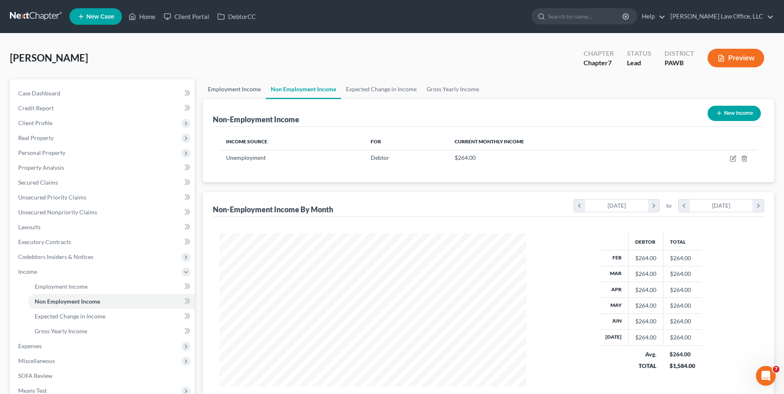
click at [223, 88] on link "Employment Income" at bounding box center [234, 89] width 63 height 20
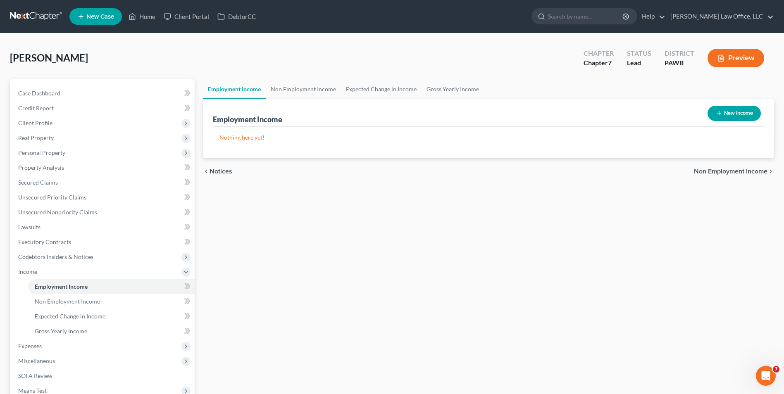
click at [737, 112] on button "New Income" at bounding box center [734, 113] width 53 height 15
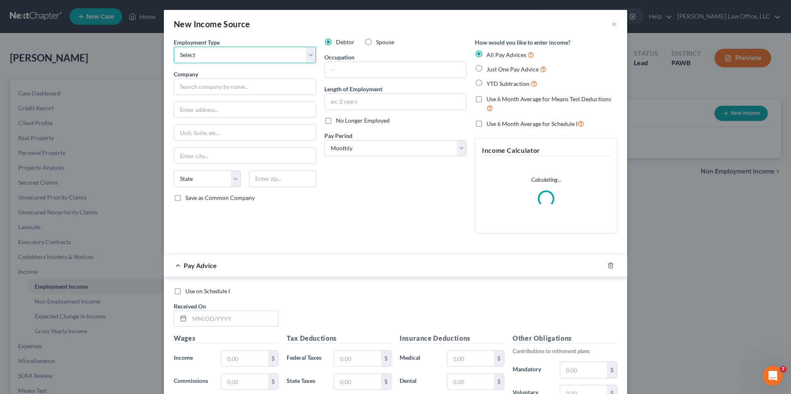
click at [253, 55] on select "Select Full or Part Time Employment Self Employment" at bounding box center [245, 55] width 142 height 17
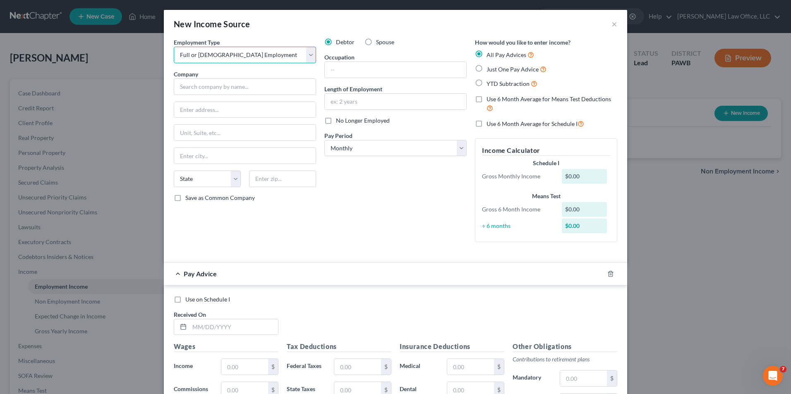
click at [174, 47] on select "Select Full or Part Time Employment Self Employment" at bounding box center [245, 55] width 142 height 17
click at [211, 89] on input "text" at bounding box center [245, 87] width 142 height 17
click at [247, 107] on input "271 Old William Penn HIghway" at bounding box center [244, 110] width 141 height 16
click at [239, 110] on input "271 Old William Penn HIghway" at bounding box center [244, 110] width 141 height 16
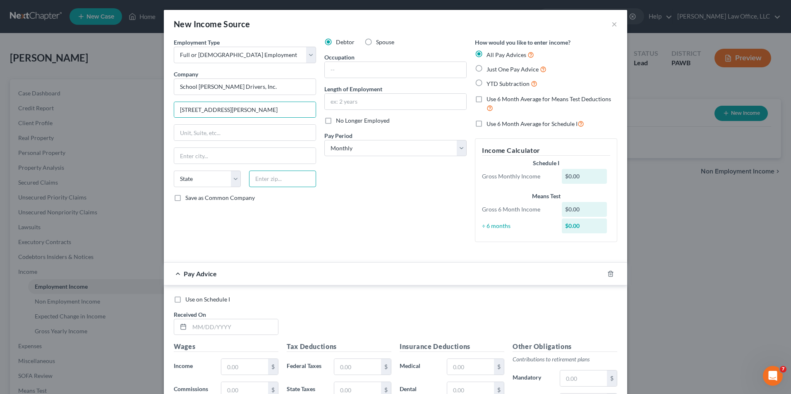
click at [274, 179] on input "text" at bounding box center [282, 179] width 67 height 17
click at [379, 74] on input "text" at bounding box center [395, 70] width 141 height 16
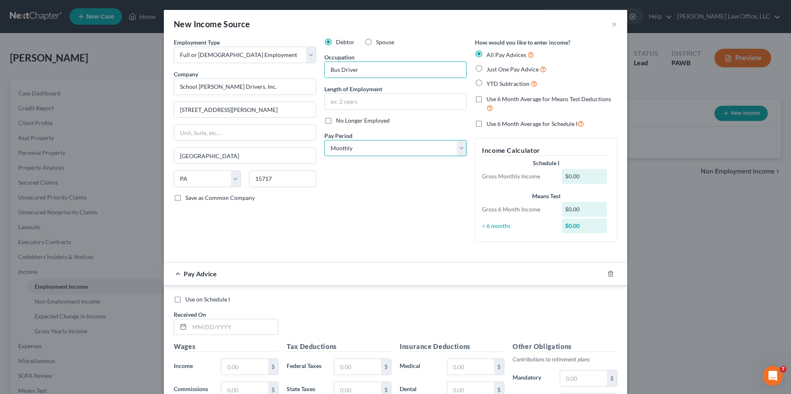
click at [427, 148] on select "Select Monthly Twice Monthly Every Other Week Weekly" at bounding box center [395, 148] width 142 height 17
click at [324, 140] on select "Select Monthly Twice Monthly Every Other Week Weekly" at bounding box center [395, 148] width 142 height 17
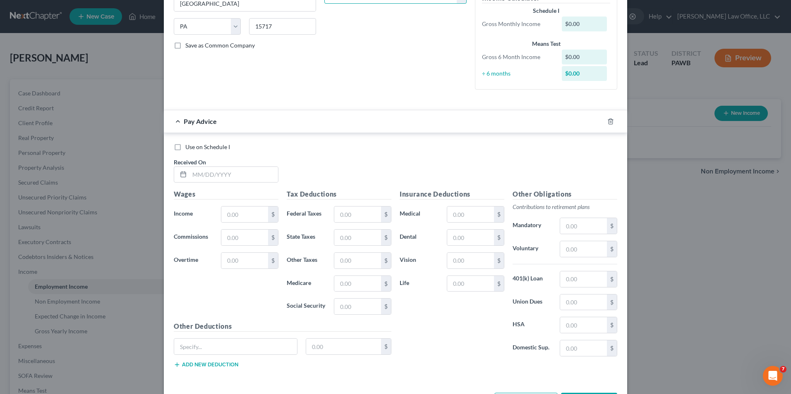
scroll to position [185, 0]
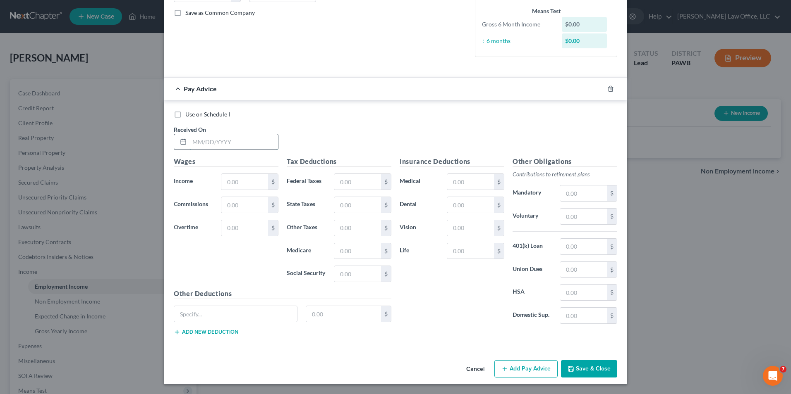
click at [219, 141] on input "text" at bounding box center [233, 142] width 88 height 16
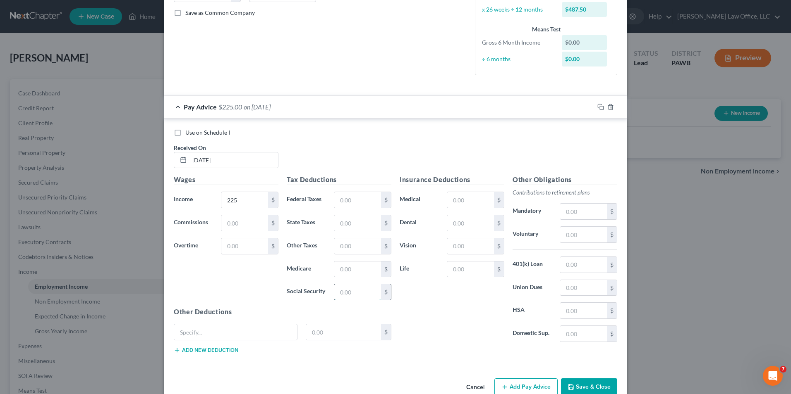
click at [353, 289] on input "text" at bounding box center [357, 292] width 47 height 16
click at [339, 268] on input "text" at bounding box center [357, 270] width 47 height 16
click at [362, 246] on input "text" at bounding box center [357, 247] width 47 height 16
click at [359, 224] on input "text" at bounding box center [357, 223] width 47 height 16
click at [337, 248] on input "text" at bounding box center [357, 247] width 47 height 16
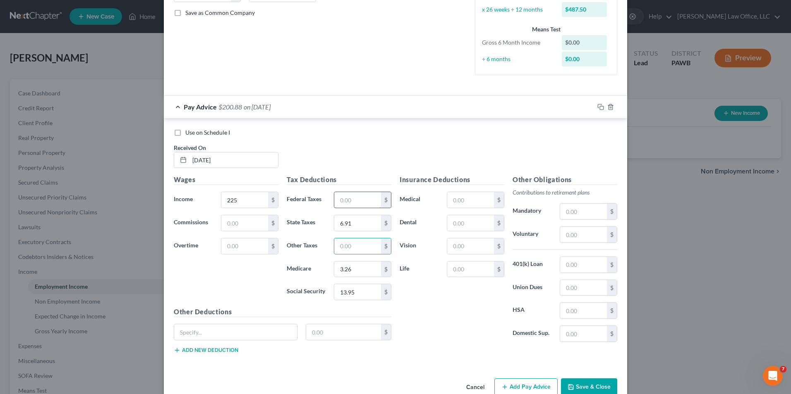
click at [360, 205] on input "text" at bounding box center [357, 200] width 47 height 16
click at [353, 246] on input "text" at bounding box center [357, 247] width 47 height 16
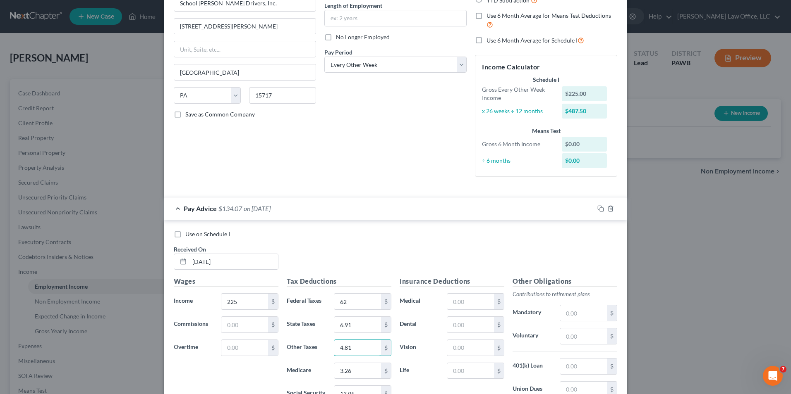
scroll to position [0, 0]
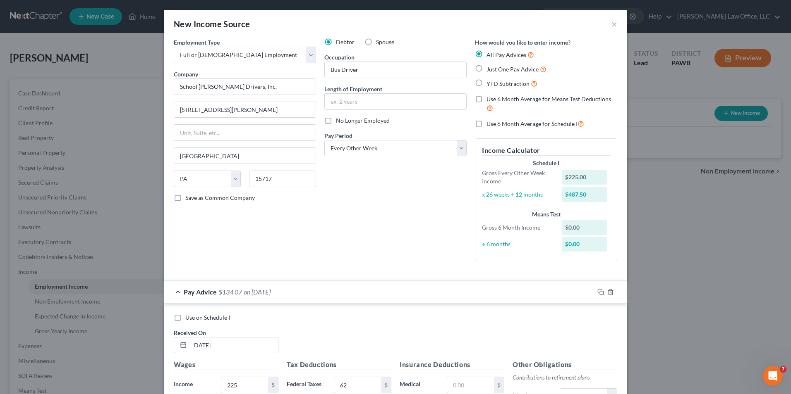
click at [495, 71] on span "Just One Pay Advice" at bounding box center [512, 69] width 52 height 7
click at [495, 70] on input "Just One Pay Advice" at bounding box center [492, 66] width 5 height 5
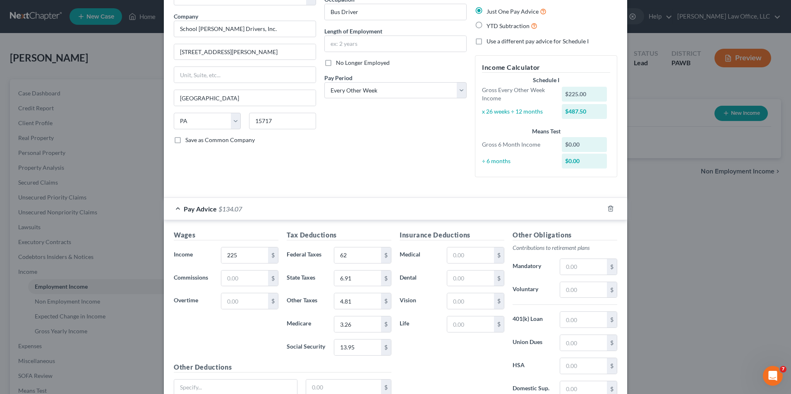
scroll to position [131, 0]
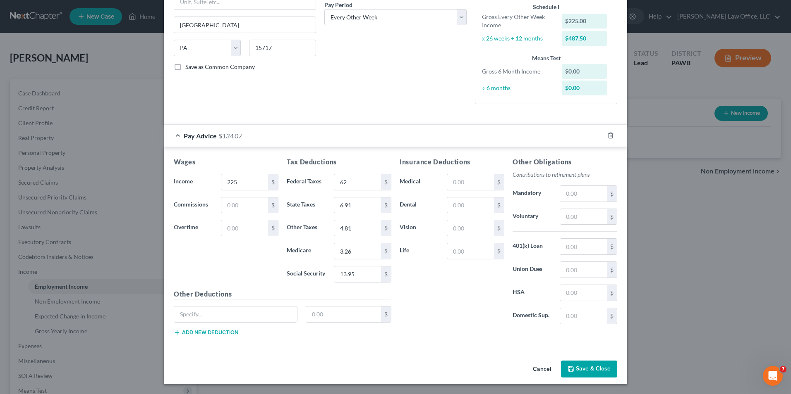
click at [593, 372] on button "Save & Close" at bounding box center [589, 369] width 56 height 17
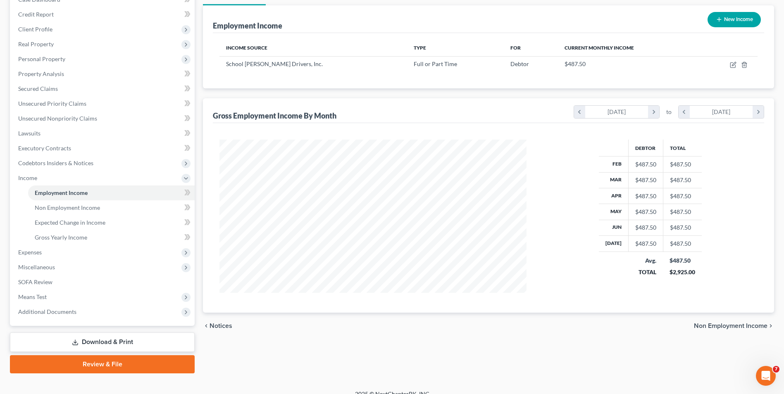
scroll to position [105, 0]
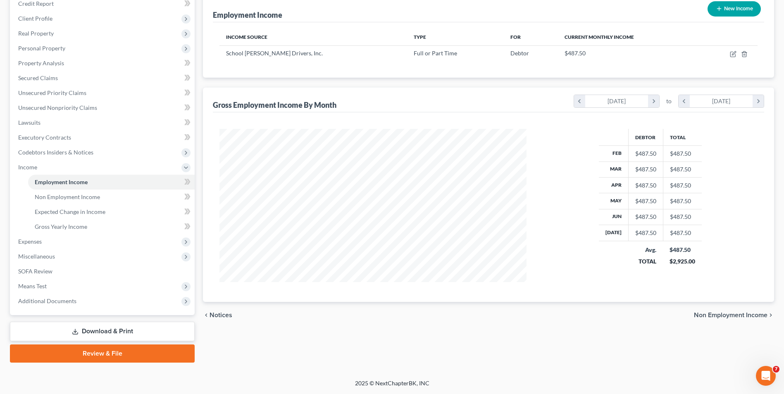
click at [725, 318] on span "Non Employment Income" at bounding box center [731, 315] width 74 height 7
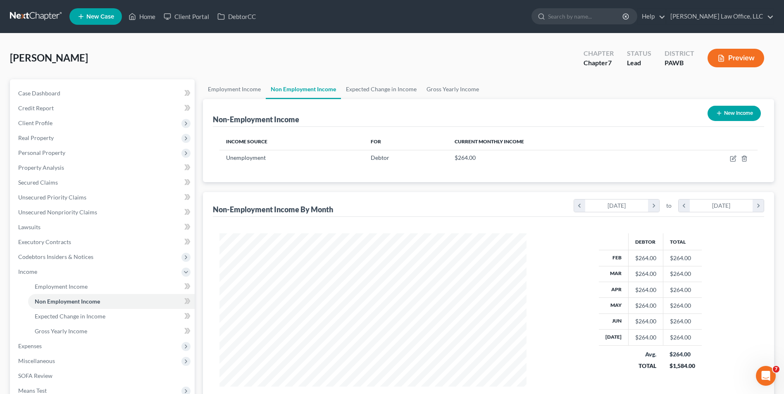
scroll to position [153, 323]
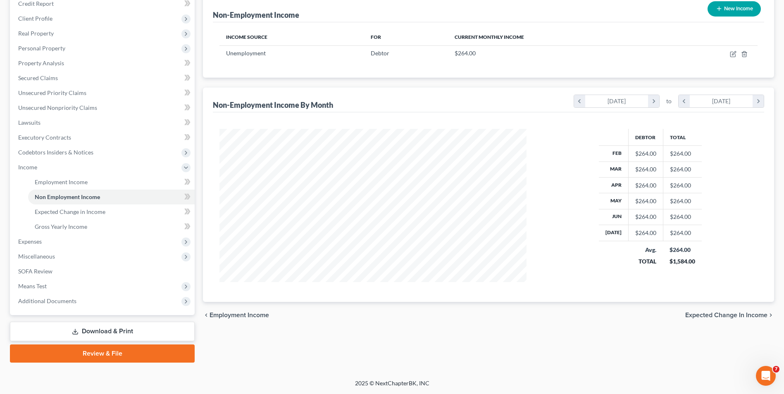
click at [721, 316] on span "Expected Change in Income" at bounding box center [727, 315] width 82 height 7
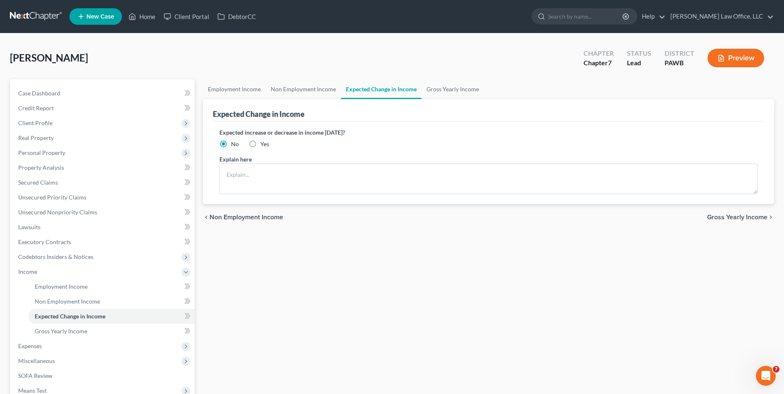
click at [757, 219] on span "Gross Yearly Income" at bounding box center [737, 217] width 60 height 7
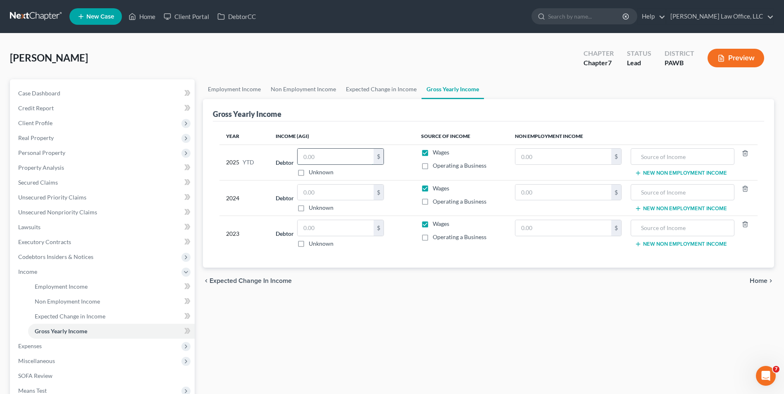
click at [320, 156] on input "text" at bounding box center [336, 157] width 76 height 16
click at [339, 160] on input "text" at bounding box center [336, 157] width 76 height 16
click at [545, 158] on input "text" at bounding box center [564, 157] width 96 height 16
click at [311, 195] on input "text" at bounding box center [336, 193] width 76 height 16
click at [338, 193] on input "text" at bounding box center [336, 193] width 76 height 16
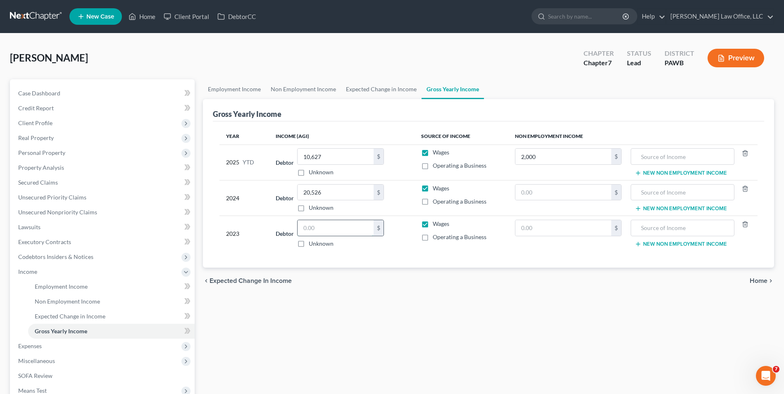
click at [343, 225] on input "text" at bounding box center [336, 228] width 76 height 16
click at [757, 279] on span "Home" at bounding box center [759, 281] width 18 height 7
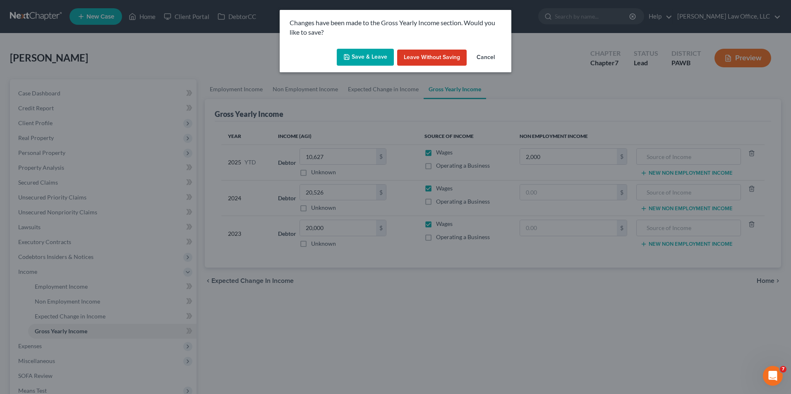
click at [349, 53] on button "Save & Leave" at bounding box center [365, 57] width 57 height 17
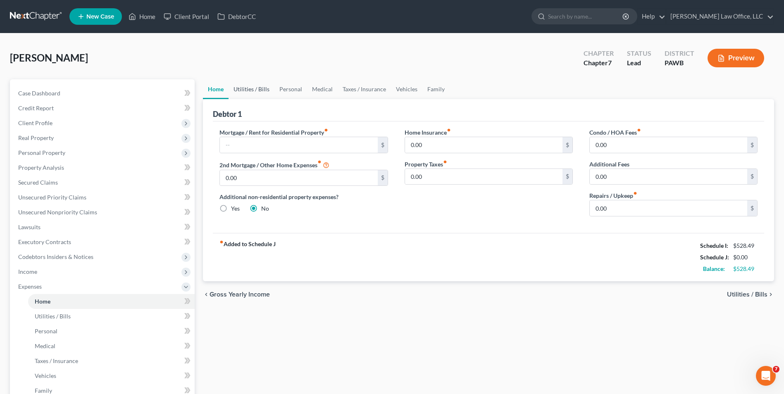
click at [258, 89] on link "Utilities / Bills" at bounding box center [252, 89] width 46 height 20
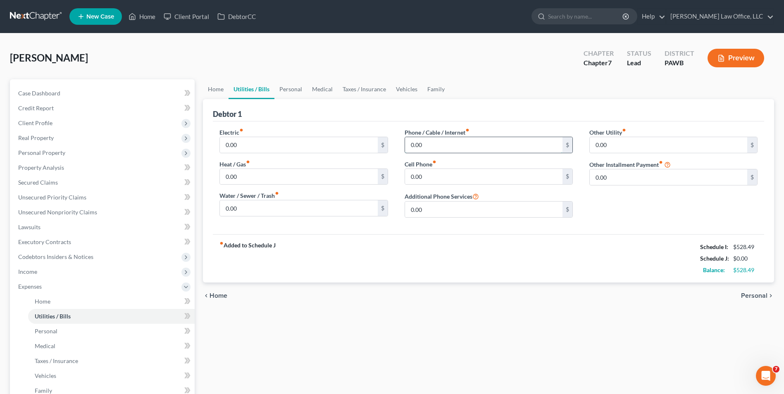
click at [419, 149] on input "0.00" at bounding box center [484, 145] width 158 height 16
click at [531, 149] on input "0.00" at bounding box center [484, 145] width 158 height 16
drag, startPoint x: 645, startPoint y: 266, endPoint x: 640, endPoint y: 267, distance: 5.9
click at [645, 266] on div "fiber_manual_record Added to Schedule J Schedule I: $528.49 Schedule J: $340.00…" at bounding box center [489, 258] width 552 height 48
click at [445, 182] on input "text" at bounding box center [484, 177] width 158 height 16
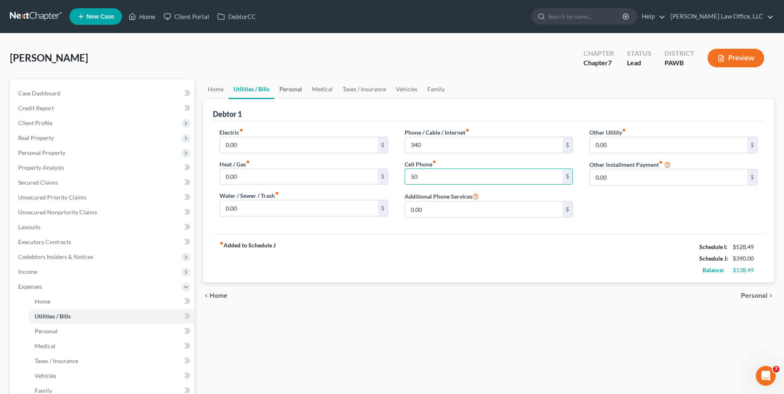
click at [281, 91] on link "Personal" at bounding box center [291, 89] width 33 height 20
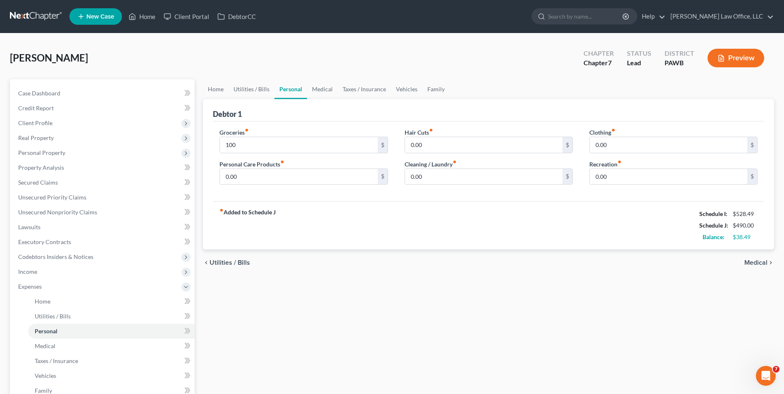
click at [755, 265] on span "Medical" at bounding box center [756, 263] width 23 height 7
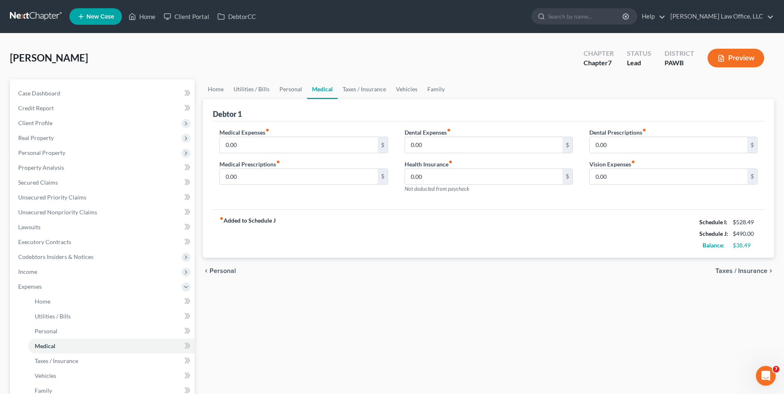
click at [751, 269] on span "Taxes / Insurance" at bounding box center [742, 271] width 52 height 7
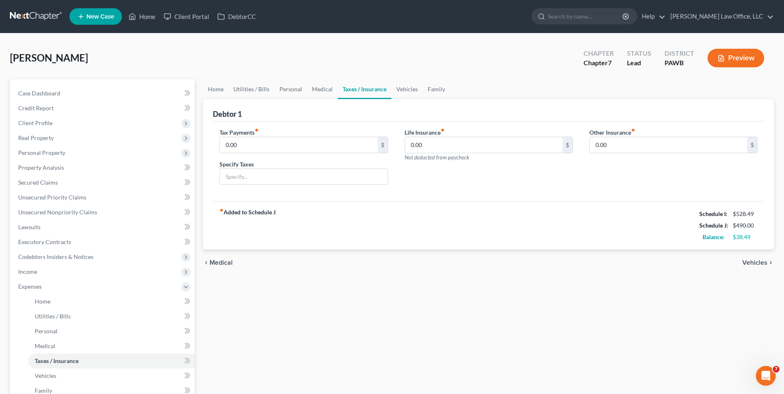
click at [755, 262] on span "Vehicles" at bounding box center [755, 263] width 25 height 7
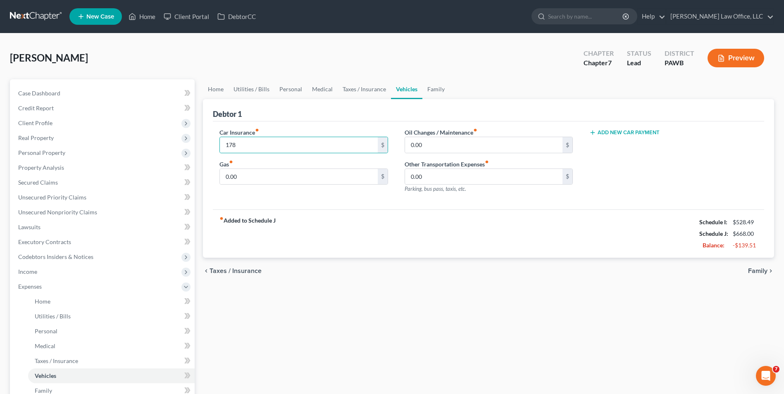
drag, startPoint x: 418, startPoint y: 302, endPoint x: 366, endPoint y: 244, distance: 77.6
click at [418, 301] on div "Home Utilities / Bills Personal Medical Taxes / Insurance Vehicles Family Debto…" at bounding box center [489, 295] width 580 height 433
click at [433, 149] on input "0.00" at bounding box center [484, 145] width 158 height 16
click at [760, 272] on span "Family" at bounding box center [757, 271] width 19 height 7
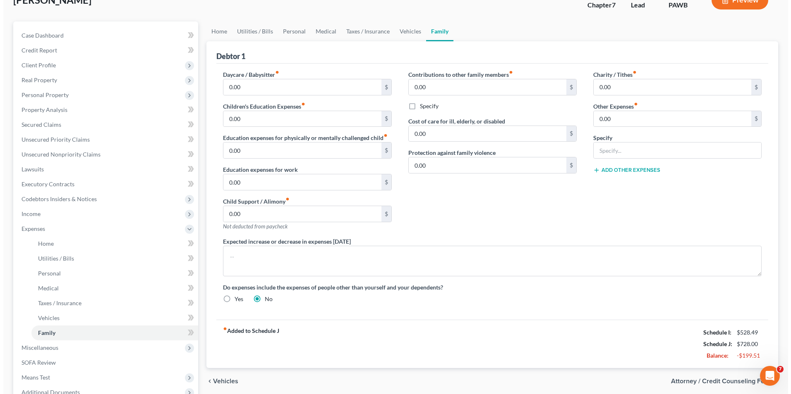
scroll to position [124, 0]
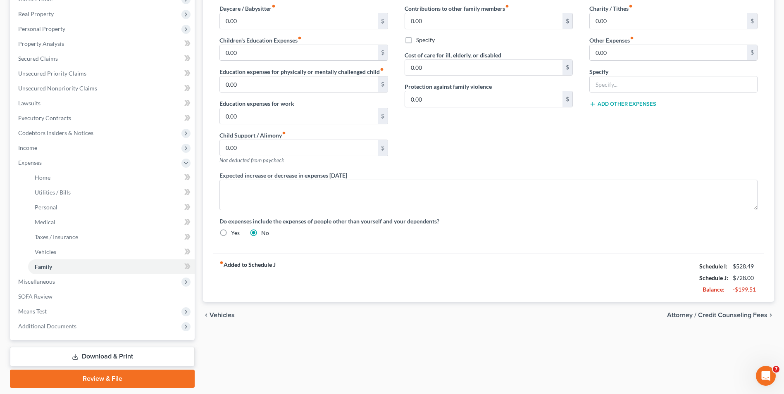
click at [726, 318] on span "Attorney / Credit Counseling Fees" at bounding box center [717, 315] width 100 height 7
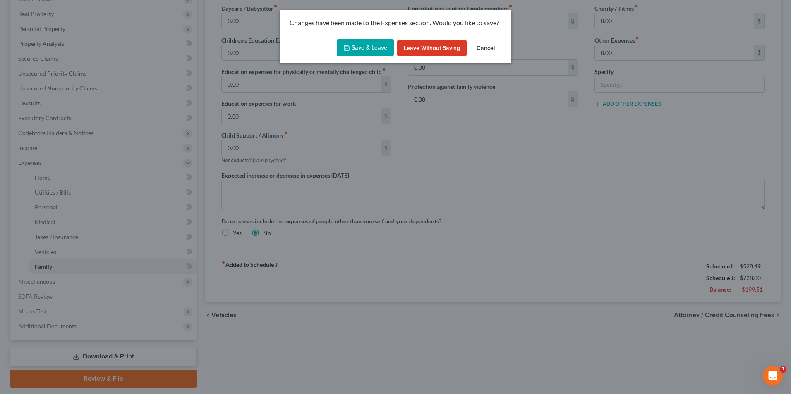
click at [363, 51] on button "Save & Leave" at bounding box center [365, 47] width 57 height 17
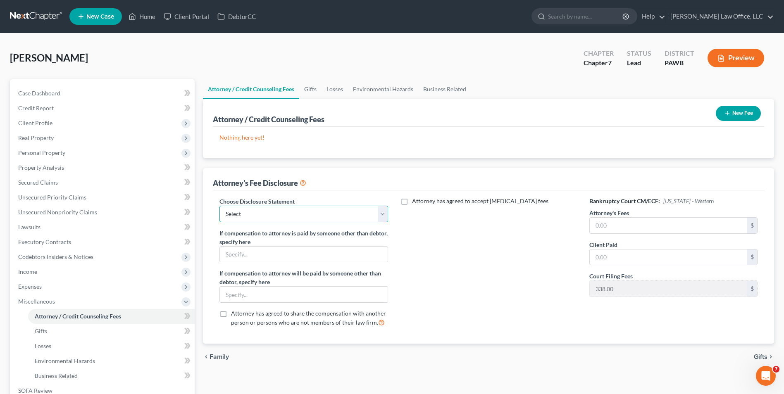
click at [337, 221] on select "Select Disclosure" at bounding box center [304, 214] width 168 height 17
click at [220, 206] on select "Select Disclosure" at bounding box center [304, 214] width 168 height 17
click at [626, 227] on input "text" at bounding box center [669, 226] width 158 height 16
click at [317, 257] on input "text" at bounding box center [303, 255] width 167 height 16
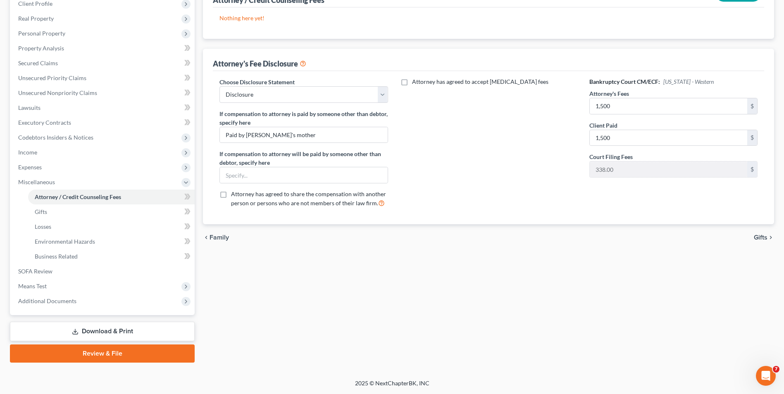
click at [763, 235] on span "Gifts" at bounding box center [761, 237] width 14 height 7
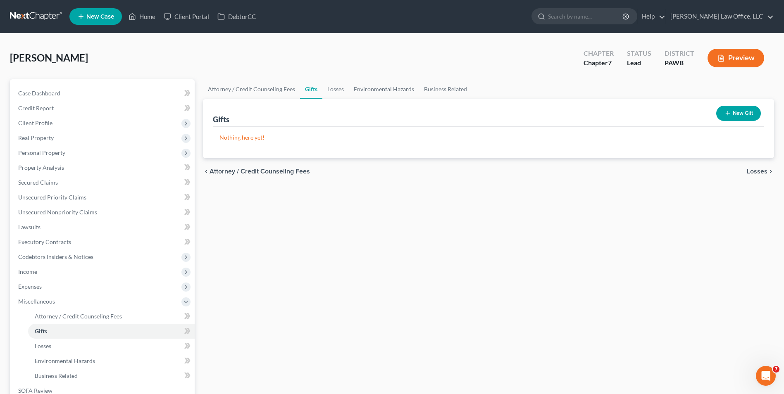
click at [755, 172] on span "Losses" at bounding box center [757, 171] width 21 height 7
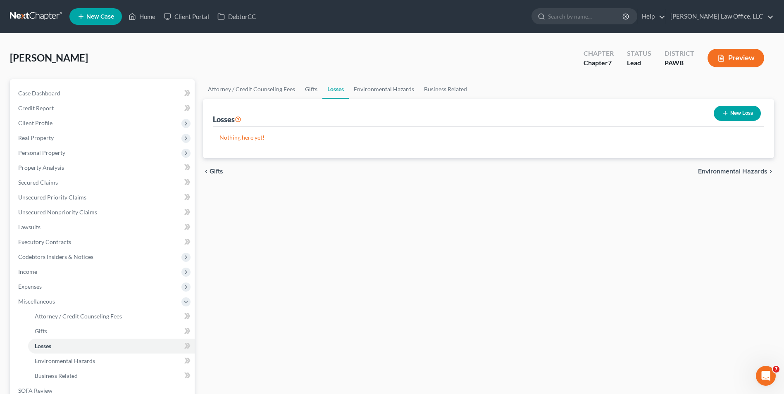
click at [755, 172] on span "Environmental Hazards" at bounding box center [732, 171] width 69 height 7
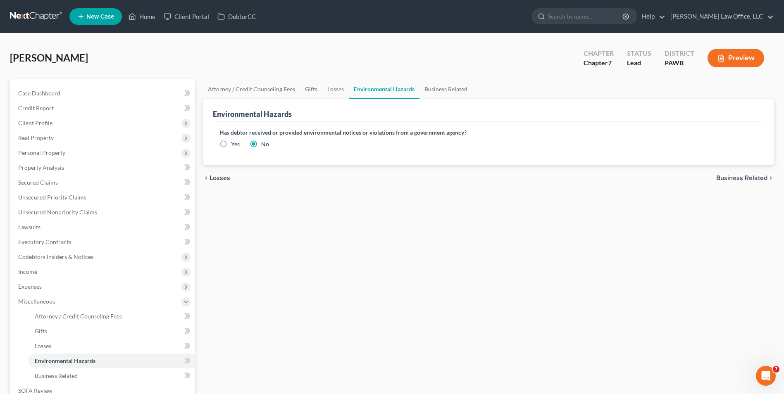
click at [755, 172] on div "chevron_left Losses Business Related chevron_right" at bounding box center [488, 178] width 571 height 26
click at [753, 176] on span "Business Related" at bounding box center [742, 178] width 51 height 7
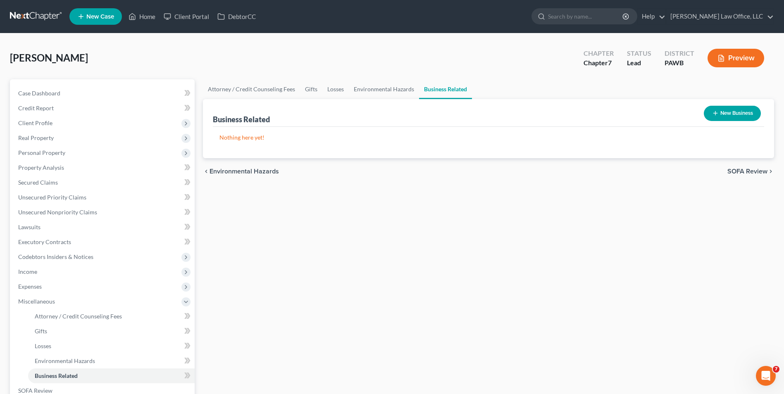
click at [736, 173] on span "SOFA Review" at bounding box center [748, 171] width 40 height 7
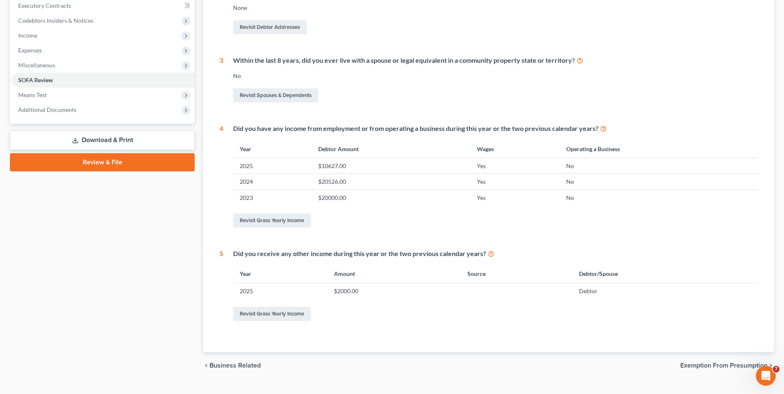
scroll to position [253, 0]
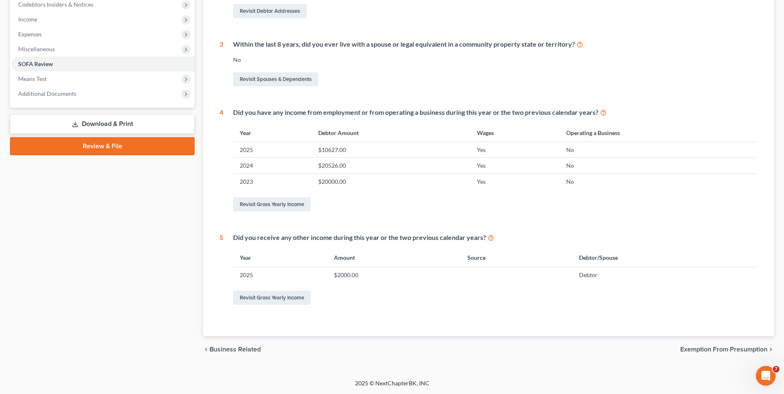
click at [756, 350] on span "Exemption from Presumption" at bounding box center [724, 349] width 87 height 7
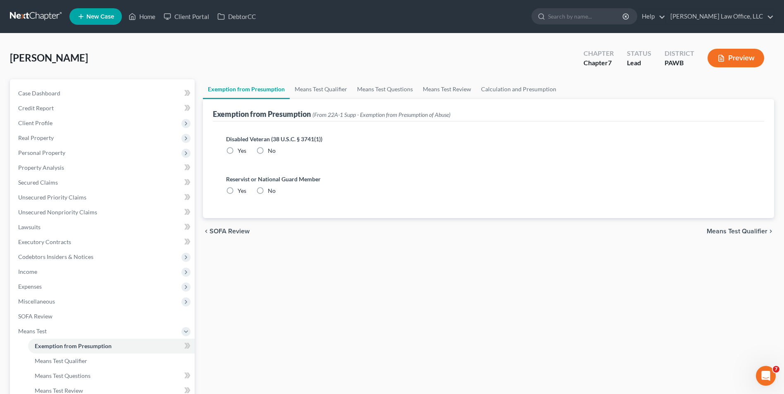
click at [224, 232] on span "SOFA Review" at bounding box center [230, 231] width 40 height 7
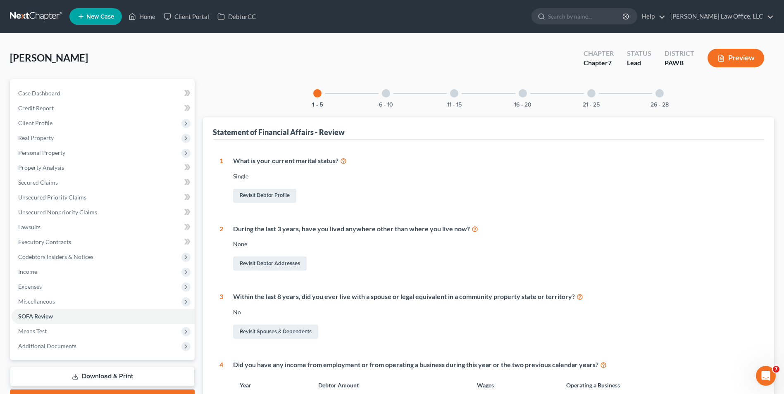
click at [380, 99] on div "6 - 10" at bounding box center [386, 93] width 28 height 28
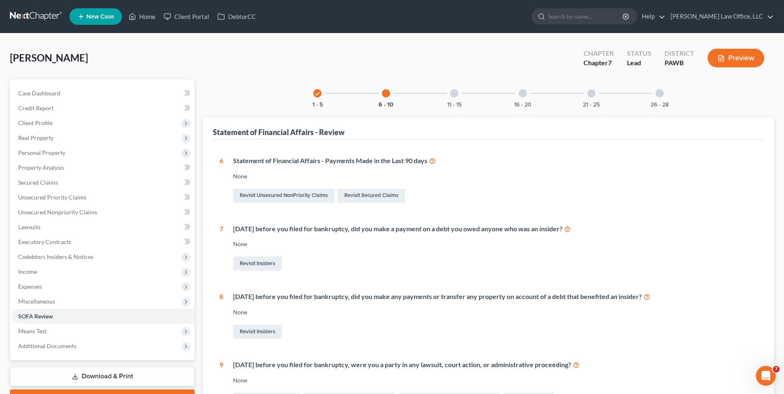
click at [463, 103] on div "11 - 15" at bounding box center [454, 93] width 28 height 28
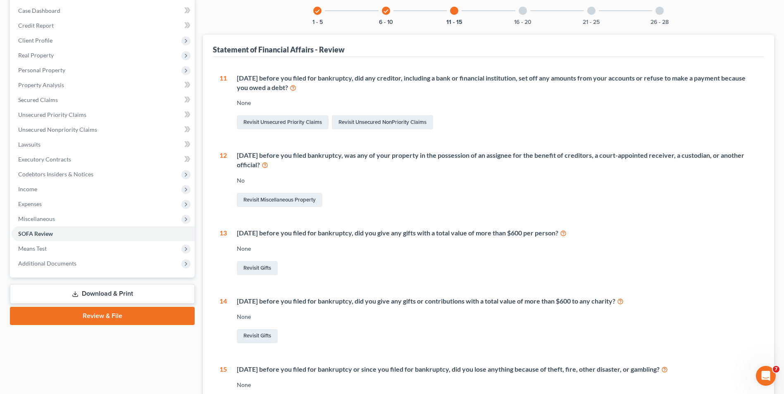
click at [136, 294] on link "Download & Print" at bounding box center [102, 293] width 185 height 19
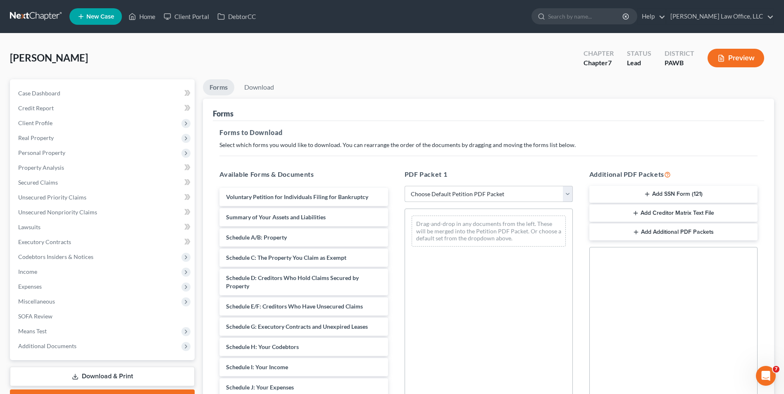
click at [470, 190] on select "Choose Default Petition PDF Packet Complete Bankruptcy Petition (all forms and …" at bounding box center [489, 194] width 168 height 17
click at [405, 186] on select "Choose Default Petition PDF Packet Complete Bankruptcy Petition (all forms and …" at bounding box center [489, 194] width 168 height 17
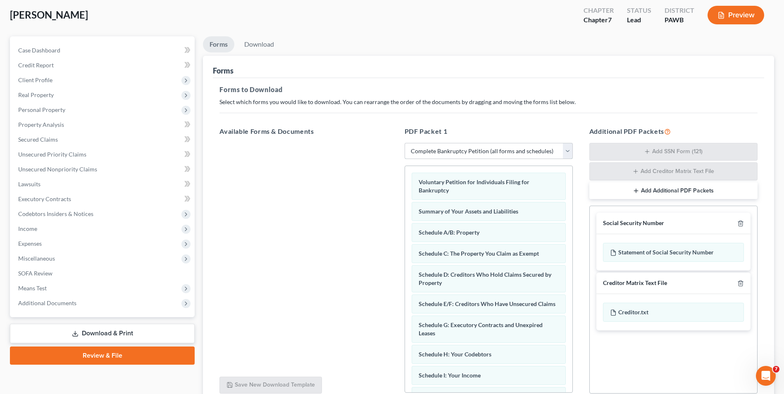
scroll to position [117, 0]
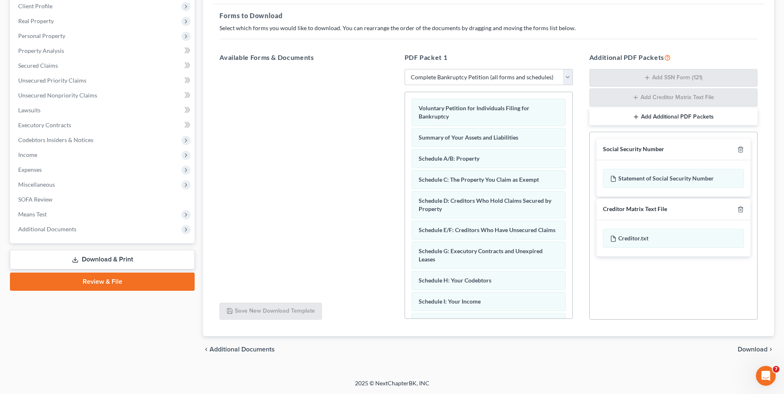
click at [750, 353] on span "Download" at bounding box center [753, 349] width 30 height 7
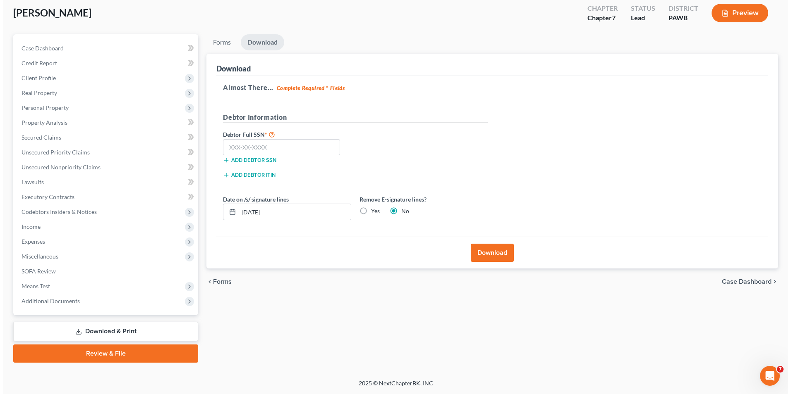
scroll to position [45, 0]
click at [504, 260] on button "Download" at bounding box center [488, 253] width 43 height 18
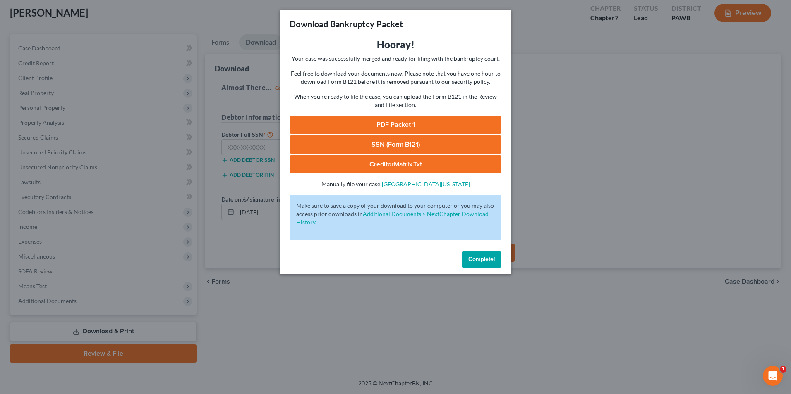
click at [352, 122] on link "PDF Packet 1" at bounding box center [395, 125] width 212 height 18
